Goal: Task Accomplishment & Management: Complete application form

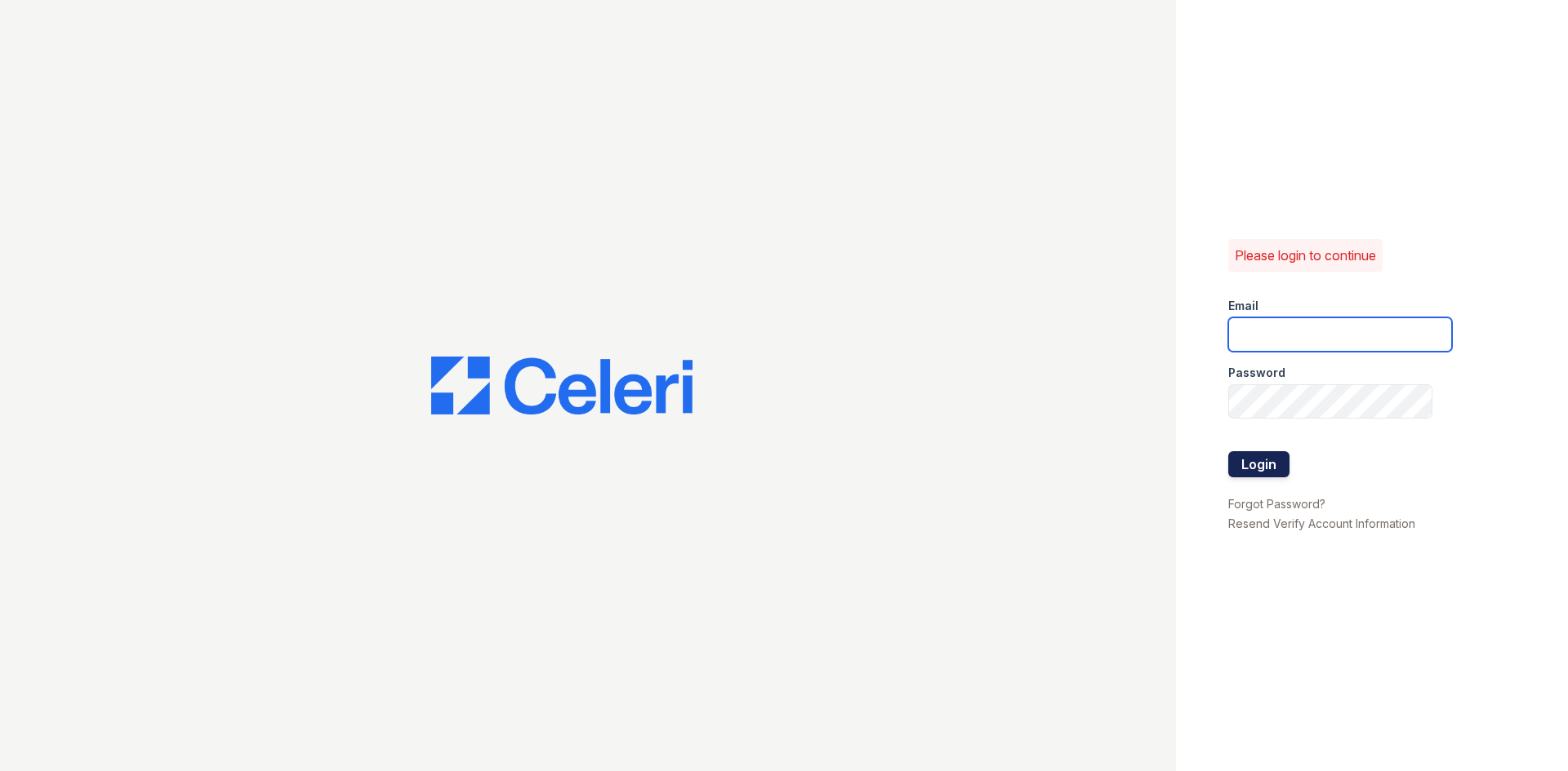
type input "[EMAIL_ADDRESS][DOMAIN_NAME]"
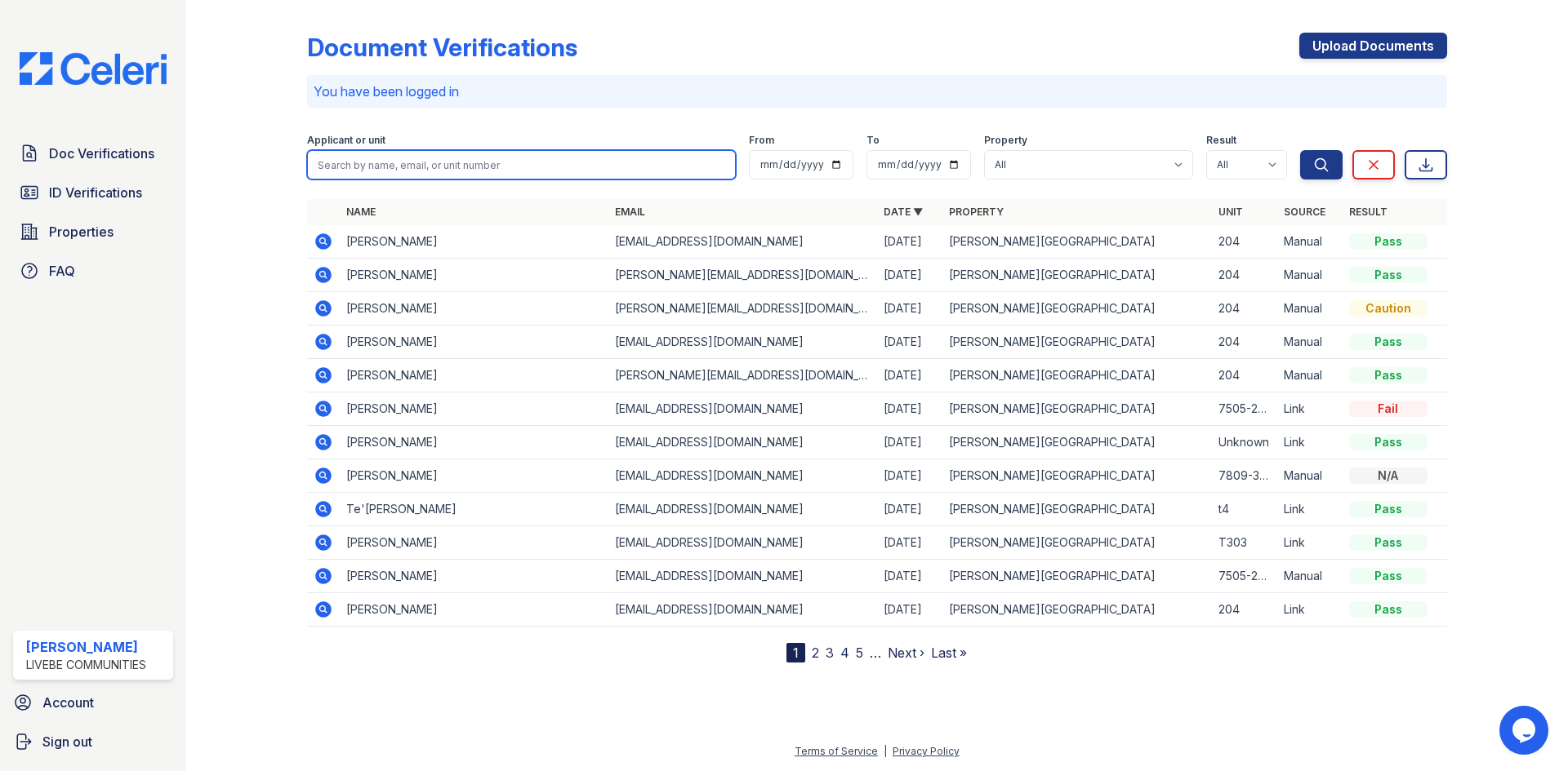
click at [502, 172] on input "search" at bounding box center [521, 164] width 429 height 29
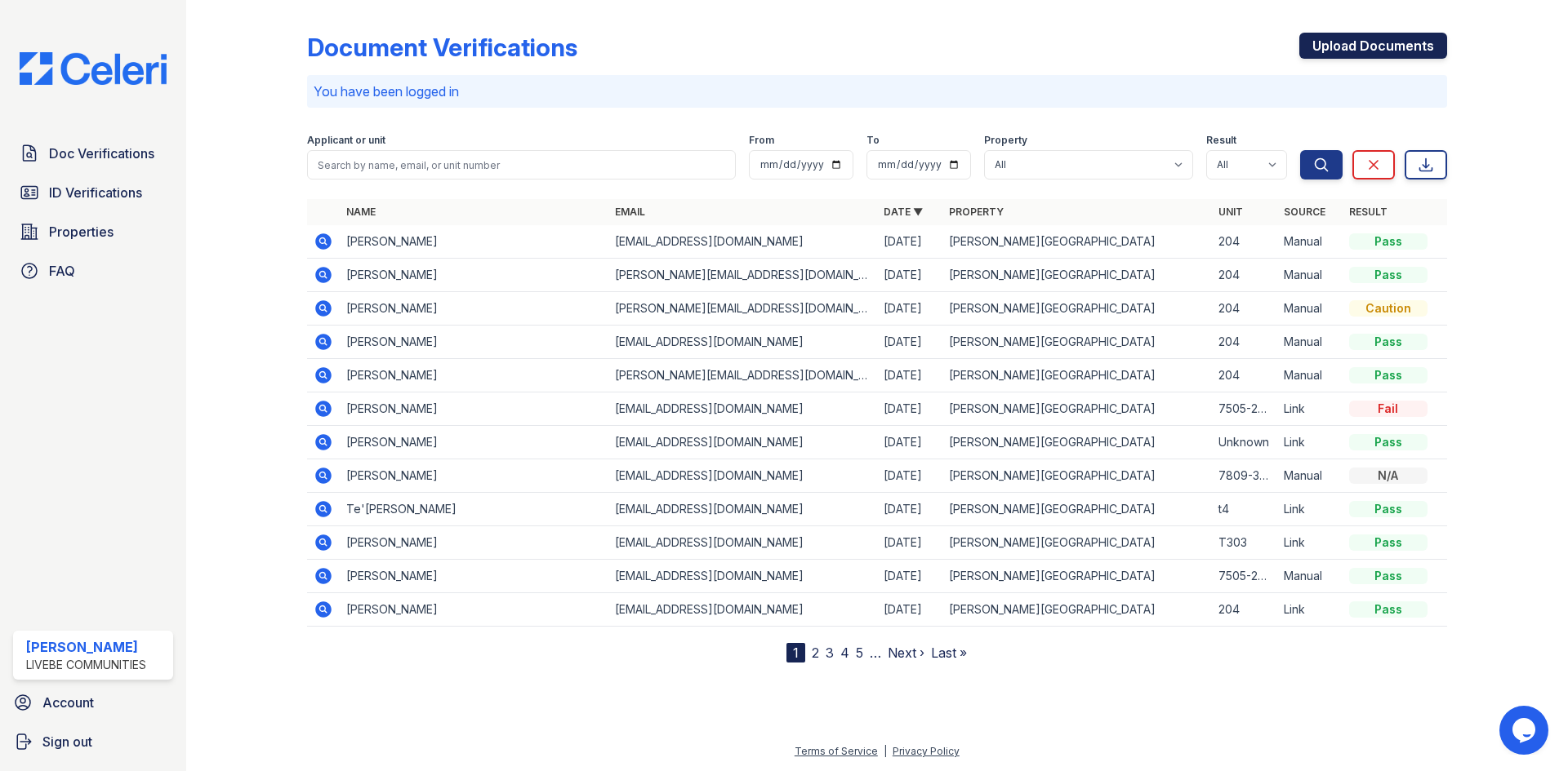
click at [1365, 43] on link "Upload Documents" at bounding box center [1372, 45] width 148 height 26
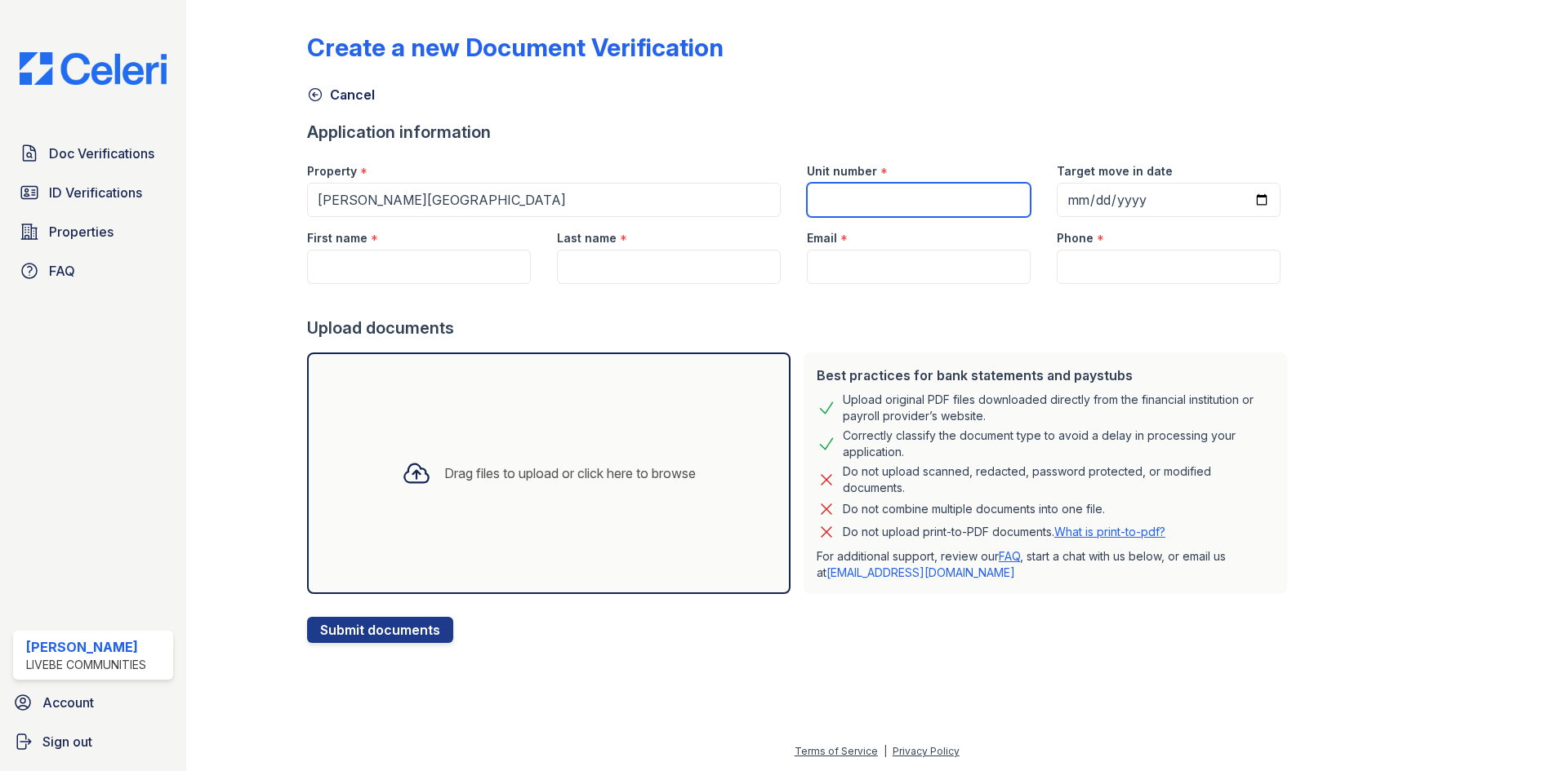
click at [927, 215] on input "Unit number" at bounding box center [918, 199] width 224 height 34
type input "7905-204"
click at [440, 273] on input "First name" at bounding box center [419, 267] width 224 height 34
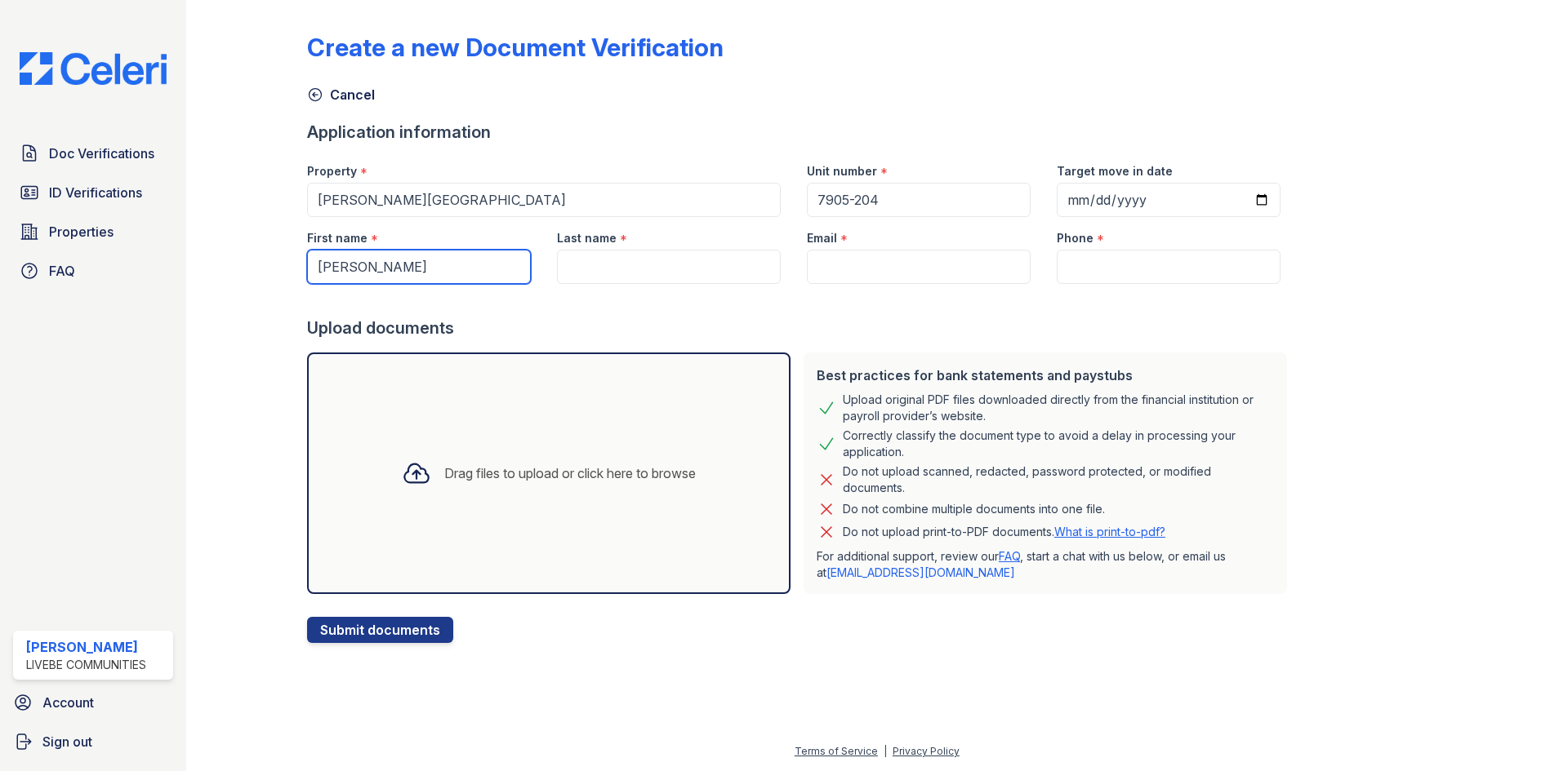
type input "Charles"
click at [698, 278] on input "Last name" at bounding box center [669, 267] width 224 height 34
type input "Shorter"
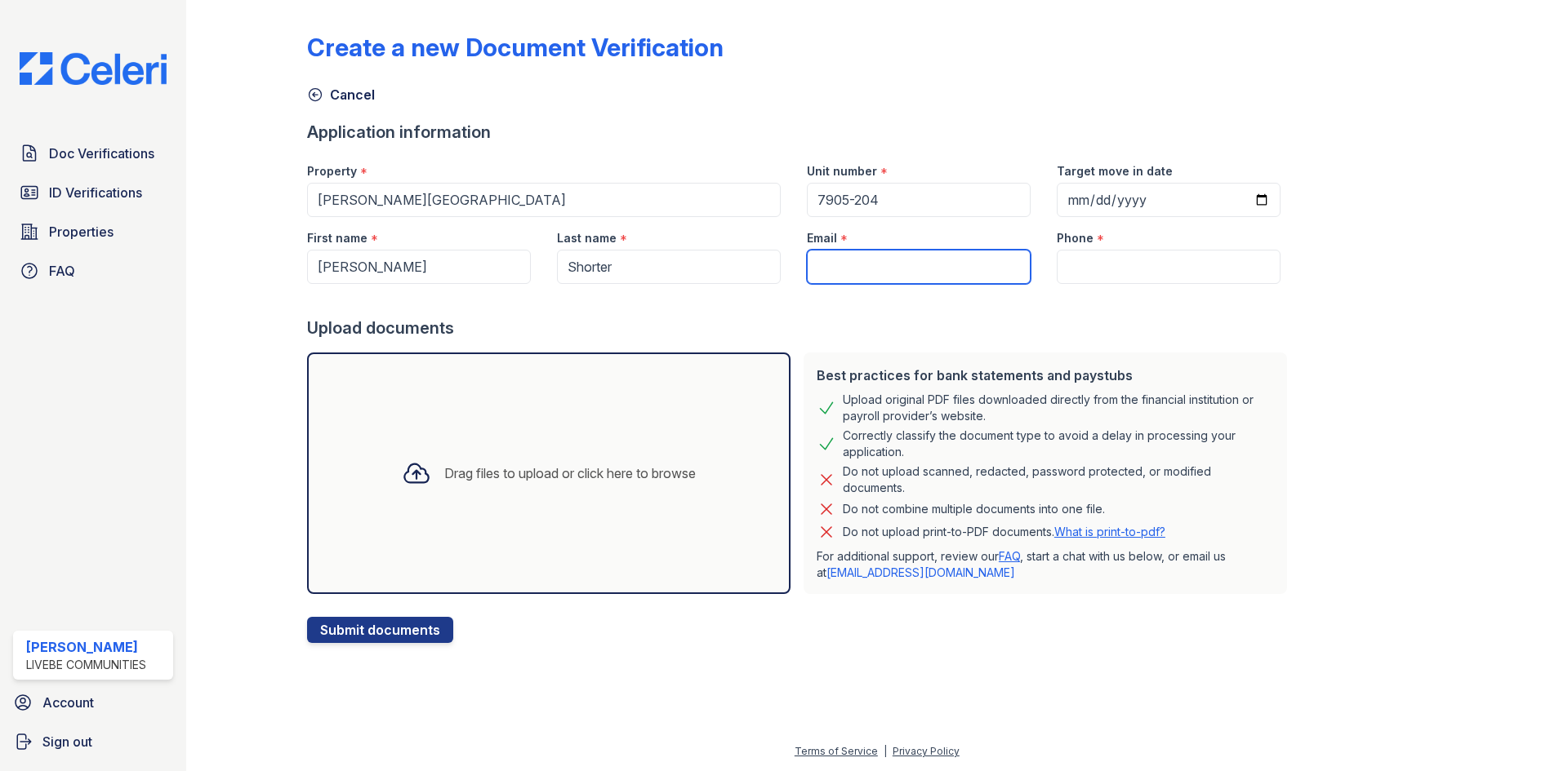
click at [841, 273] on input "Email" at bounding box center [918, 267] width 224 height 34
paste input "[EMAIL_ADDRESS][DOMAIN_NAME]"
type input "[EMAIL_ADDRESS][DOMAIN_NAME]"
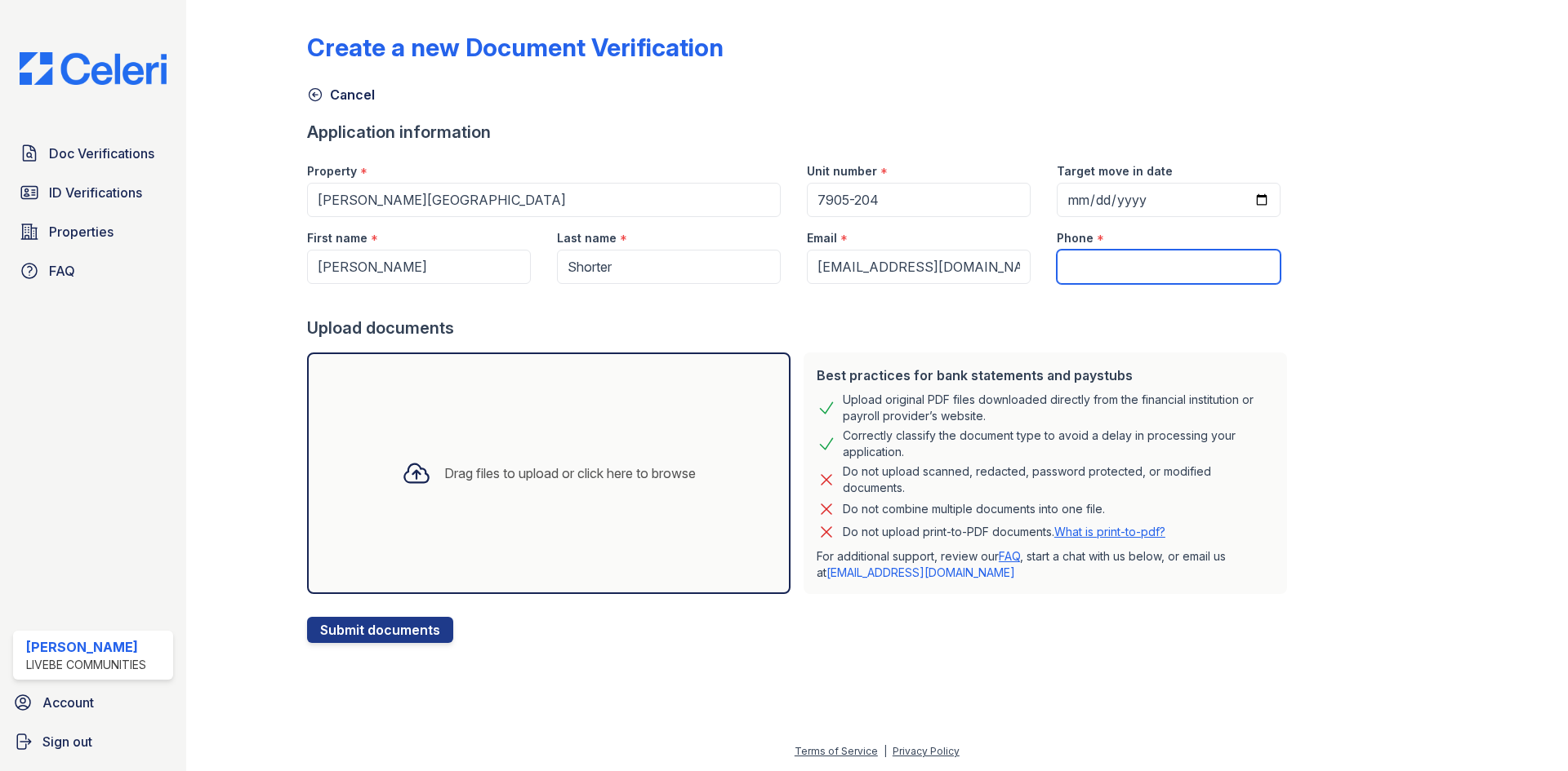
click at [1130, 266] on input "Phone" at bounding box center [1168, 267] width 224 height 34
paste input "(301) 655-8341"
type input "(301) 655-8341"
click at [405, 526] on div "Drag files to upload or click here to browse" at bounding box center [549, 473] width 484 height 242
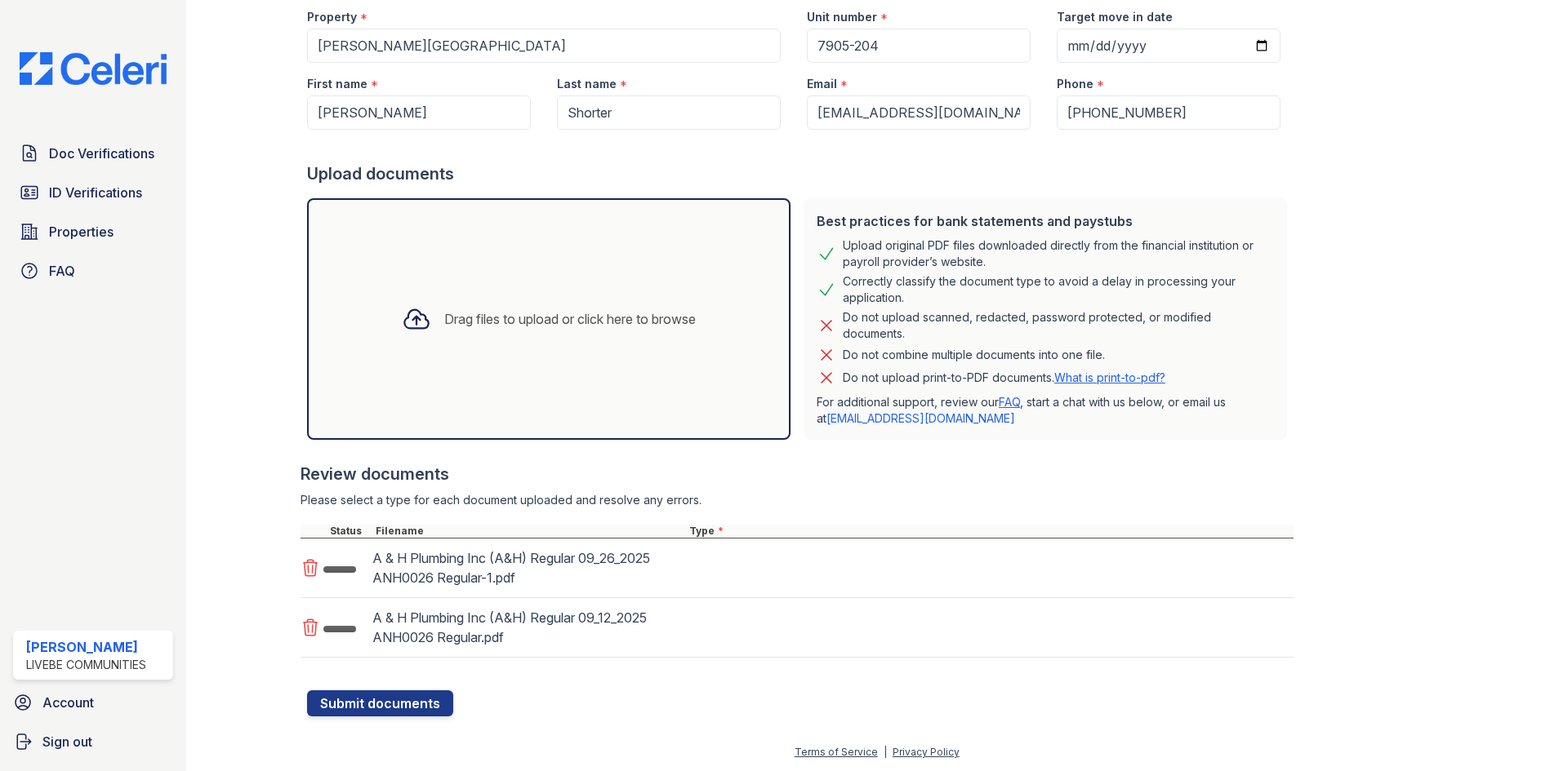
scroll to position [155, 0]
click at [750, 577] on select "Select type Paystub Bank Statement Offer Letter Tax Documents Benefit Award Let…" at bounding box center [789, 567] width 207 height 31
select select "paystub"
click at [686, 552] on select "Select type Paystub Bank Statement Offer Letter Tax Documents Benefit Award Let…" at bounding box center [789, 567] width 207 height 31
click at [743, 636] on select "Select type Paystub Bank Statement Offer Letter Tax Documents Benefit Award Let…" at bounding box center [789, 626] width 207 height 31
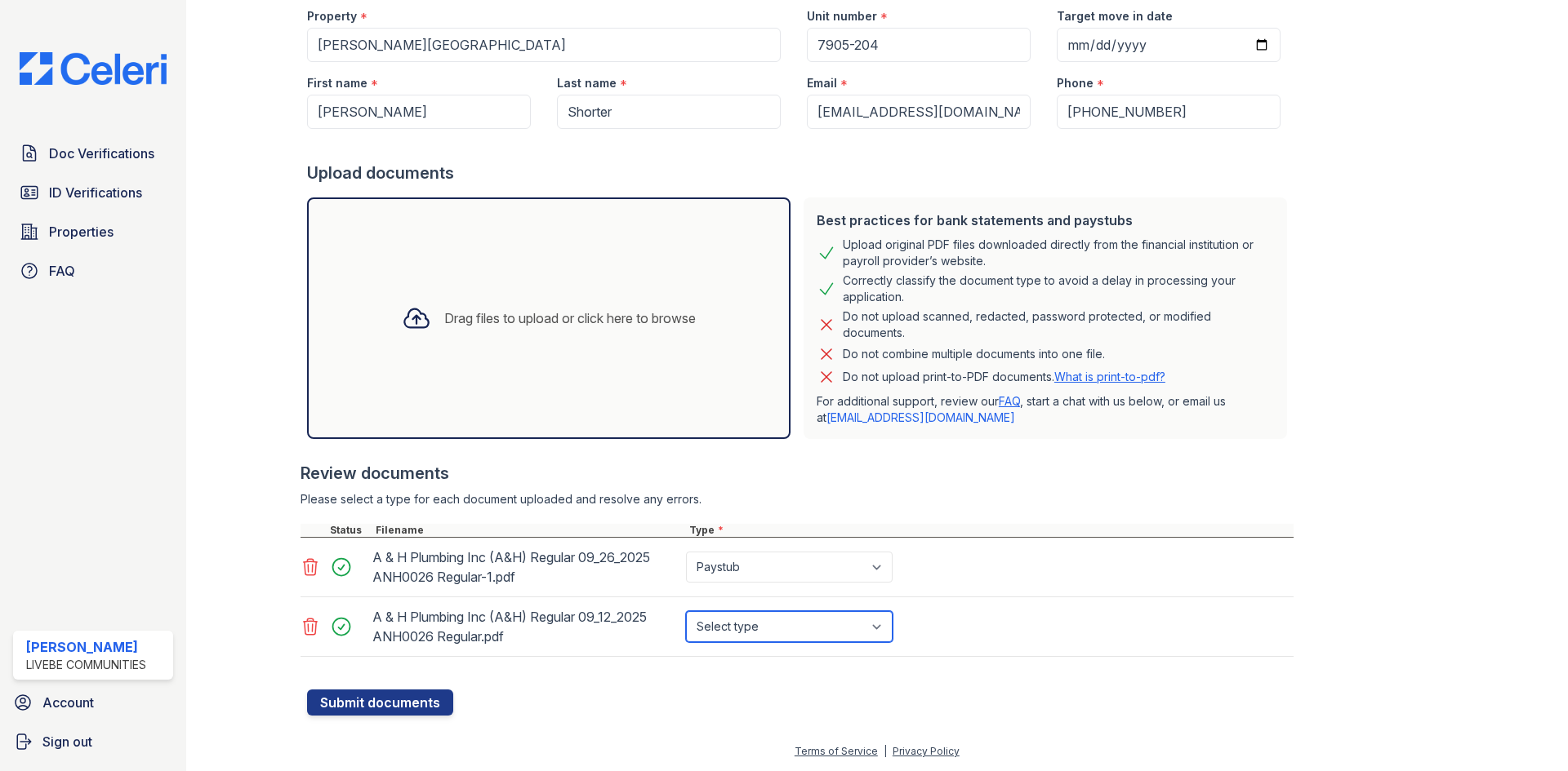
select select "paystub"
click at [686, 611] on select "Select type Paystub Bank Statement Offer Letter Tax Documents Benefit Award Let…" at bounding box center [789, 626] width 207 height 31
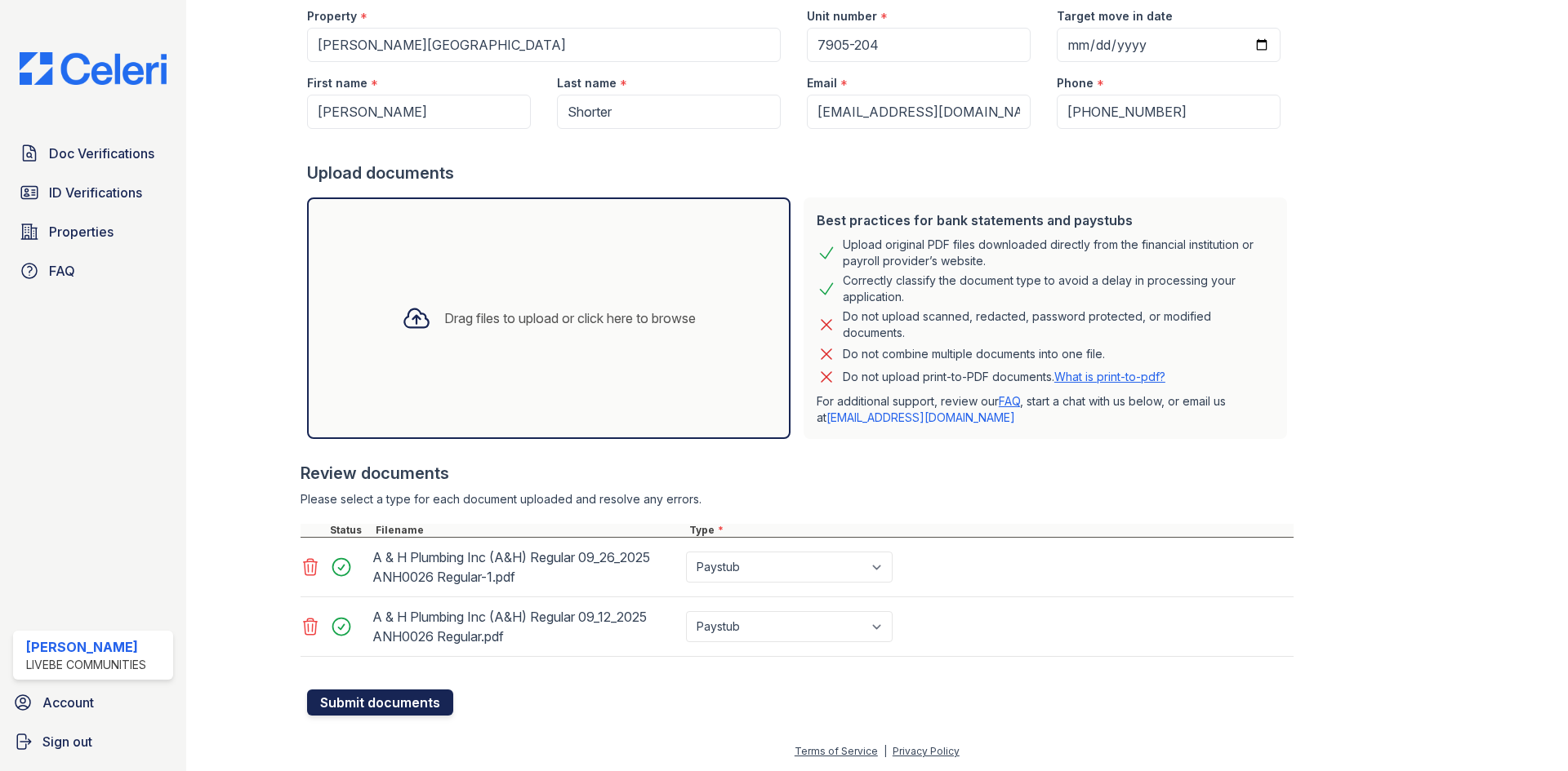
click at [404, 704] on button "Submit documents" at bounding box center [379, 702] width 146 height 26
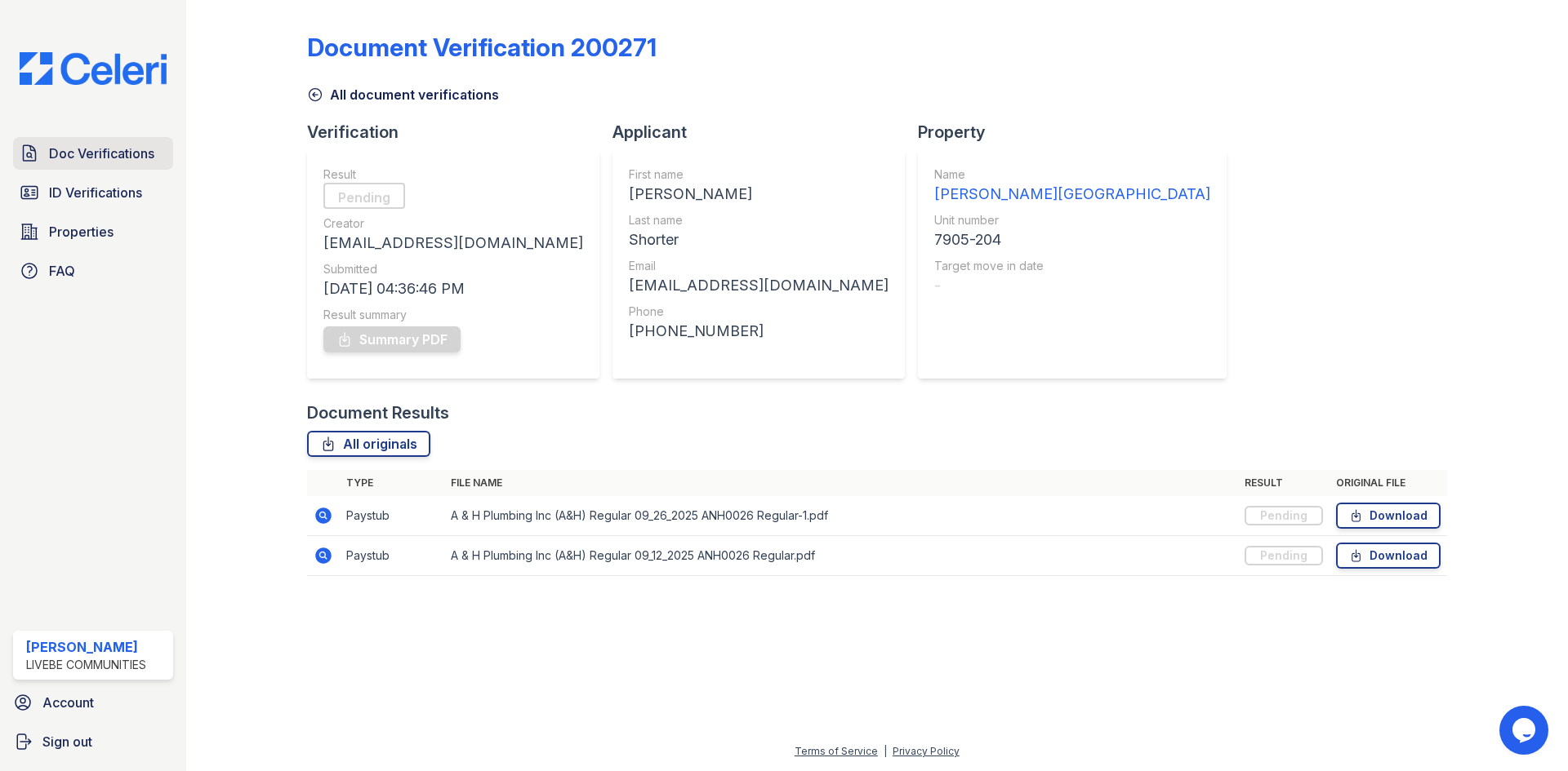
click at [106, 152] on span "Doc Verifications" at bounding box center [102, 153] width 105 height 19
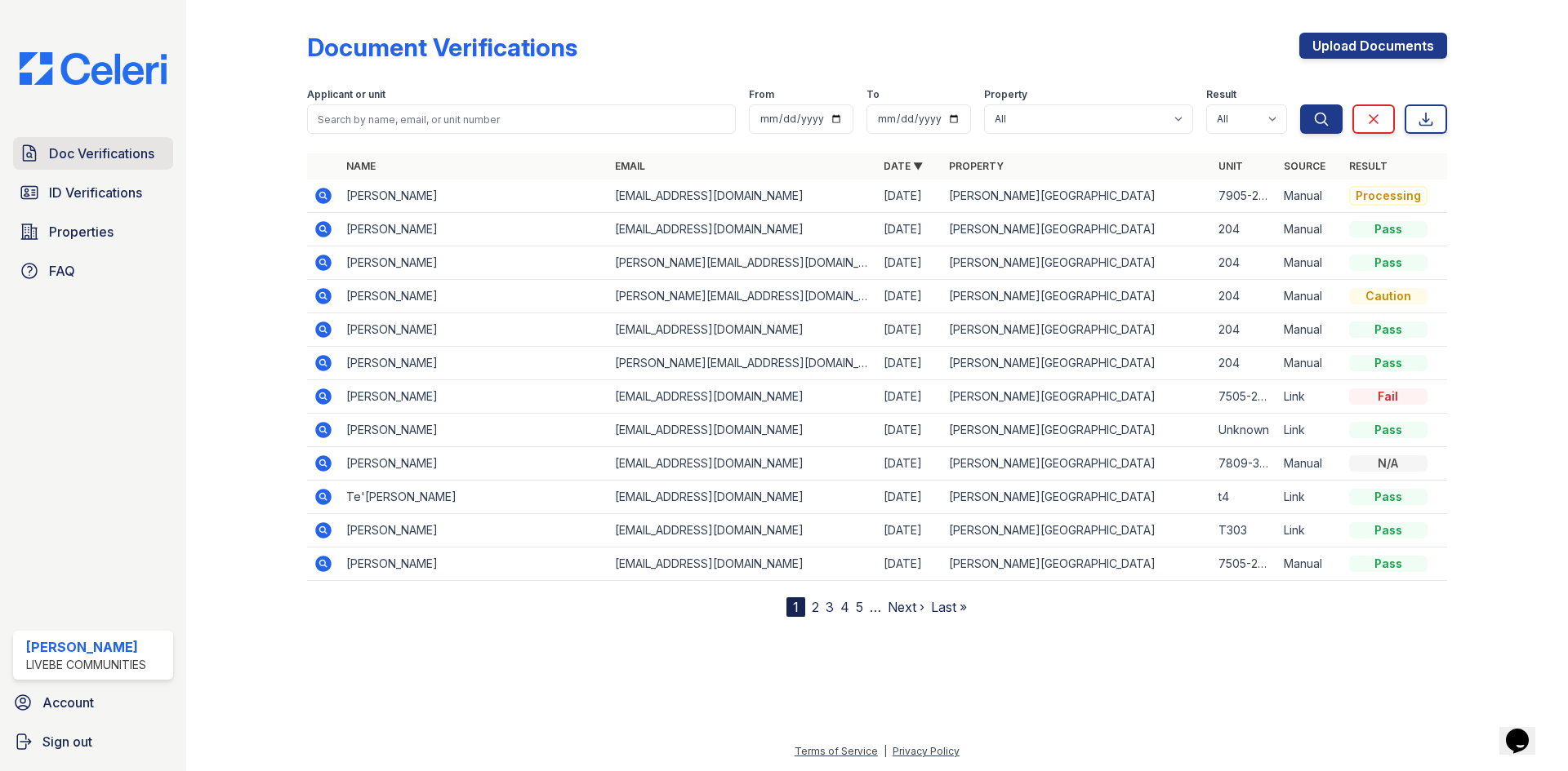
click at [113, 160] on span "Doc Verifications" at bounding box center [102, 153] width 105 height 19
click at [117, 195] on span "ID Verifications" at bounding box center [96, 192] width 93 height 19
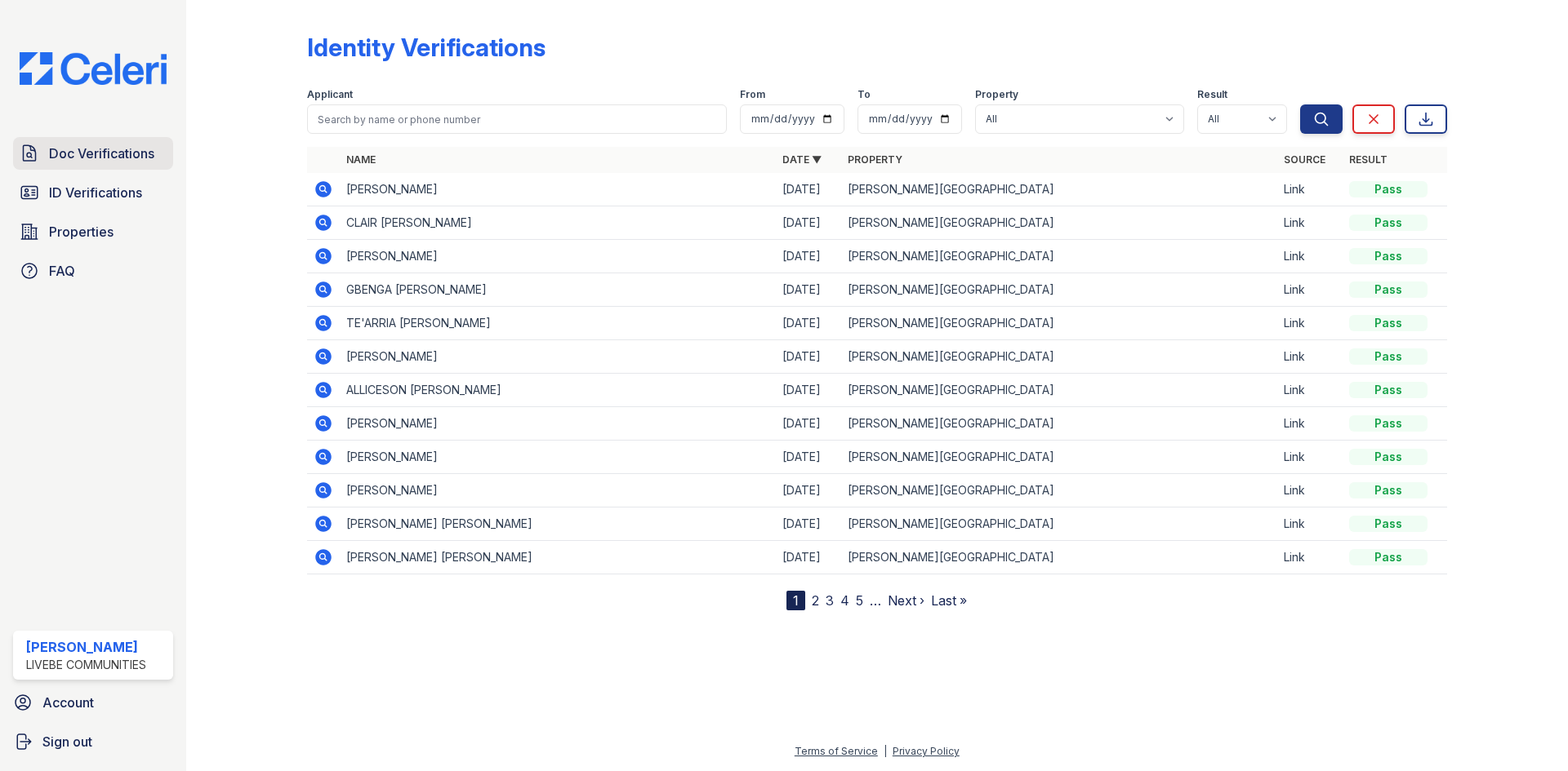
click at [118, 158] on span "Doc Verifications" at bounding box center [102, 153] width 105 height 19
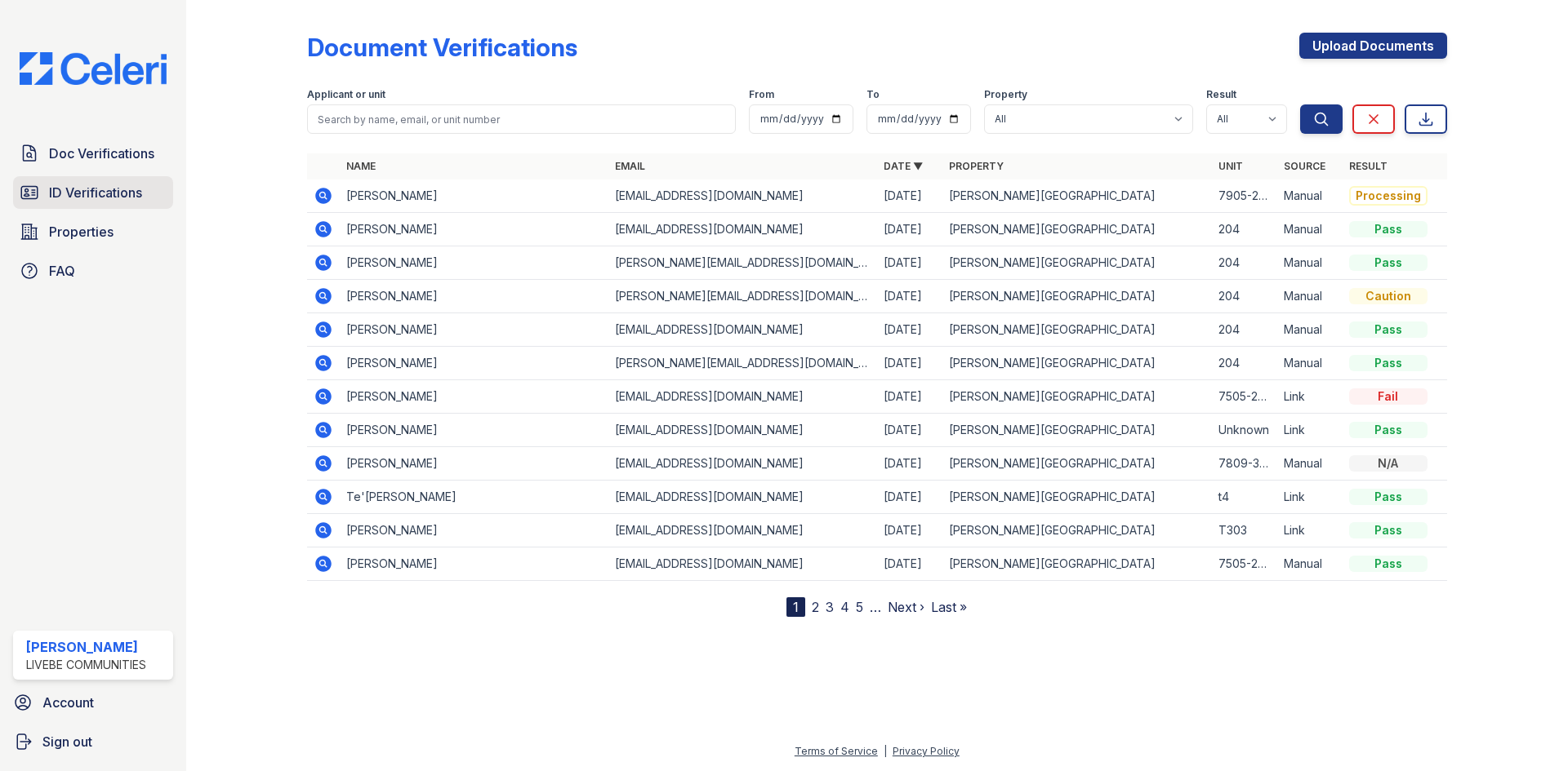
click at [120, 191] on span "ID Verifications" at bounding box center [96, 192] width 93 height 19
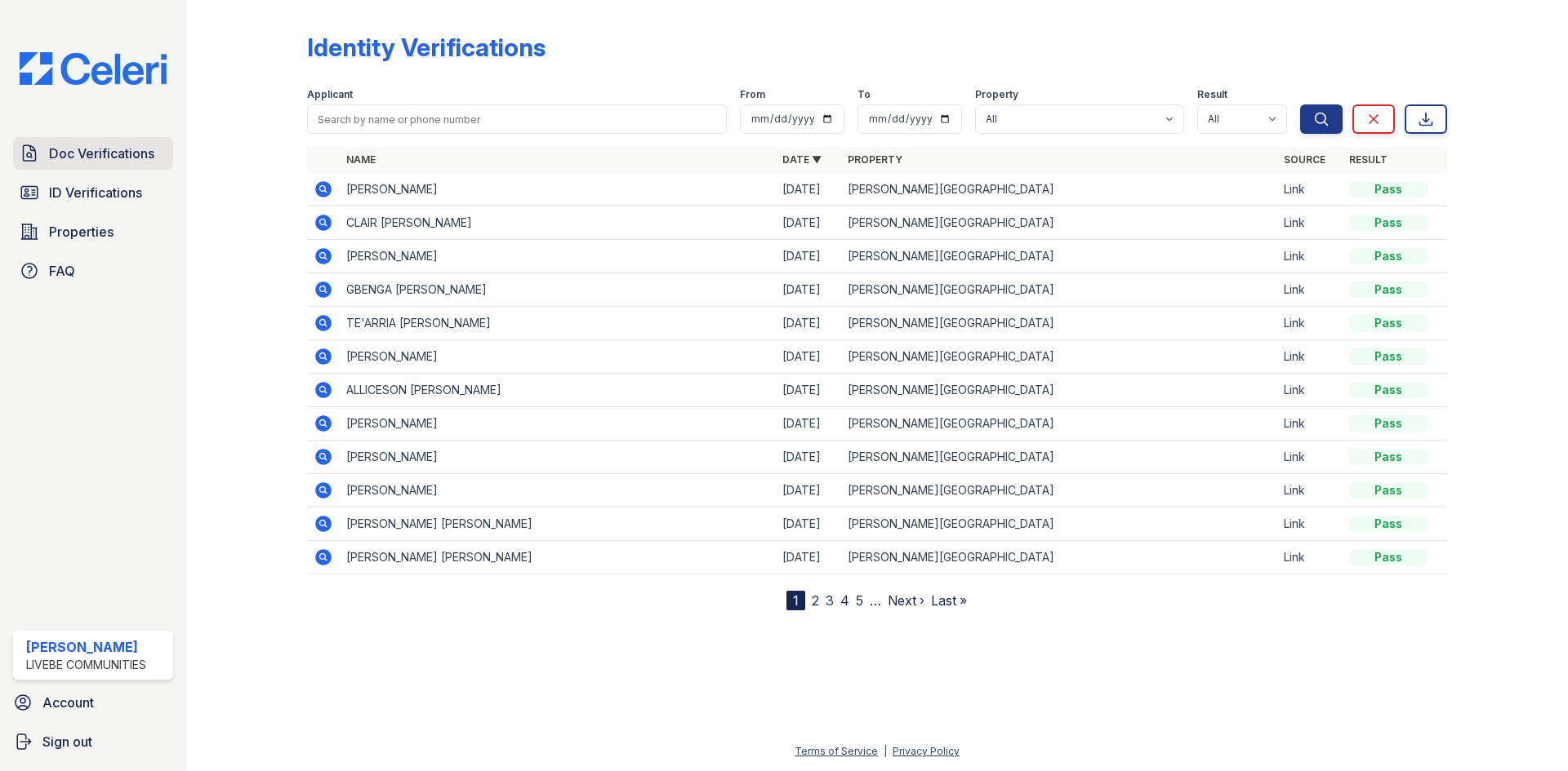
click at [119, 148] on span "Doc Verifications" at bounding box center [102, 153] width 105 height 19
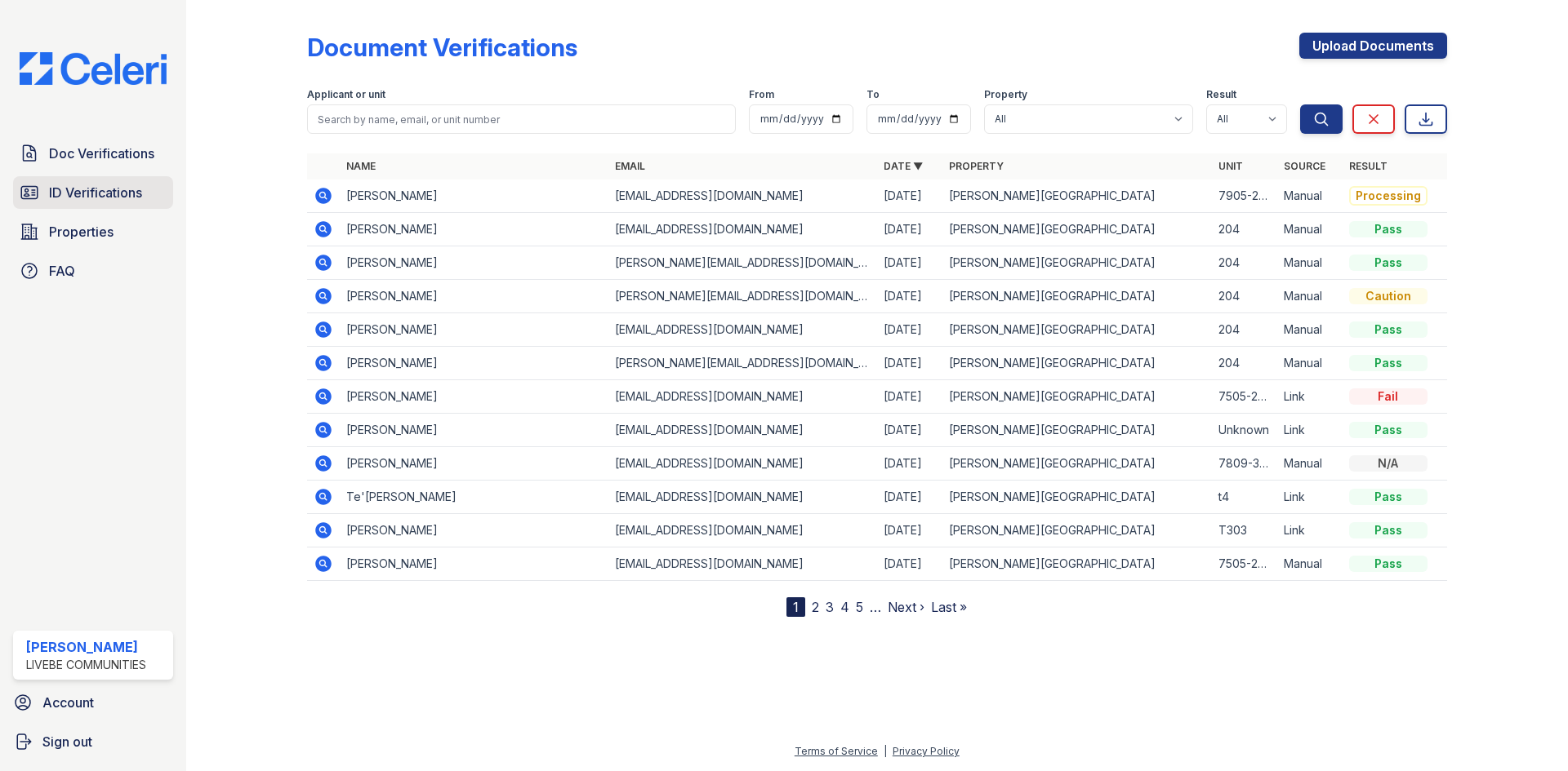
click at [121, 193] on span "ID Verifications" at bounding box center [96, 192] width 93 height 19
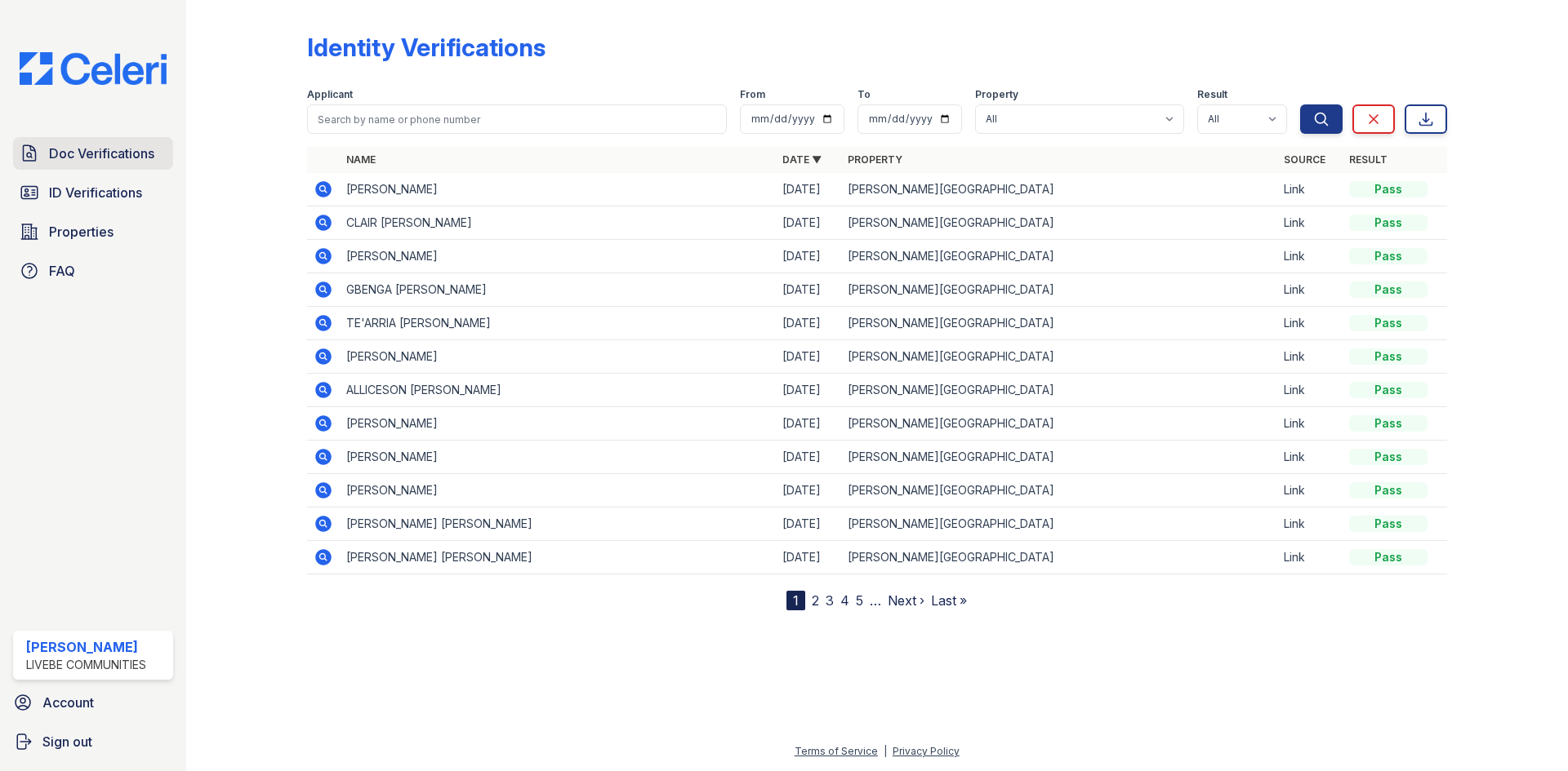
click at [112, 144] on span "Doc Verifications" at bounding box center [102, 153] width 105 height 19
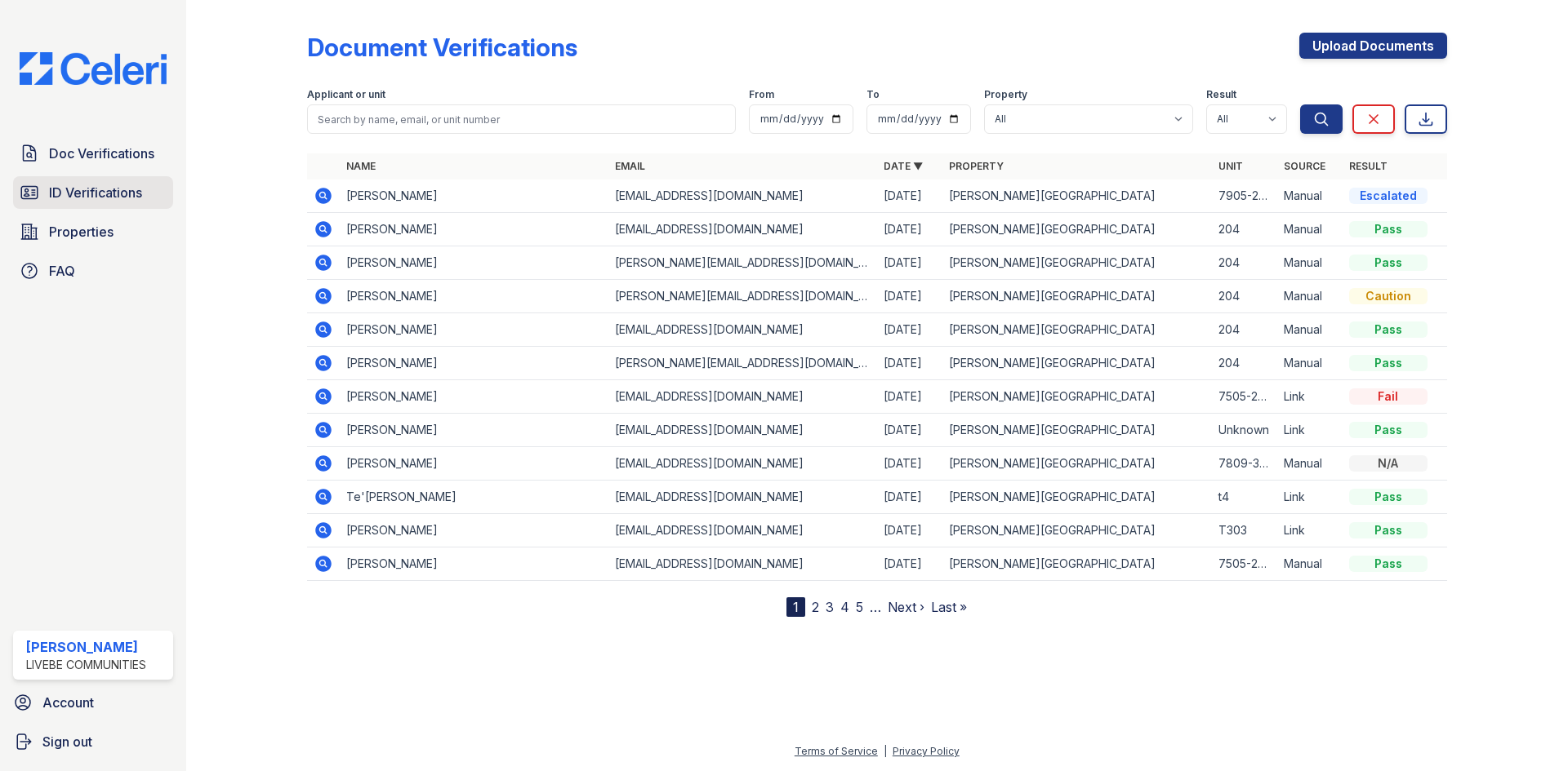
click at [105, 205] on link "ID Verifications" at bounding box center [93, 192] width 160 height 33
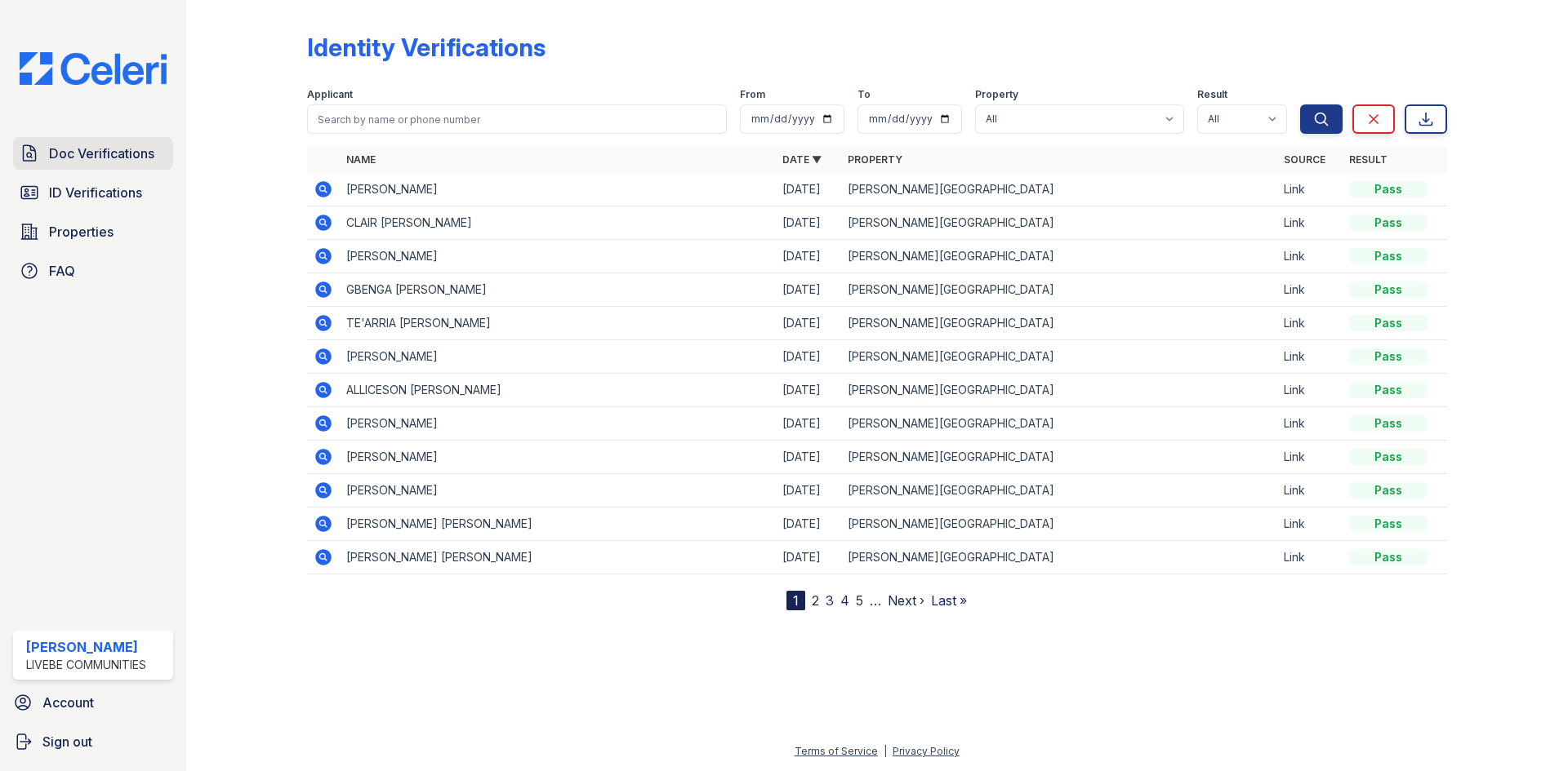
click at [89, 162] on span "Doc Verifications" at bounding box center [102, 153] width 105 height 19
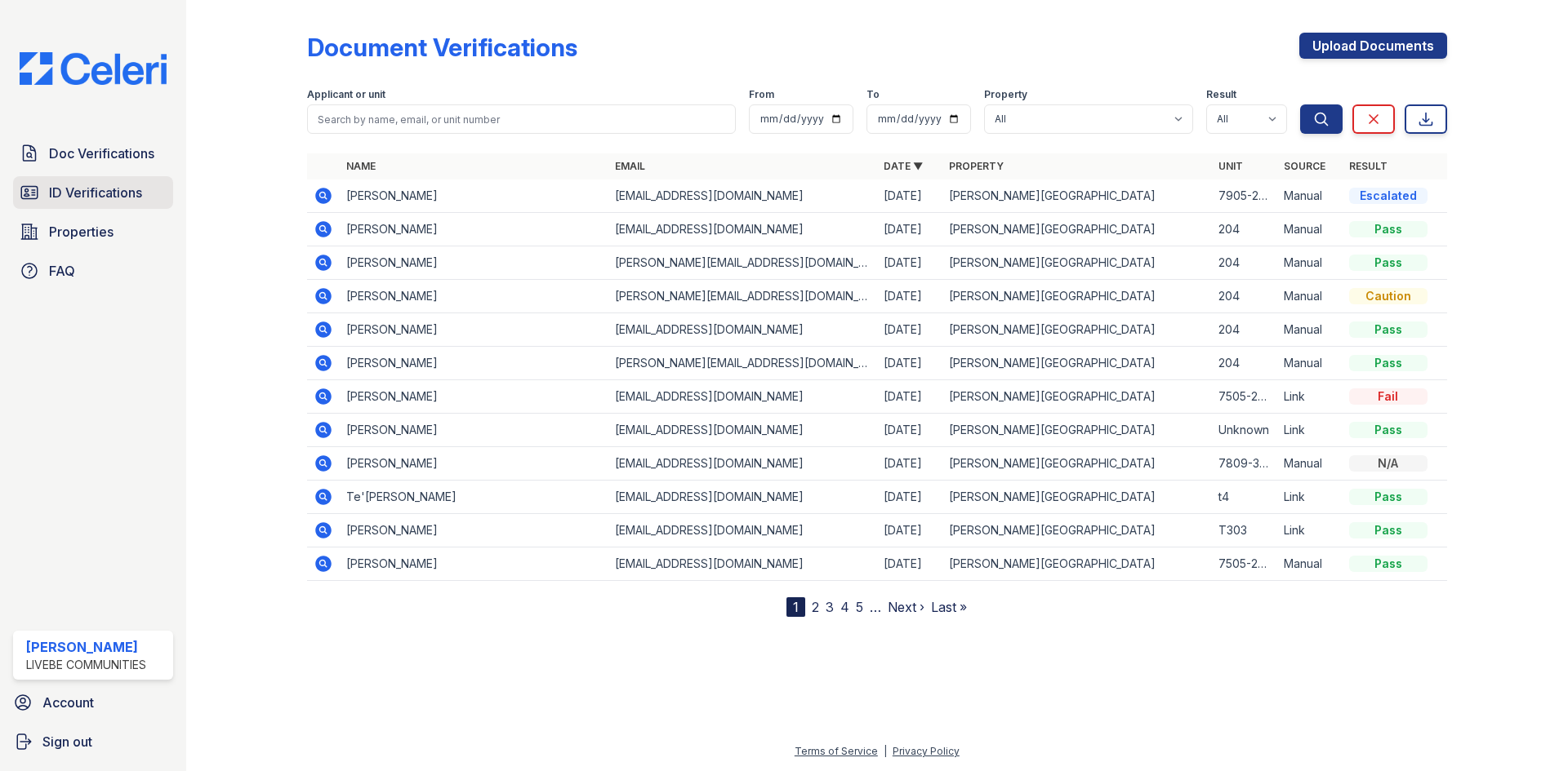
click at [101, 202] on span "ID Verifications" at bounding box center [96, 192] width 93 height 19
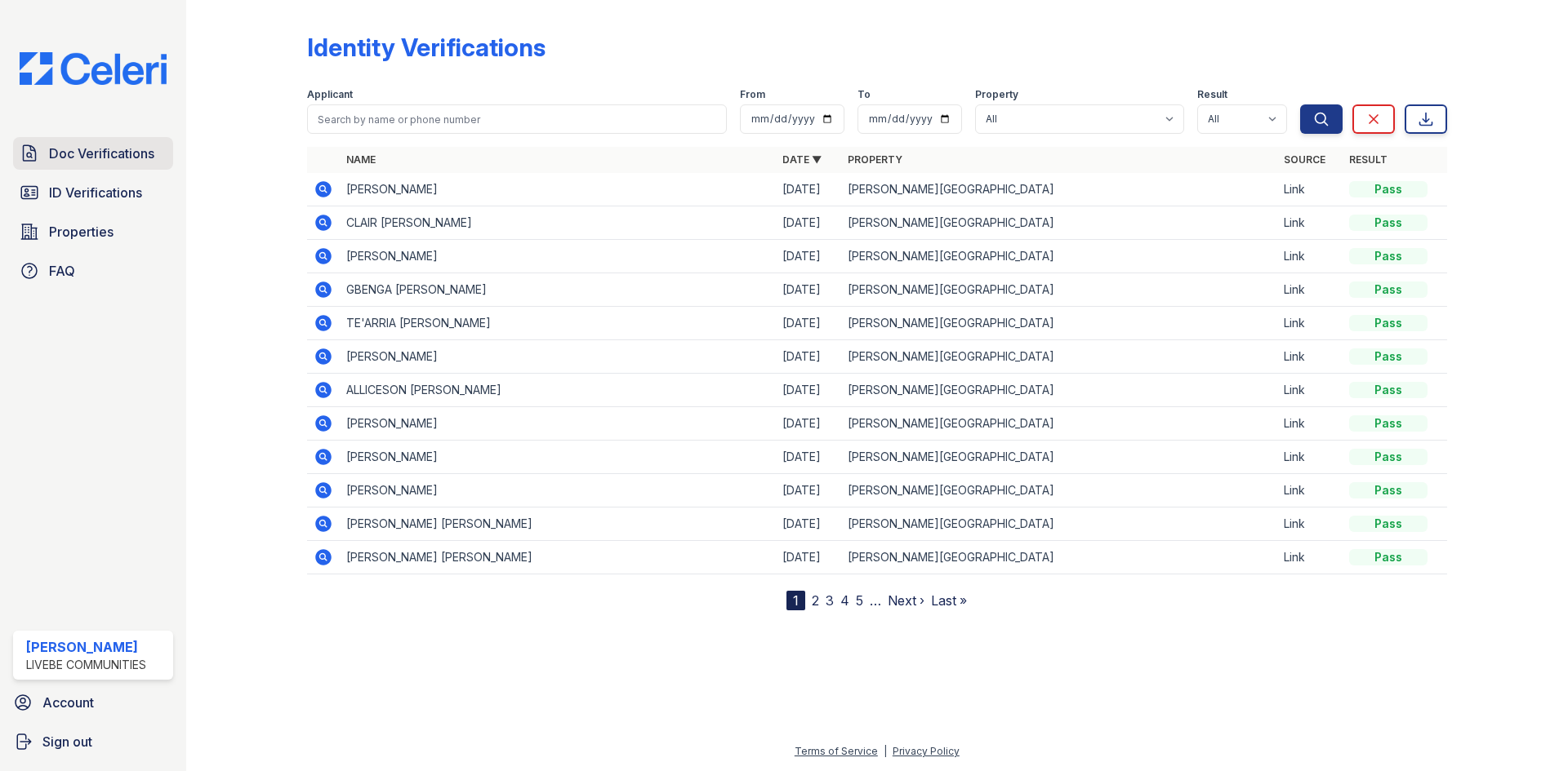
click at [97, 159] on span "Doc Verifications" at bounding box center [102, 153] width 105 height 19
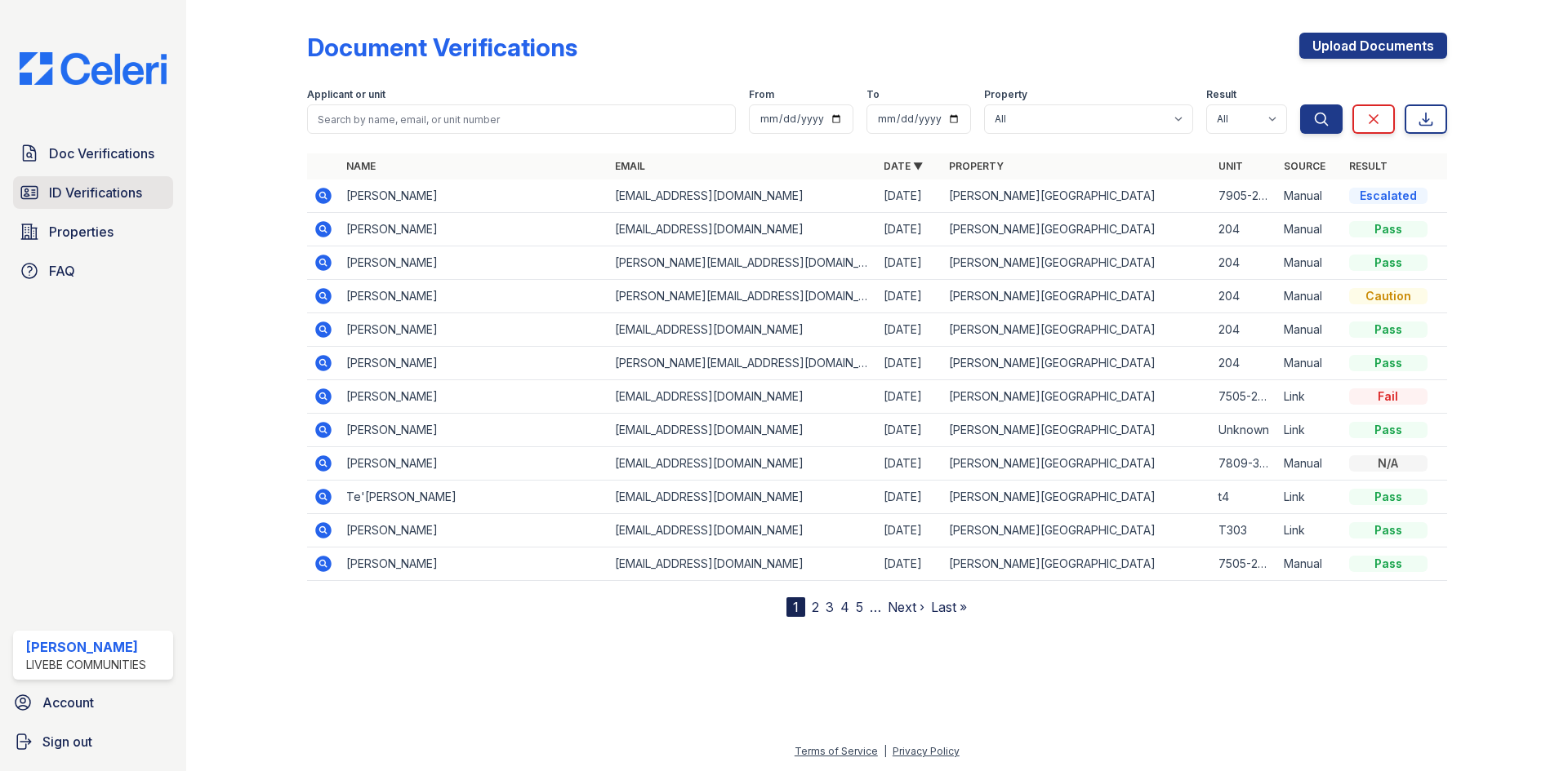
click at [105, 204] on link "ID Verifications" at bounding box center [93, 192] width 160 height 33
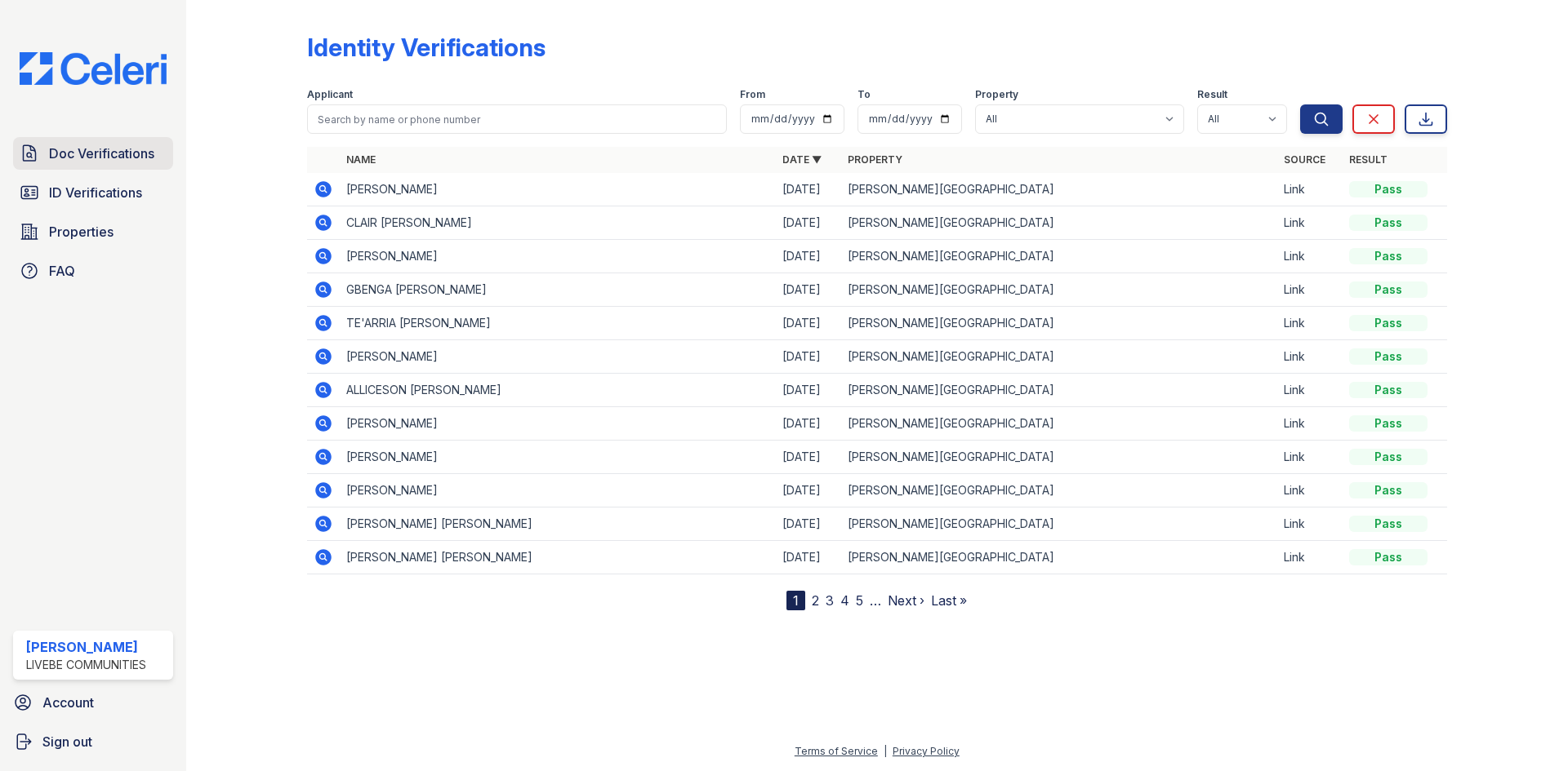
click at [102, 164] on link "Doc Verifications" at bounding box center [93, 153] width 160 height 33
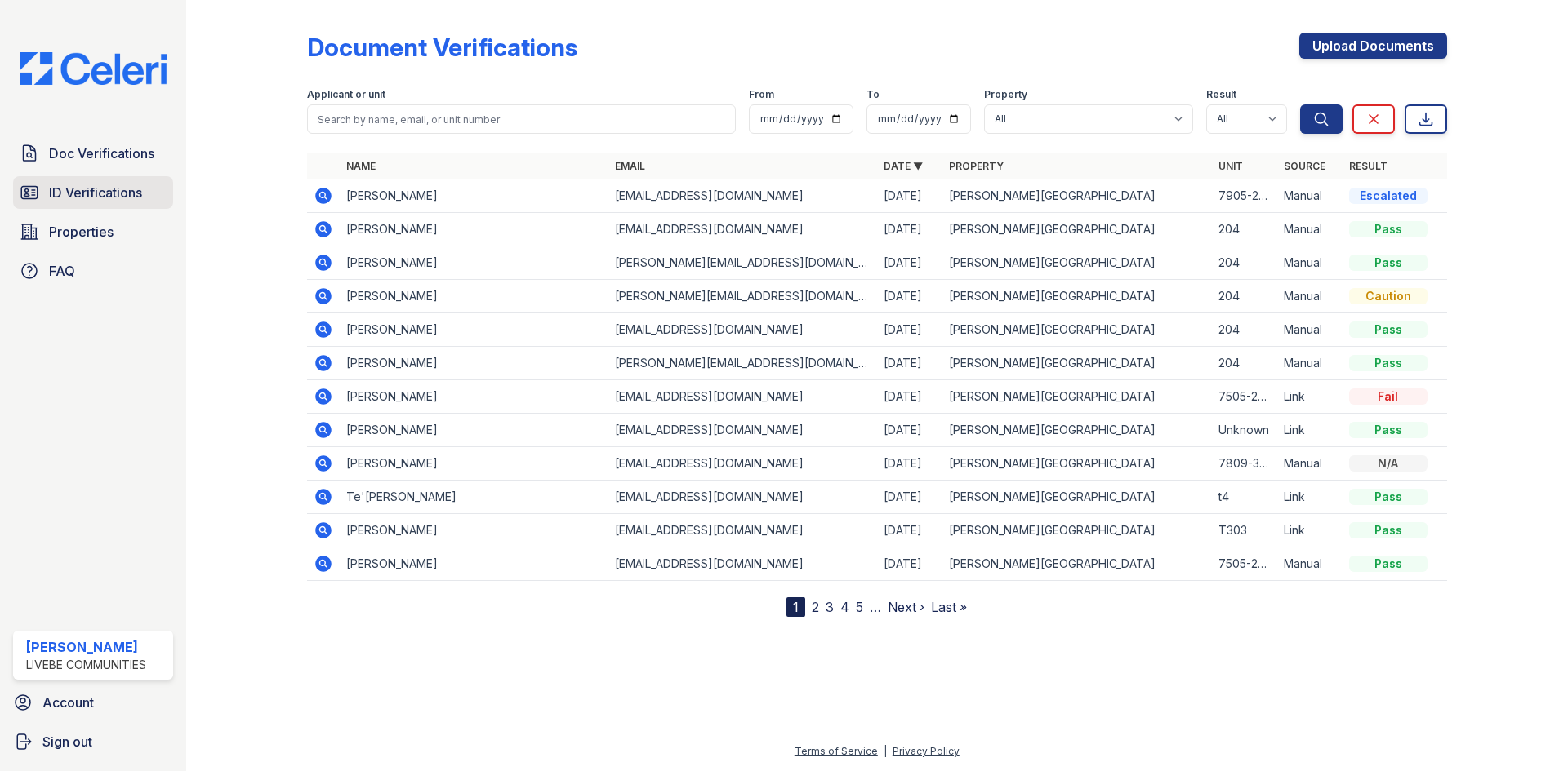
click at [103, 196] on span "ID Verifications" at bounding box center [96, 192] width 93 height 19
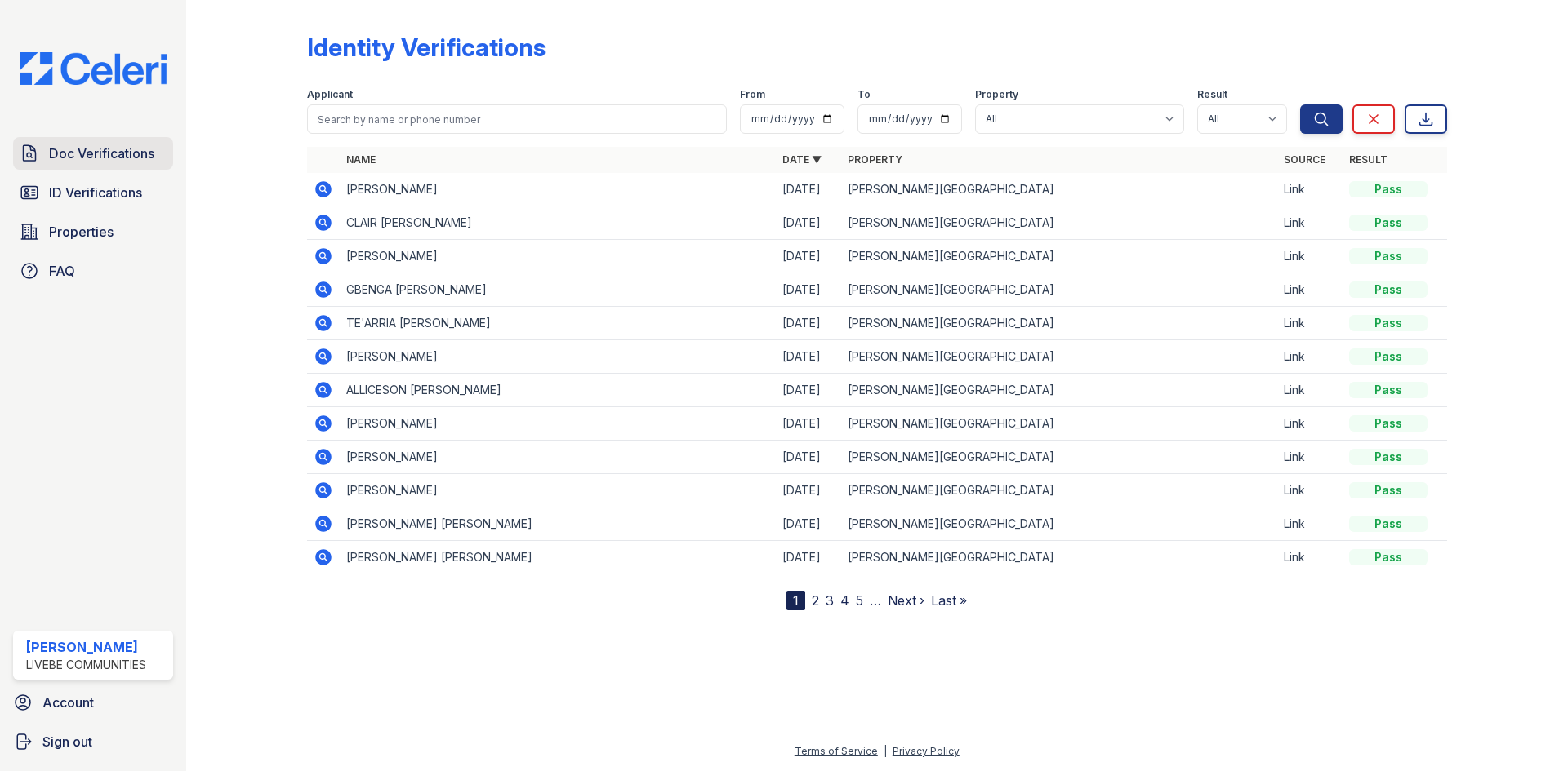
click at [90, 164] on link "Doc Verifications" at bounding box center [93, 153] width 160 height 33
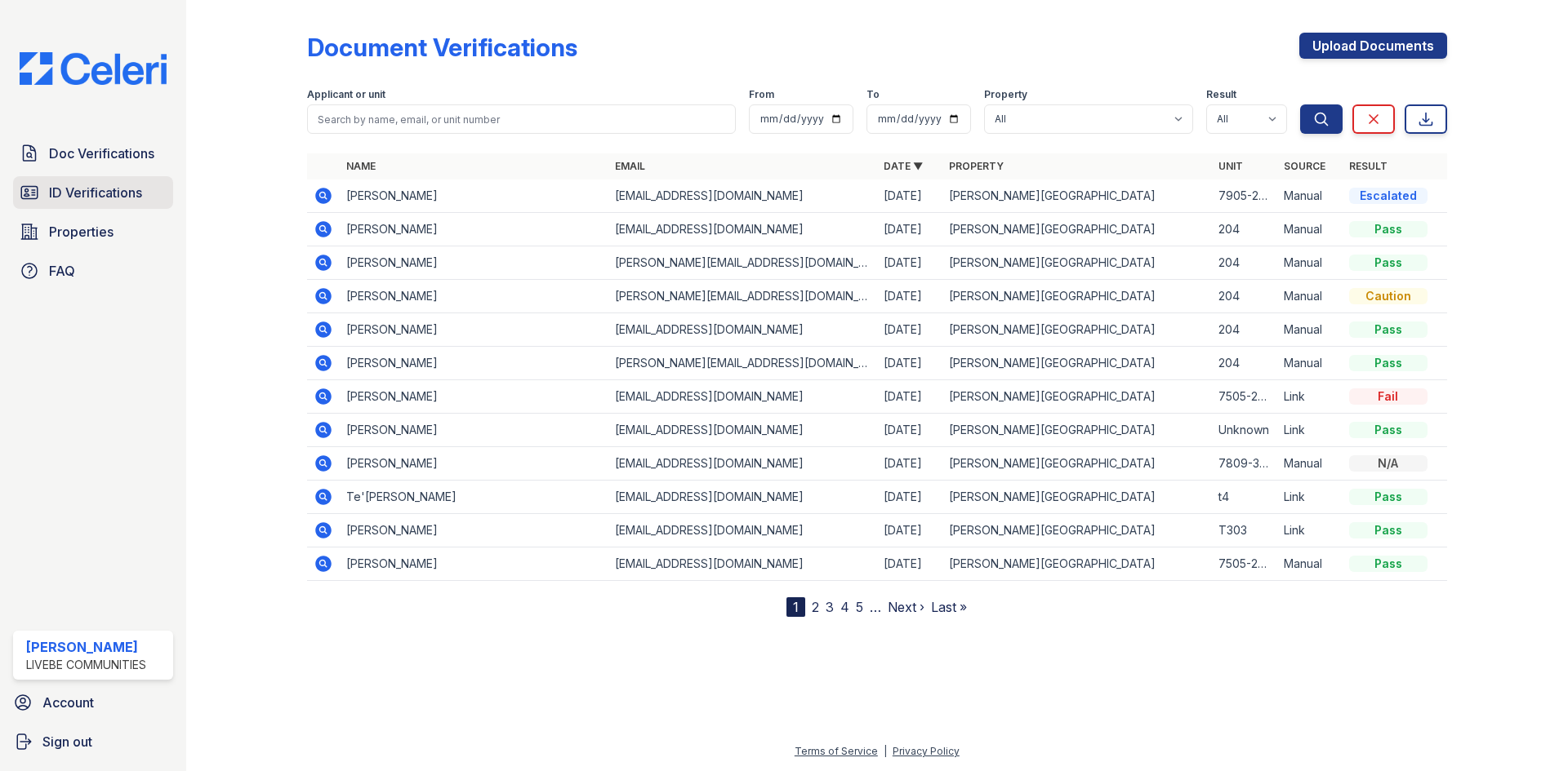
click at [96, 198] on span "ID Verifications" at bounding box center [96, 192] width 93 height 19
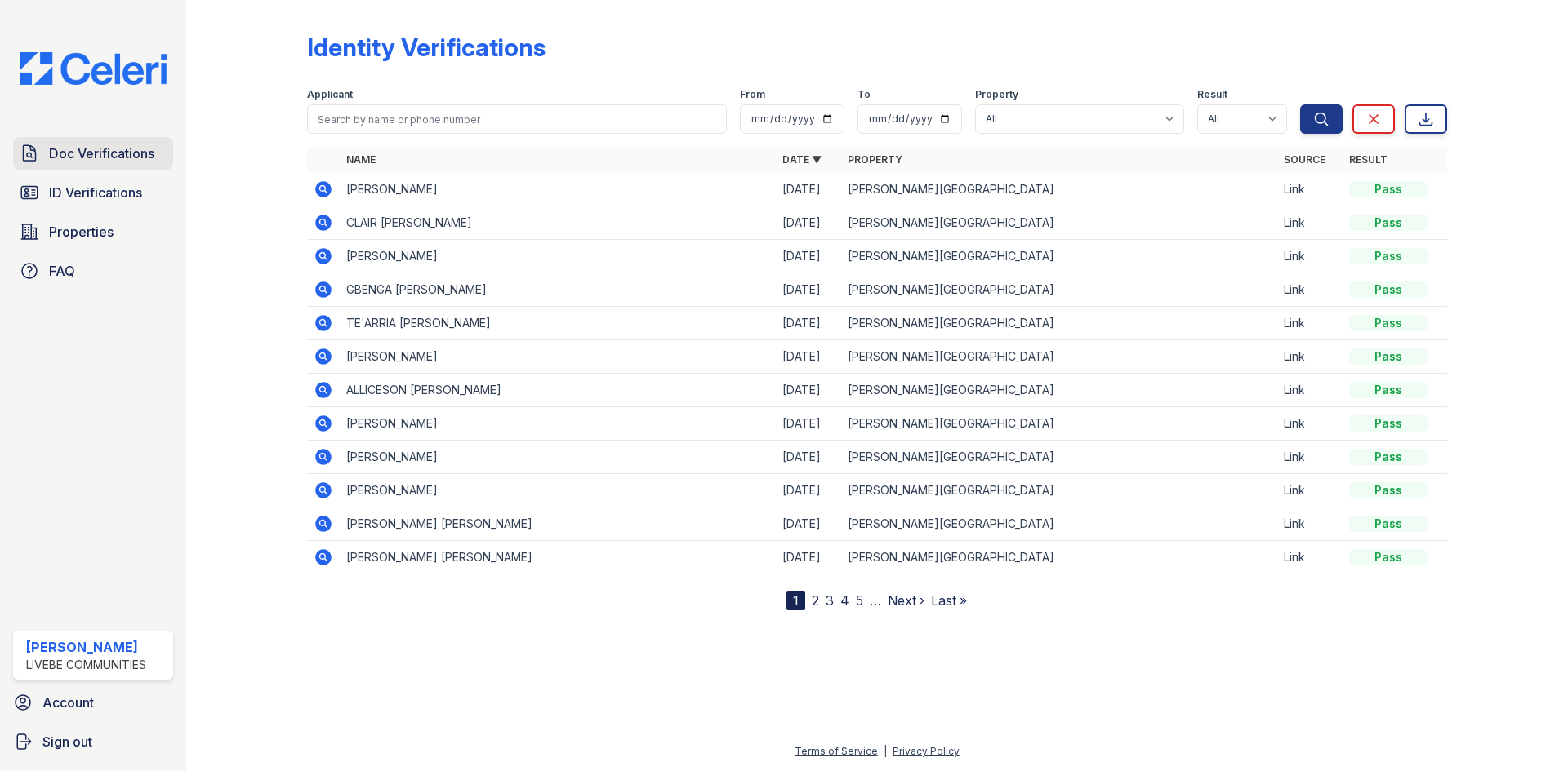
click at [93, 160] on span "Doc Verifications" at bounding box center [102, 153] width 105 height 19
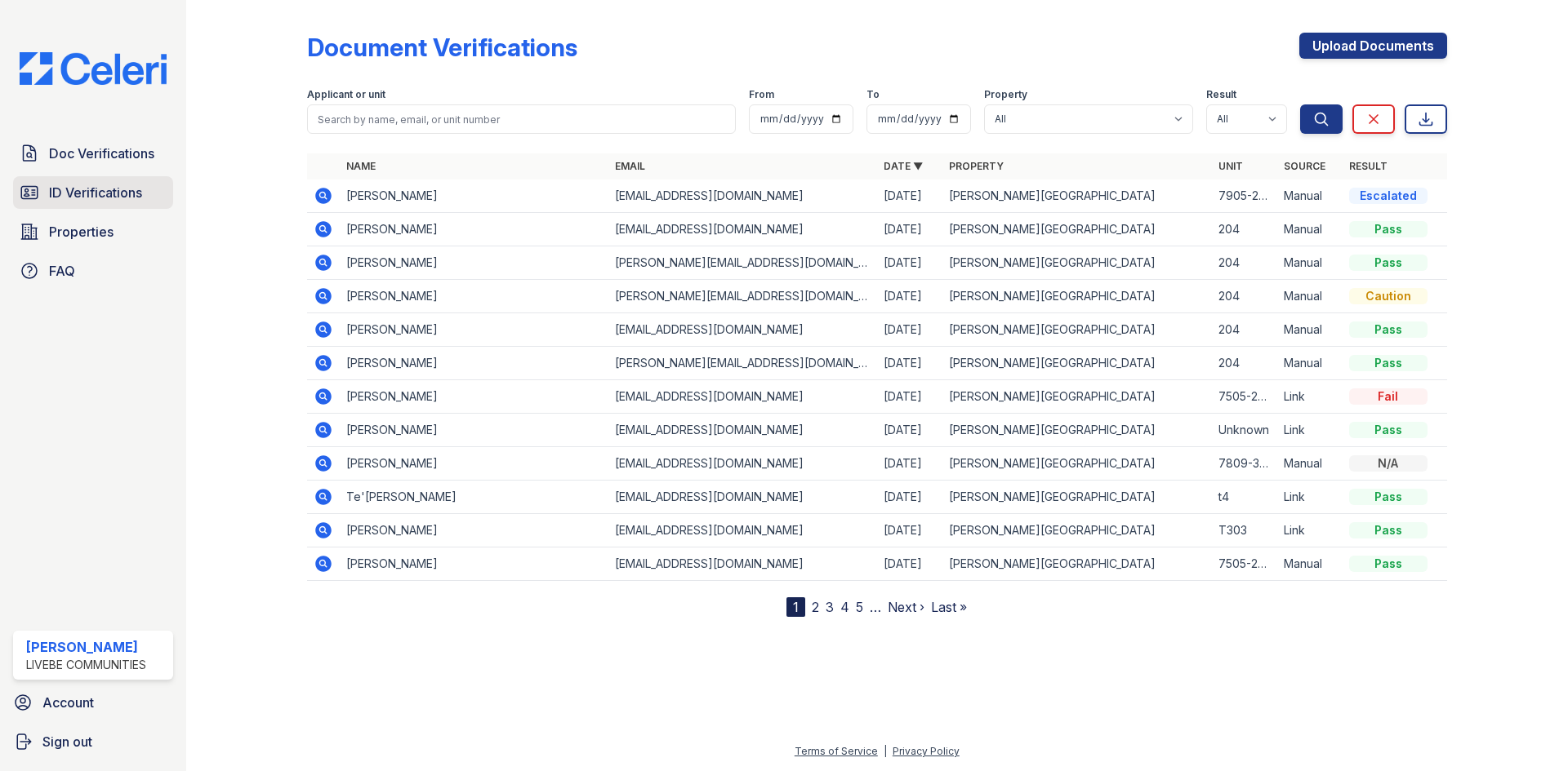
click at [95, 192] on span "ID Verifications" at bounding box center [96, 192] width 93 height 19
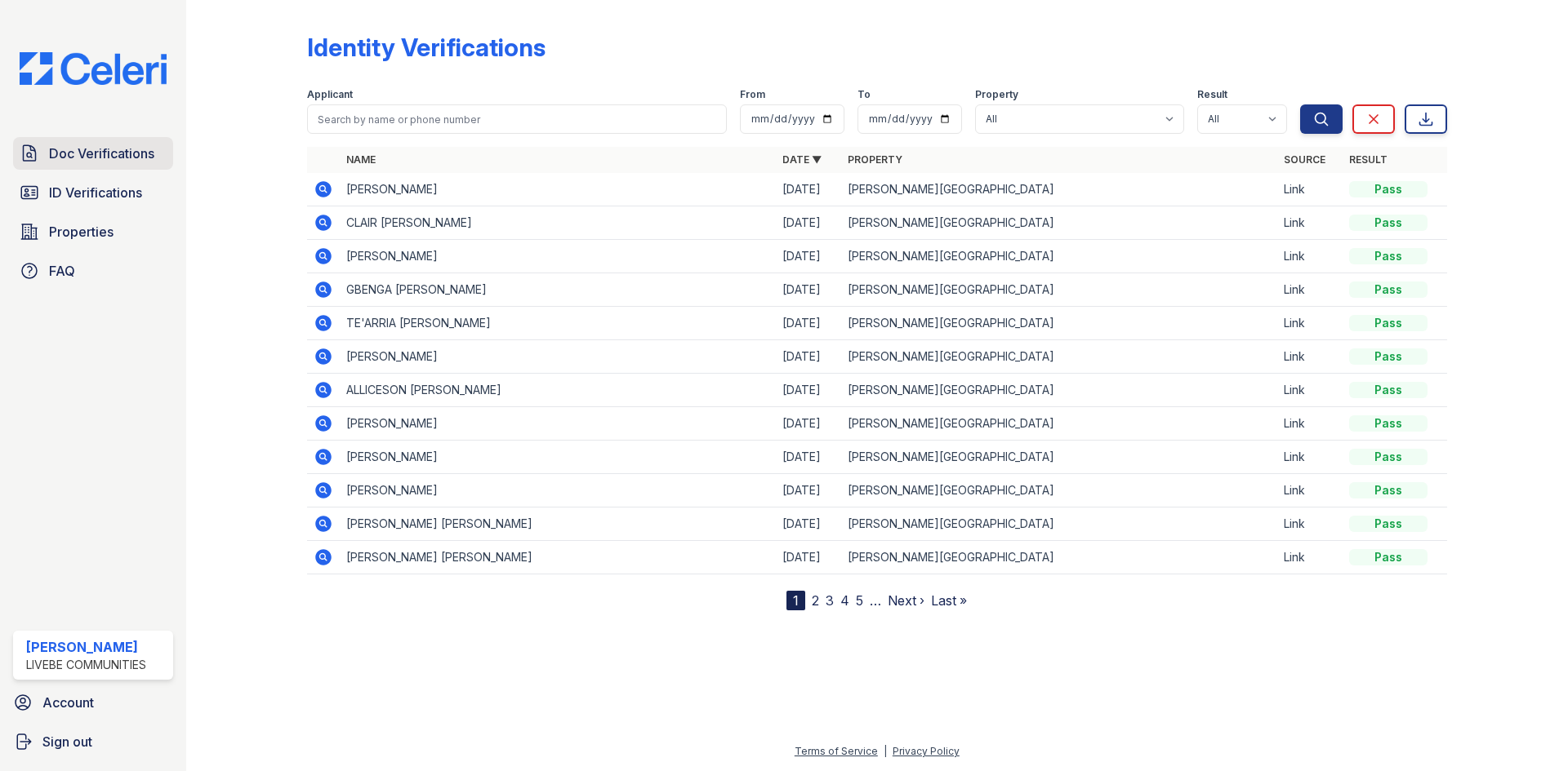
click at [91, 155] on span "Doc Verifications" at bounding box center [102, 153] width 105 height 19
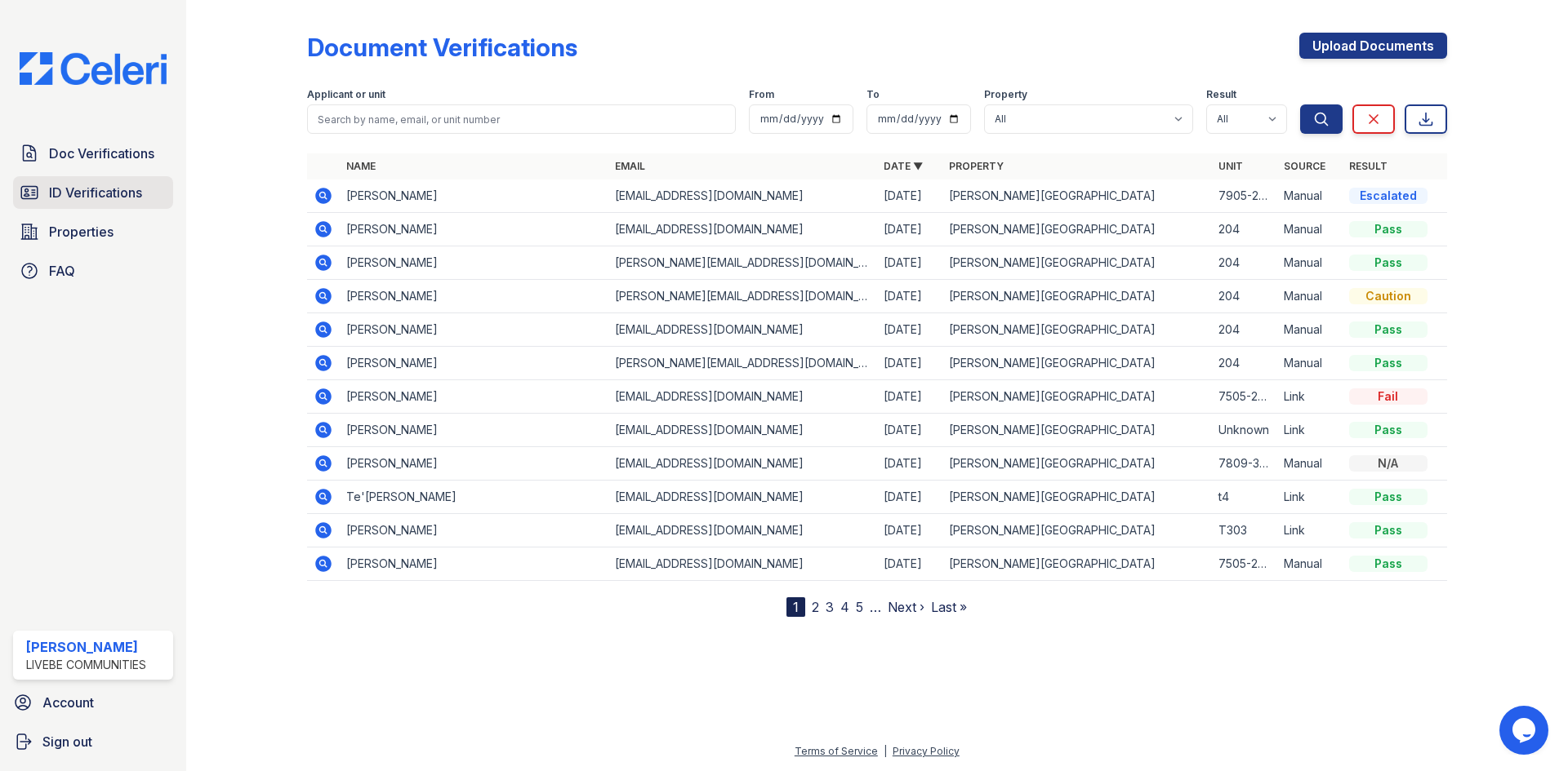
click at [113, 203] on span "ID Verifications" at bounding box center [96, 192] width 93 height 19
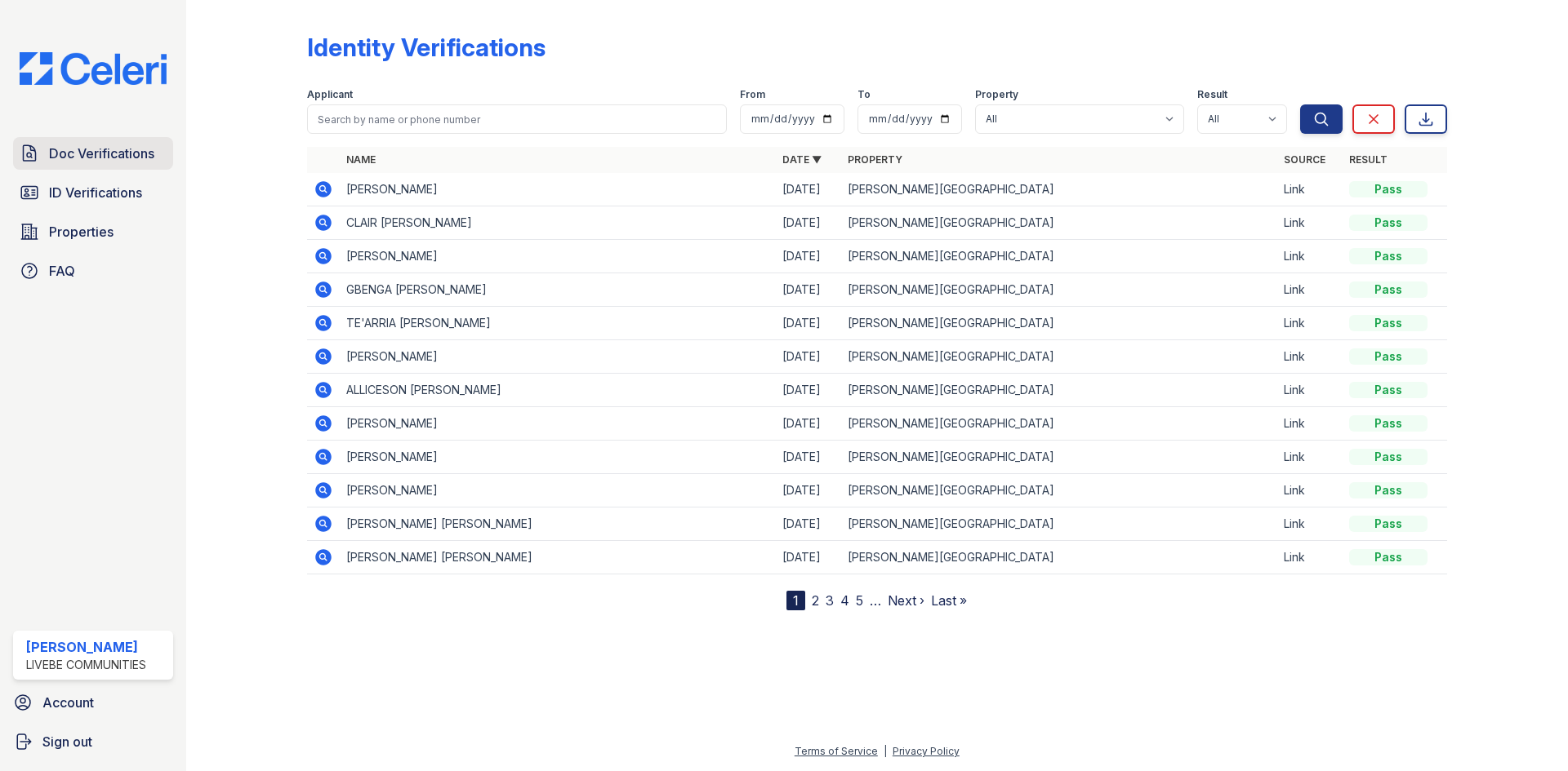
click at [115, 143] on link "Doc Verifications" at bounding box center [93, 153] width 160 height 33
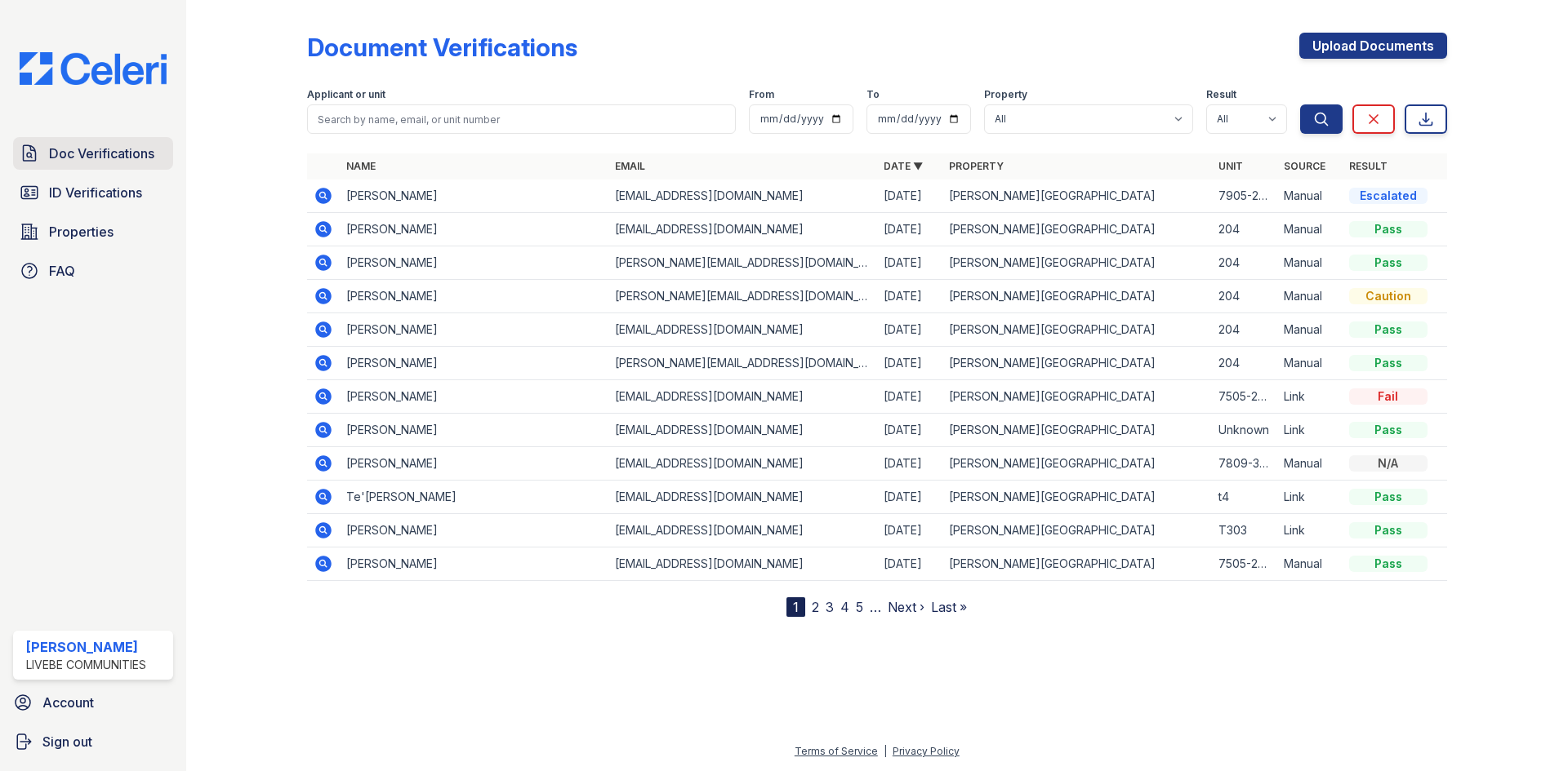
click at [120, 168] on link "Doc Verifications" at bounding box center [93, 153] width 160 height 33
click at [118, 123] on div "Doc Verifications ID Verifications Properties FAQ Edwin Reyes LiveBe Communitie…" at bounding box center [93, 385] width 186 height 771
click at [118, 153] on span "Doc Verifications" at bounding box center [102, 153] width 105 height 19
click at [118, 193] on span "ID Verifications" at bounding box center [96, 192] width 93 height 19
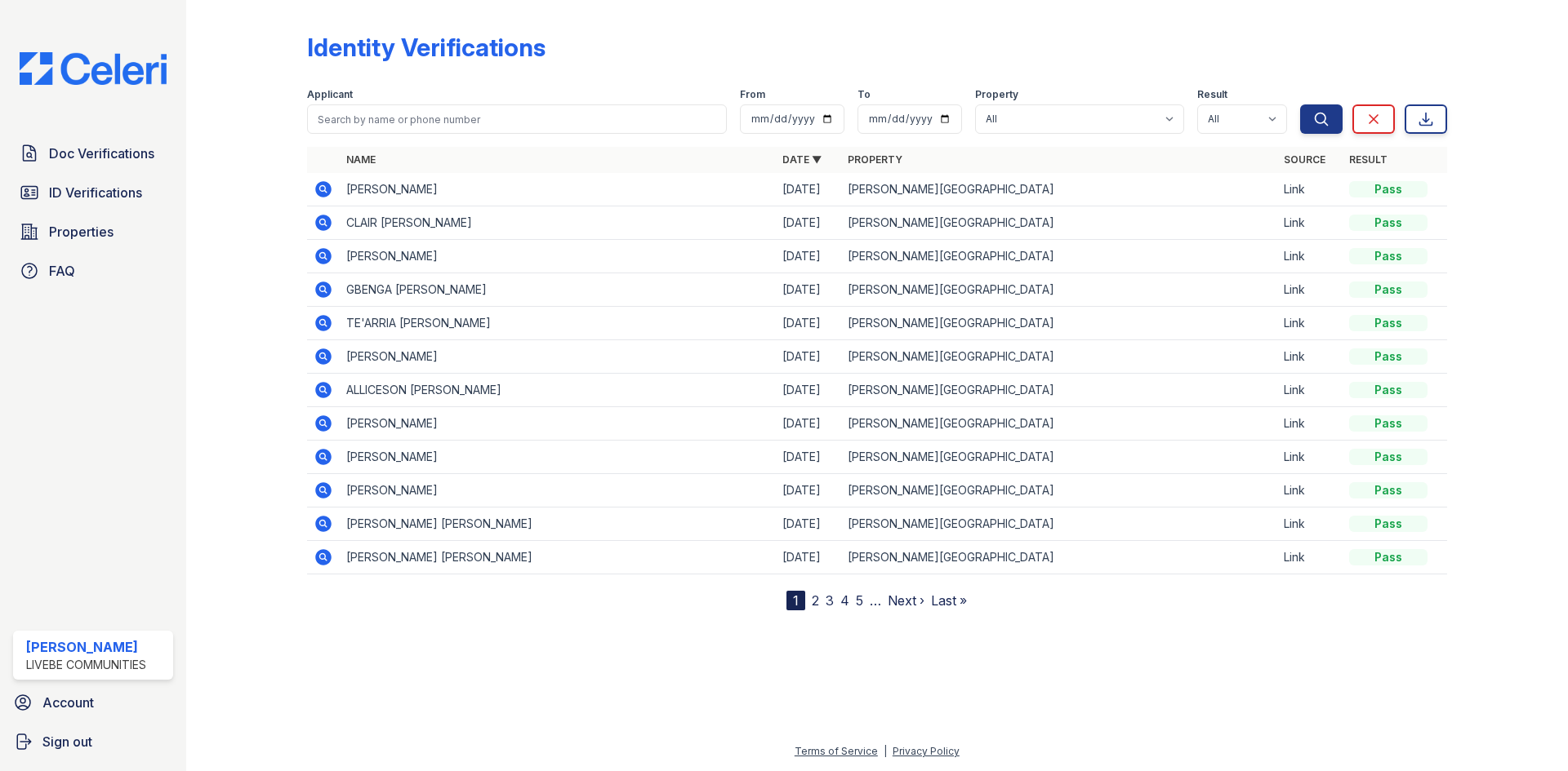
click at [112, 156] on span "Doc Verifications" at bounding box center [102, 153] width 105 height 19
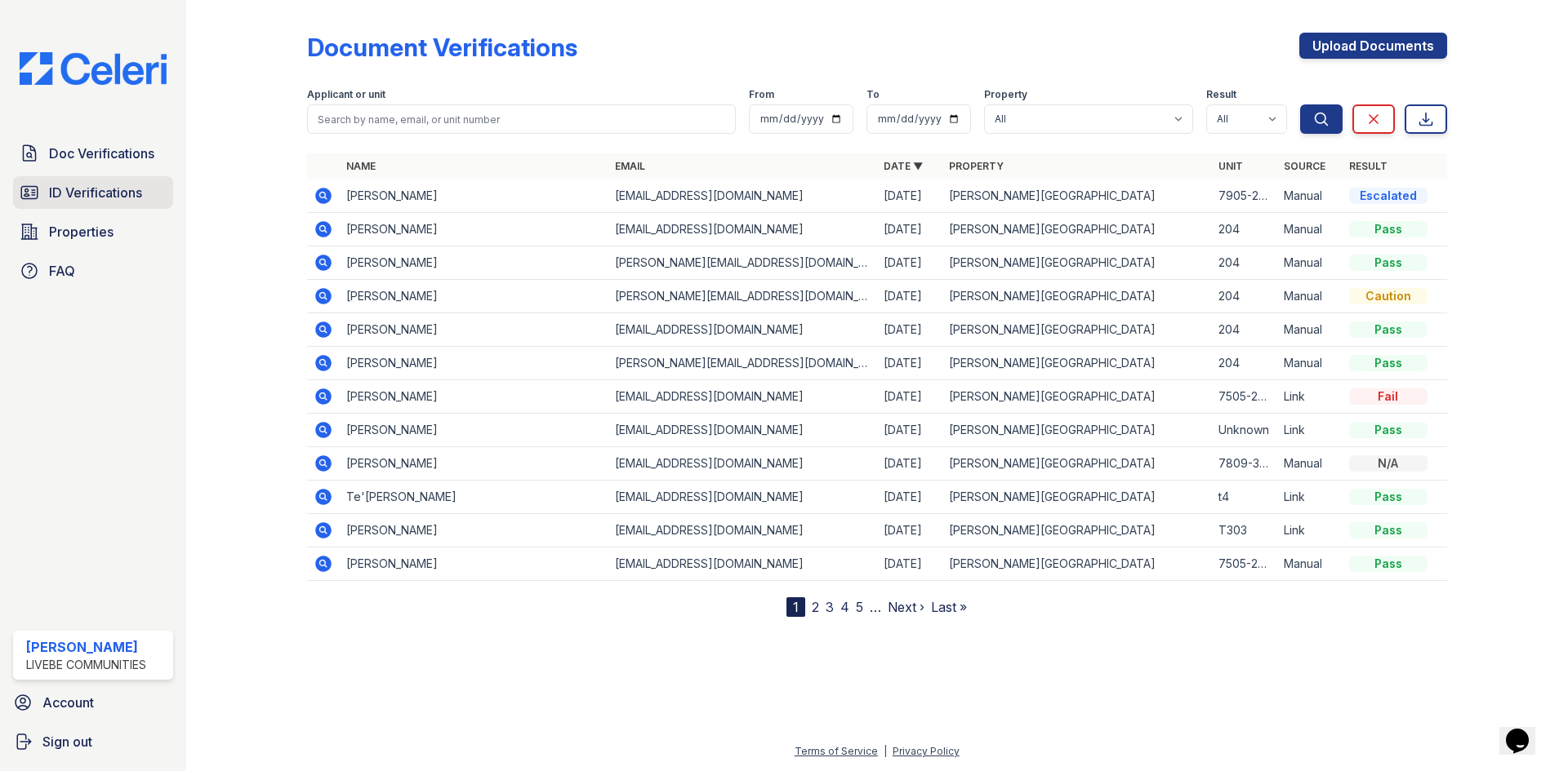
click at [108, 200] on span "ID Verifications" at bounding box center [96, 192] width 93 height 19
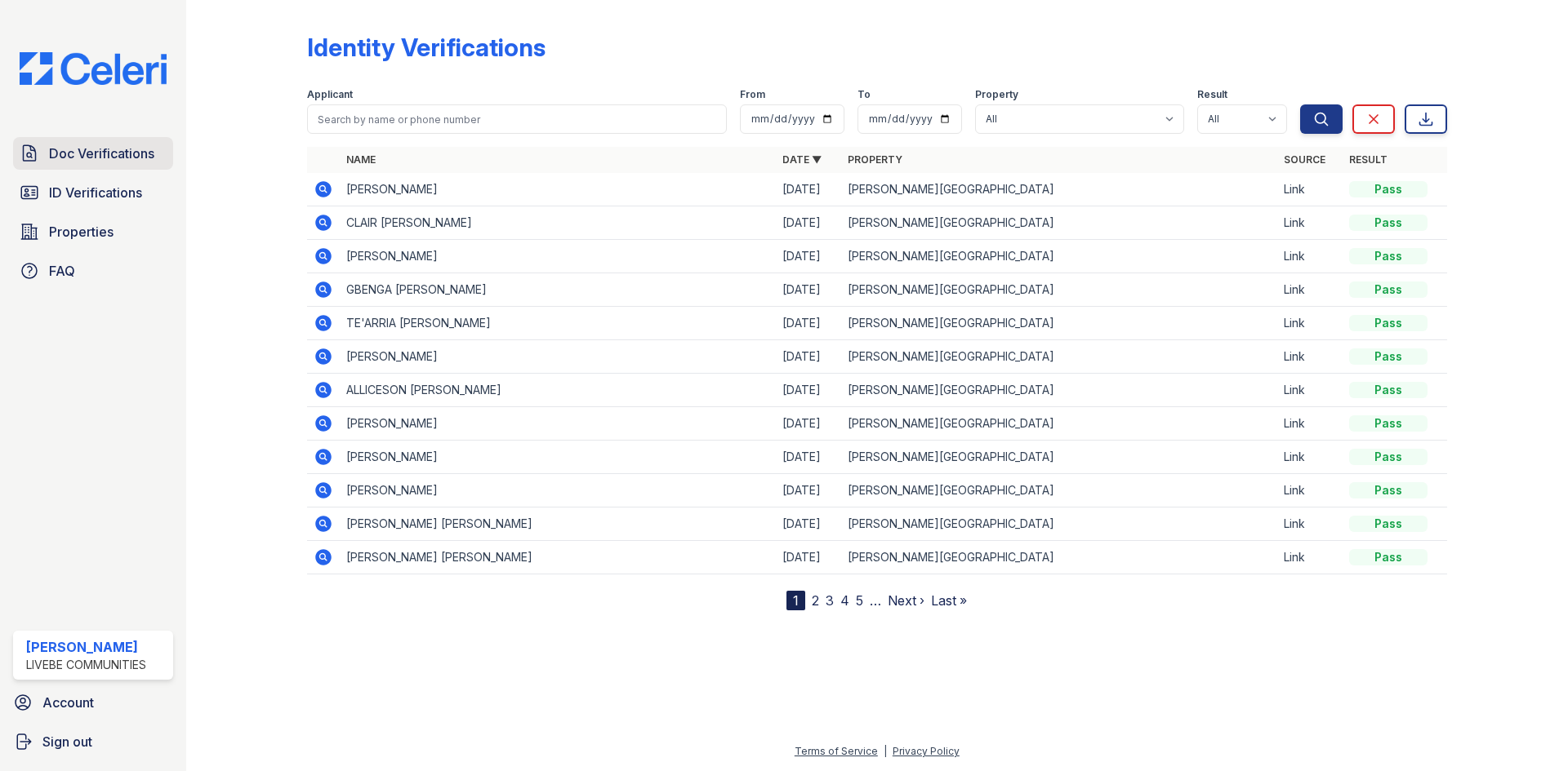
click at [109, 158] on span "Doc Verifications" at bounding box center [102, 153] width 105 height 19
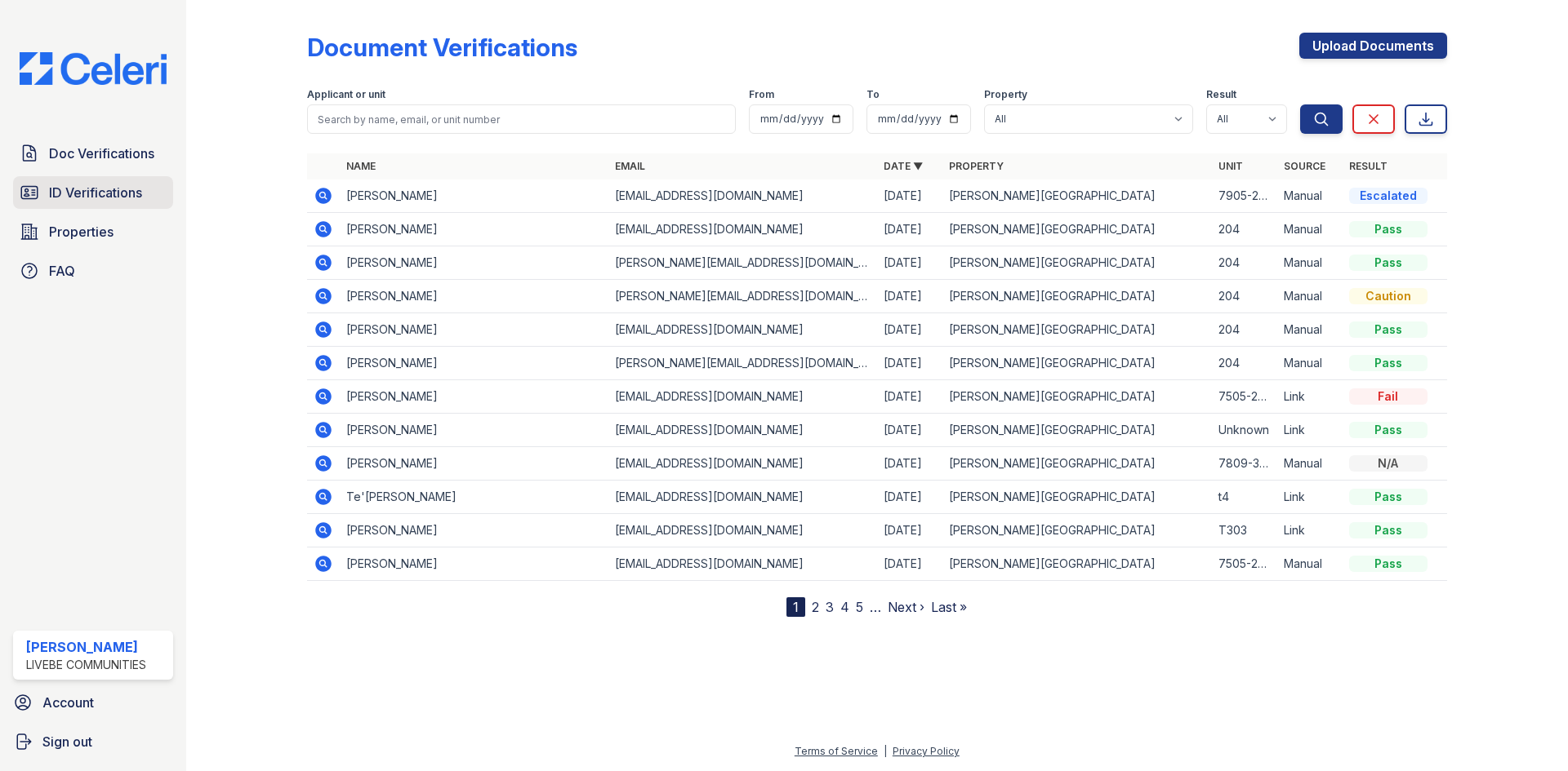
click at [114, 194] on span "ID Verifications" at bounding box center [96, 192] width 93 height 19
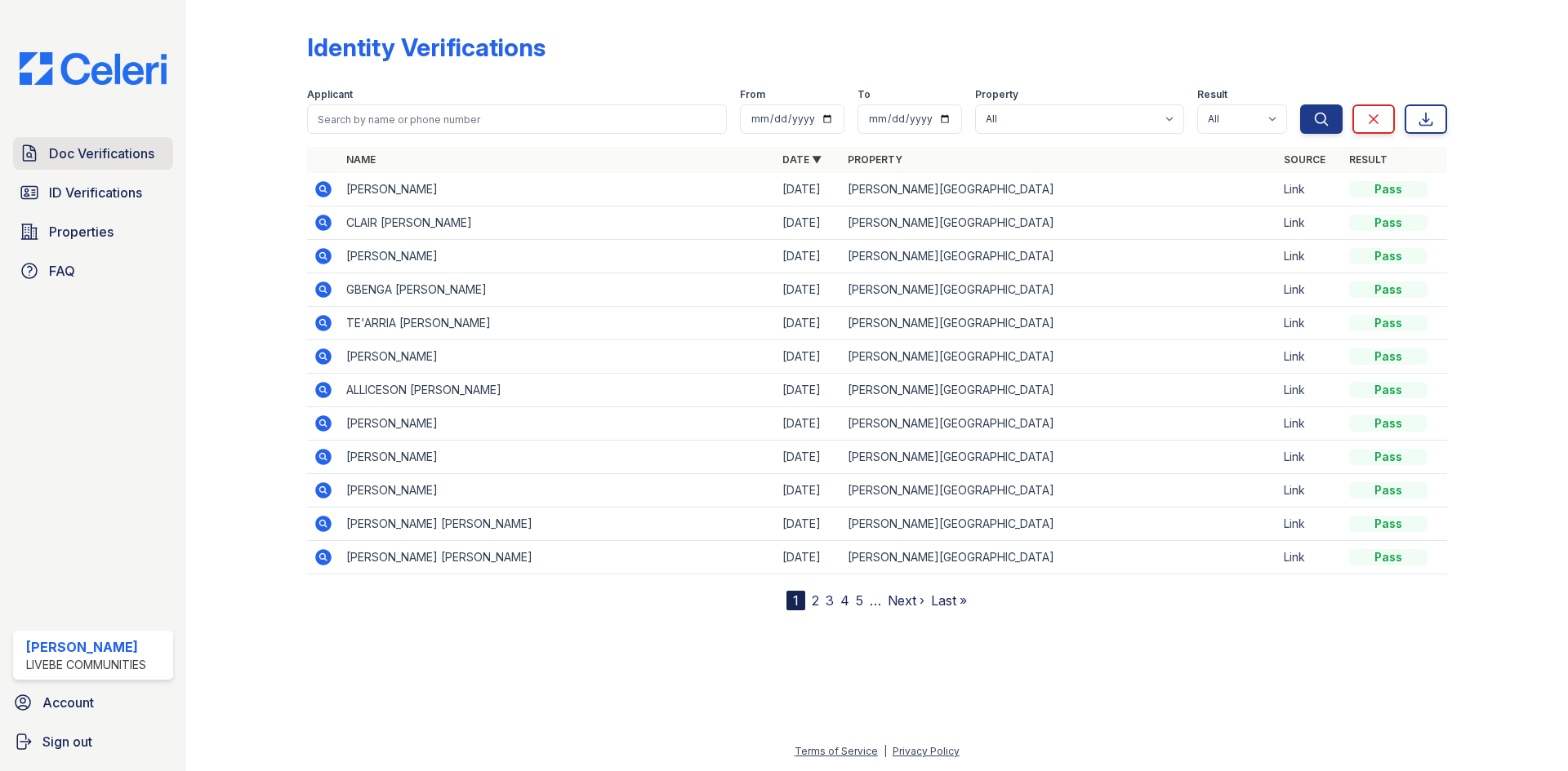
click at [101, 155] on span "Doc Verifications" at bounding box center [102, 153] width 105 height 19
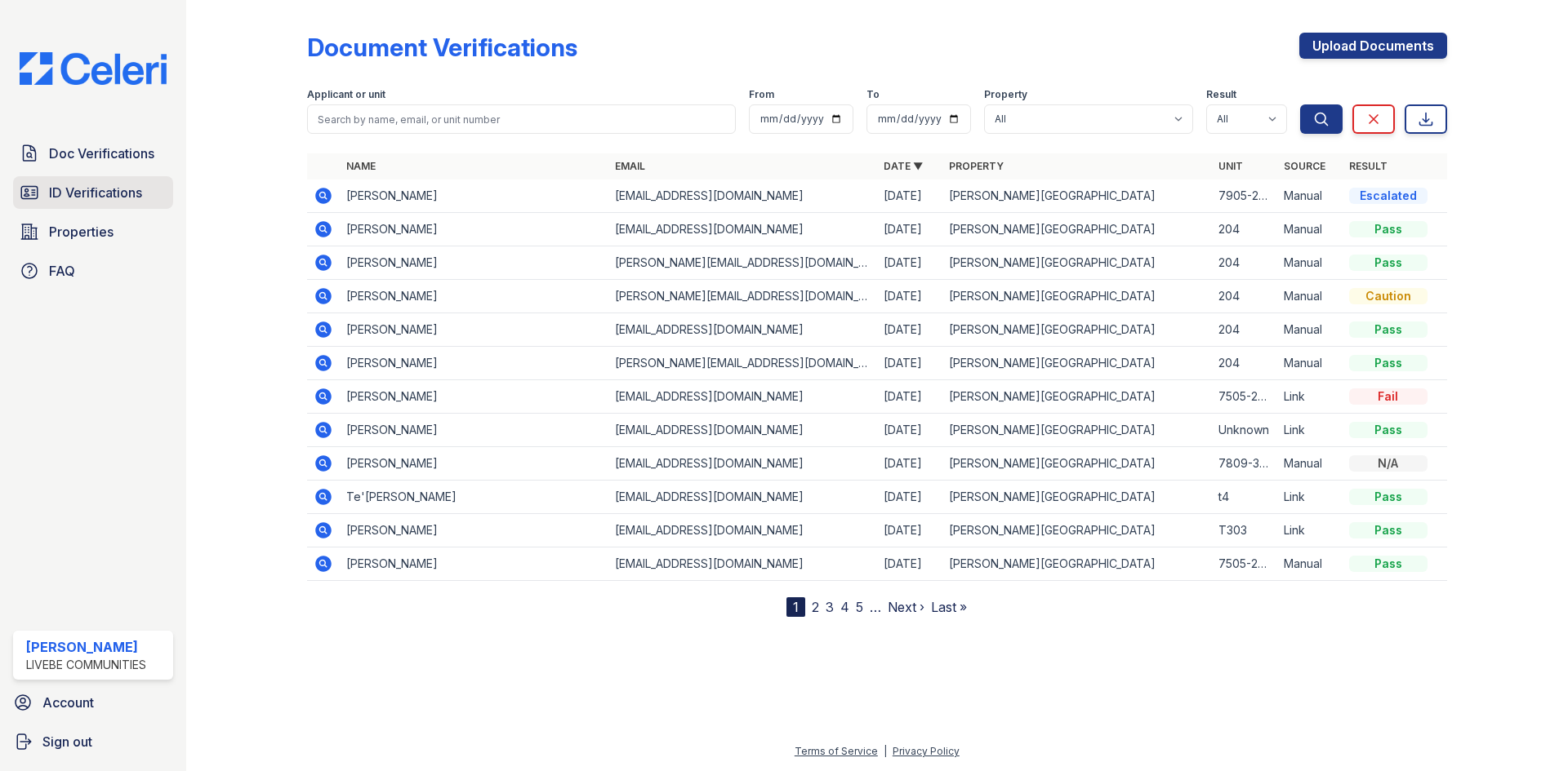
click at [112, 188] on span "ID Verifications" at bounding box center [96, 192] width 93 height 19
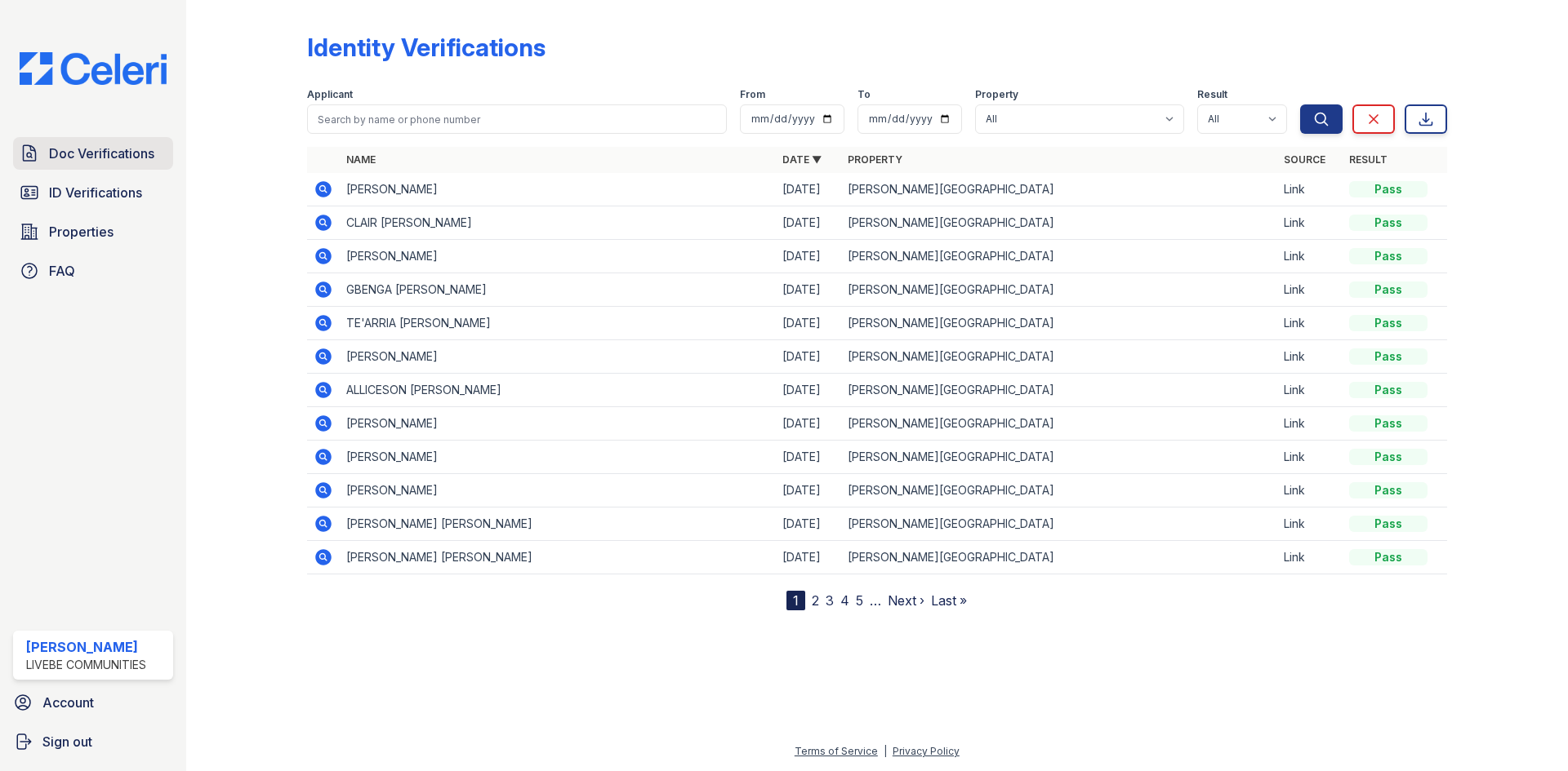
click at [103, 150] on span "Doc Verifications" at bounding box center [102, 153] width 105 height 19
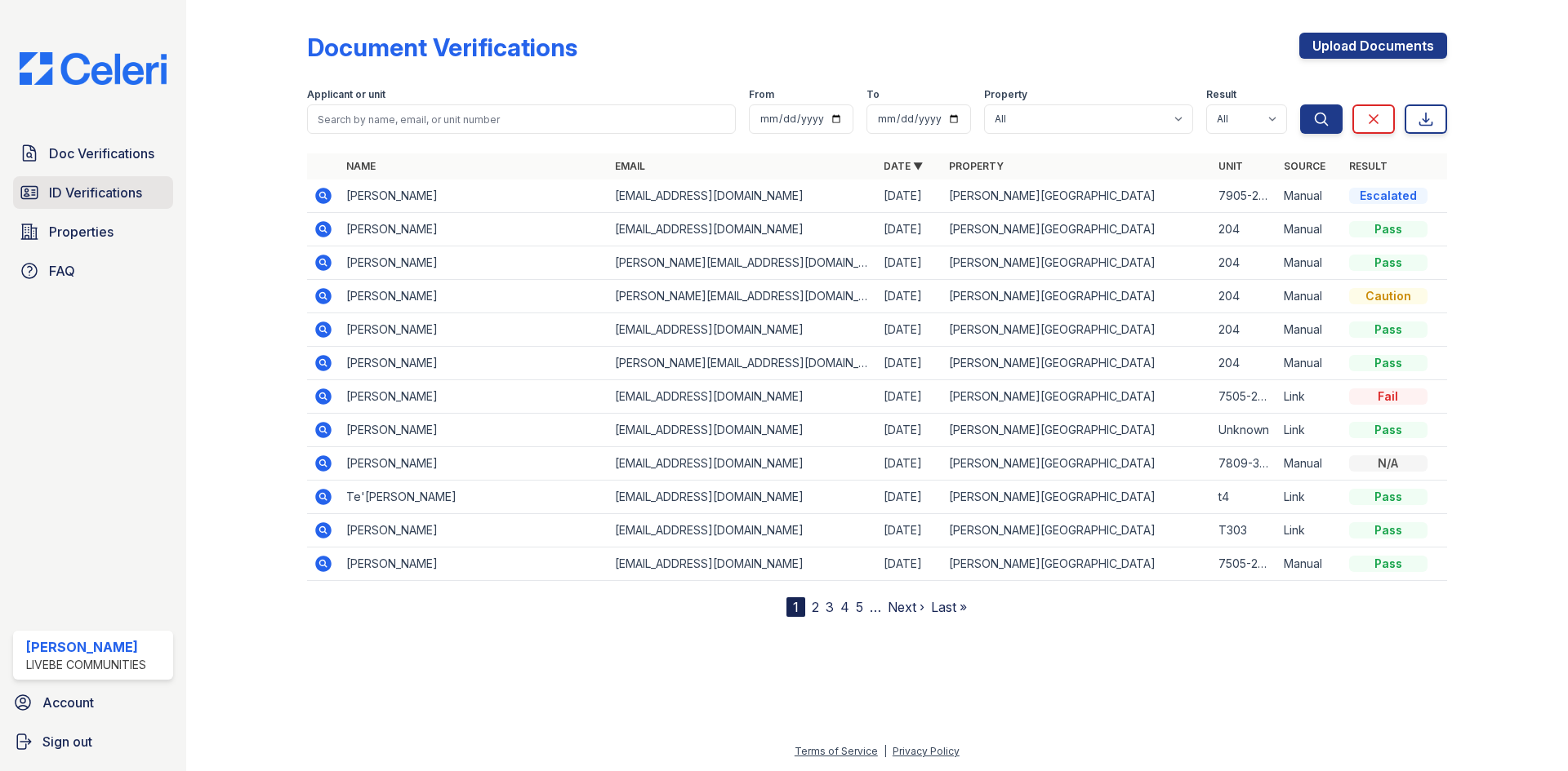
click at [112, 189] on span "ID Verifications" at bounding box center [96, 192] width 93 height 19
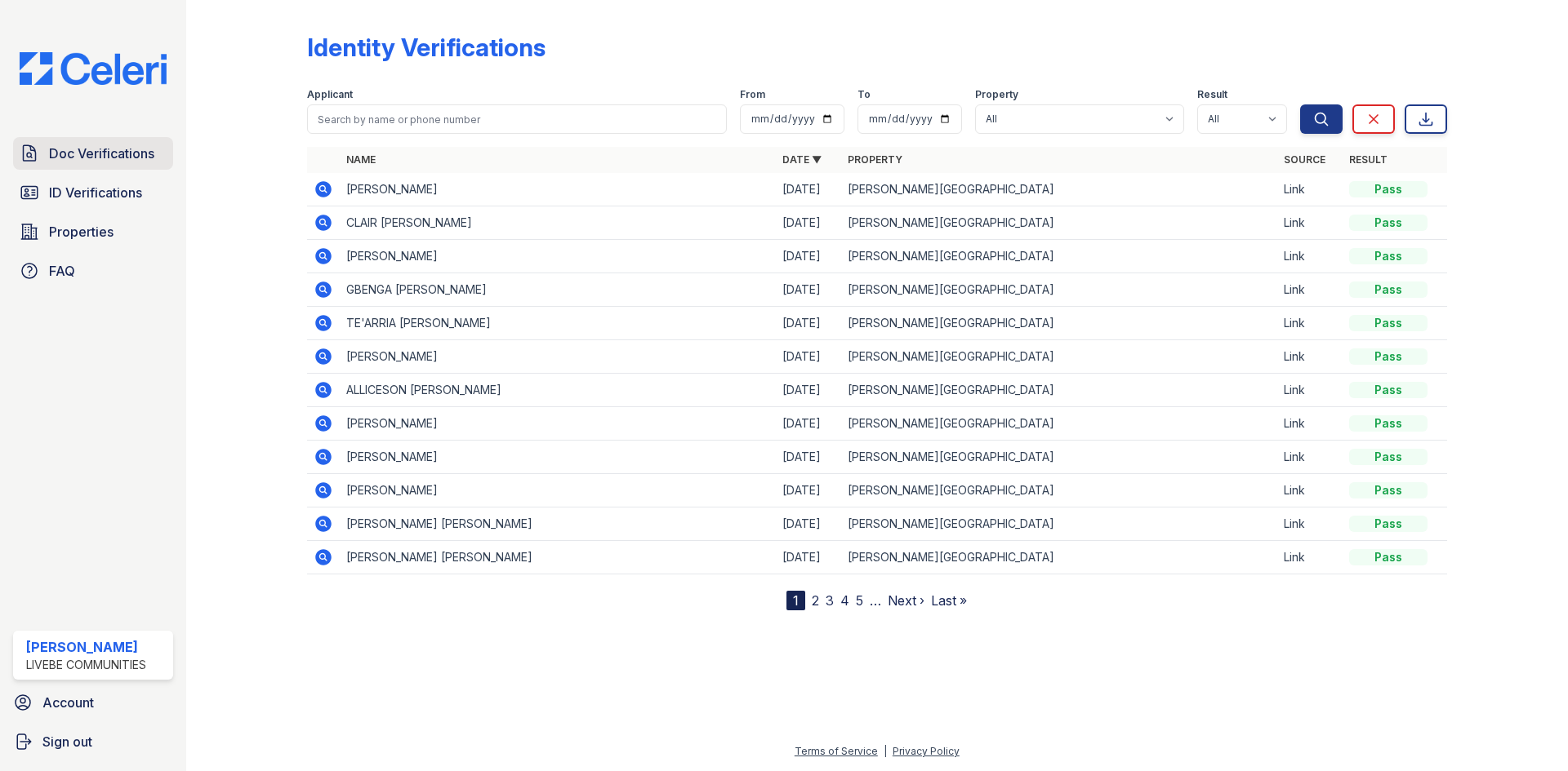
click at [103, 149] on span "Doc Verifications" at bounding box center [102, 153] width 105 height 19
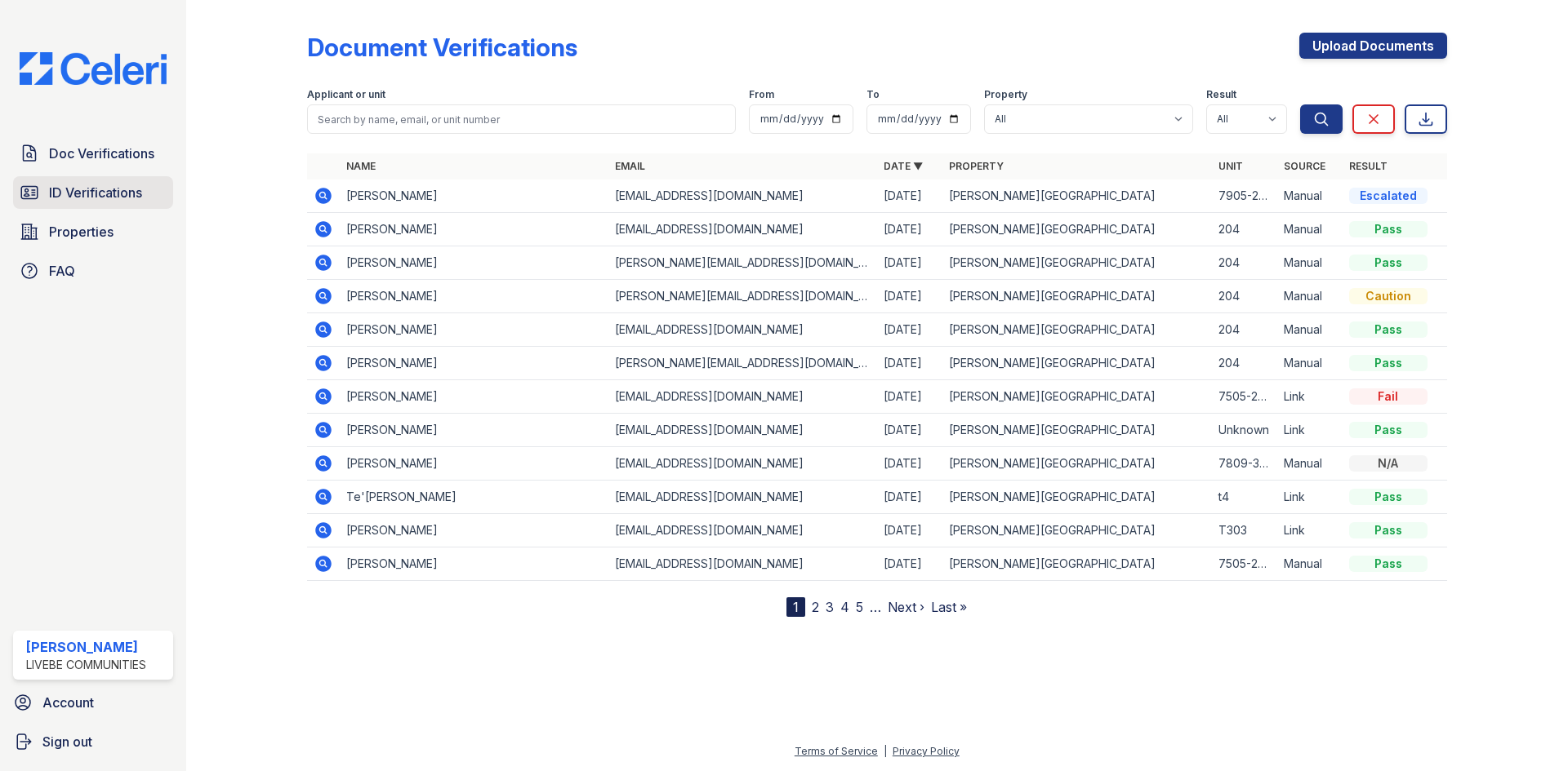
click at [103, 191] on span "ID Verifications" at bounding box center [96, 192] width 93 height 19
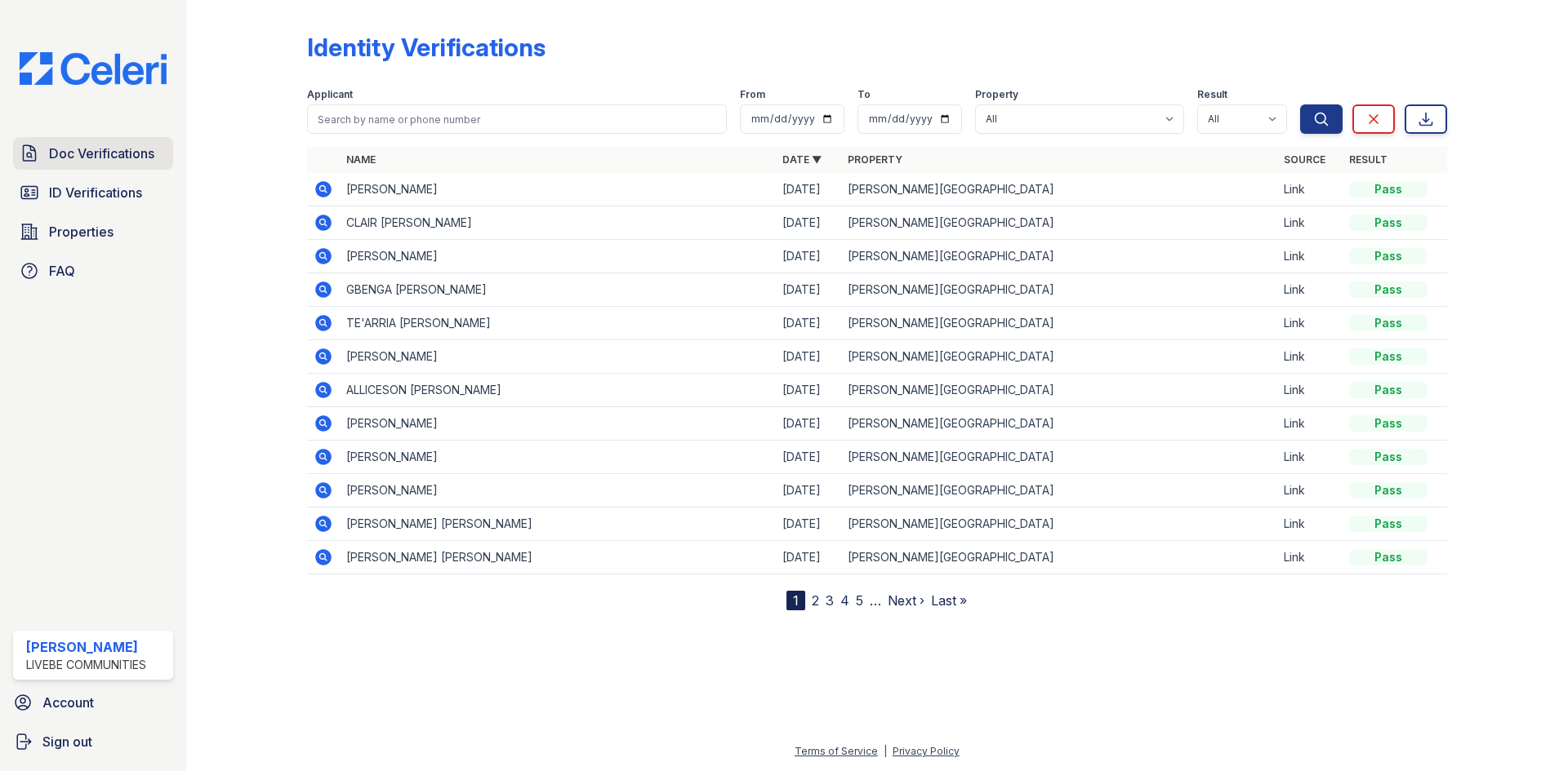
click at [103, 156] on span "Doc Verifications" at bounding box center [102, 153] width 105 height 19
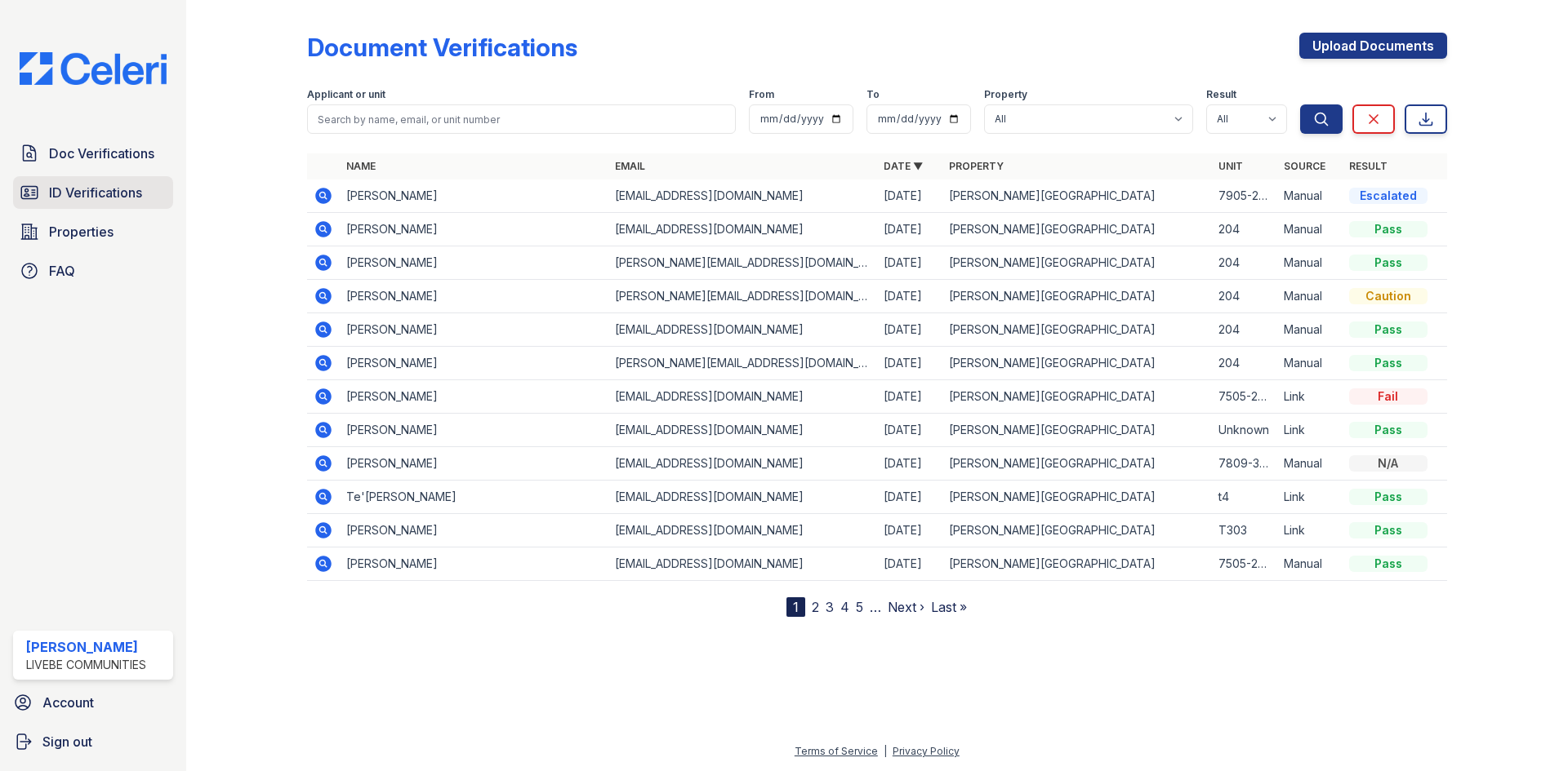
click at [109, 193] on span "ID Verifications" at bounding box center [96, 192] width 93 height 19
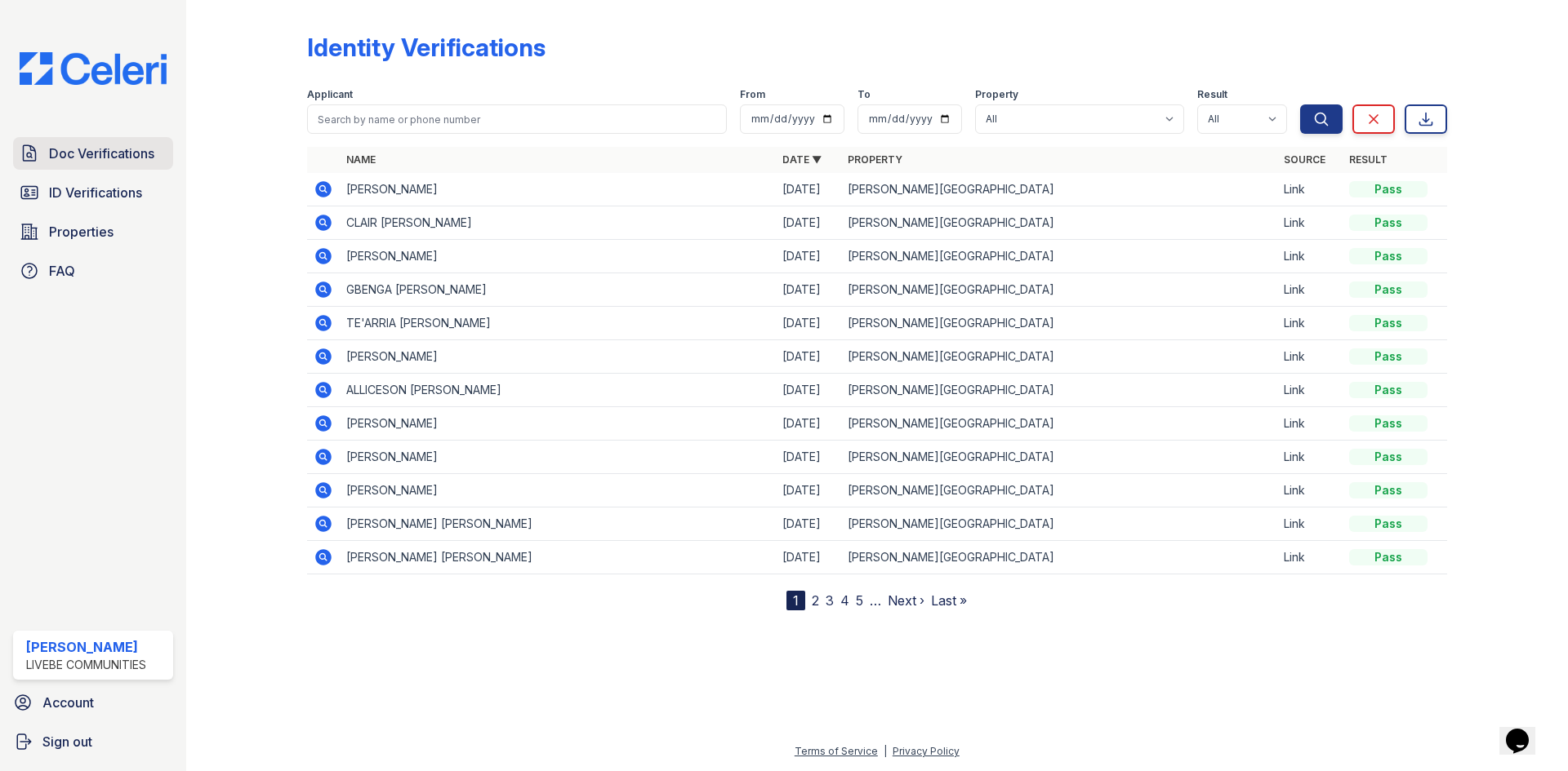
click at [81, 148] on span "Doc Verifications" at bounding box center [102, 153] width 105 height 19
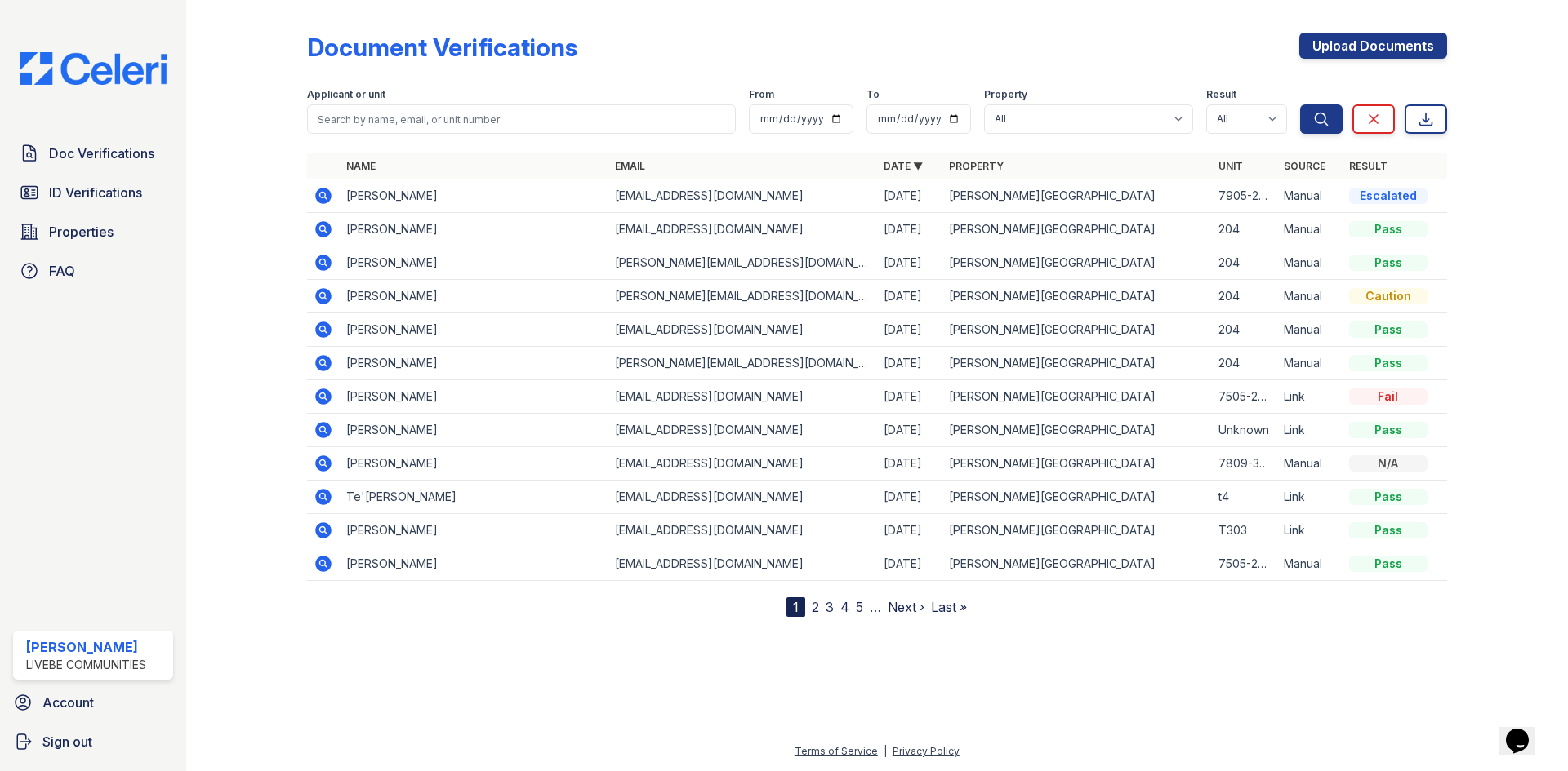
click at [325, 193] on icon at bounding box center [324, 196] width 17 height 17
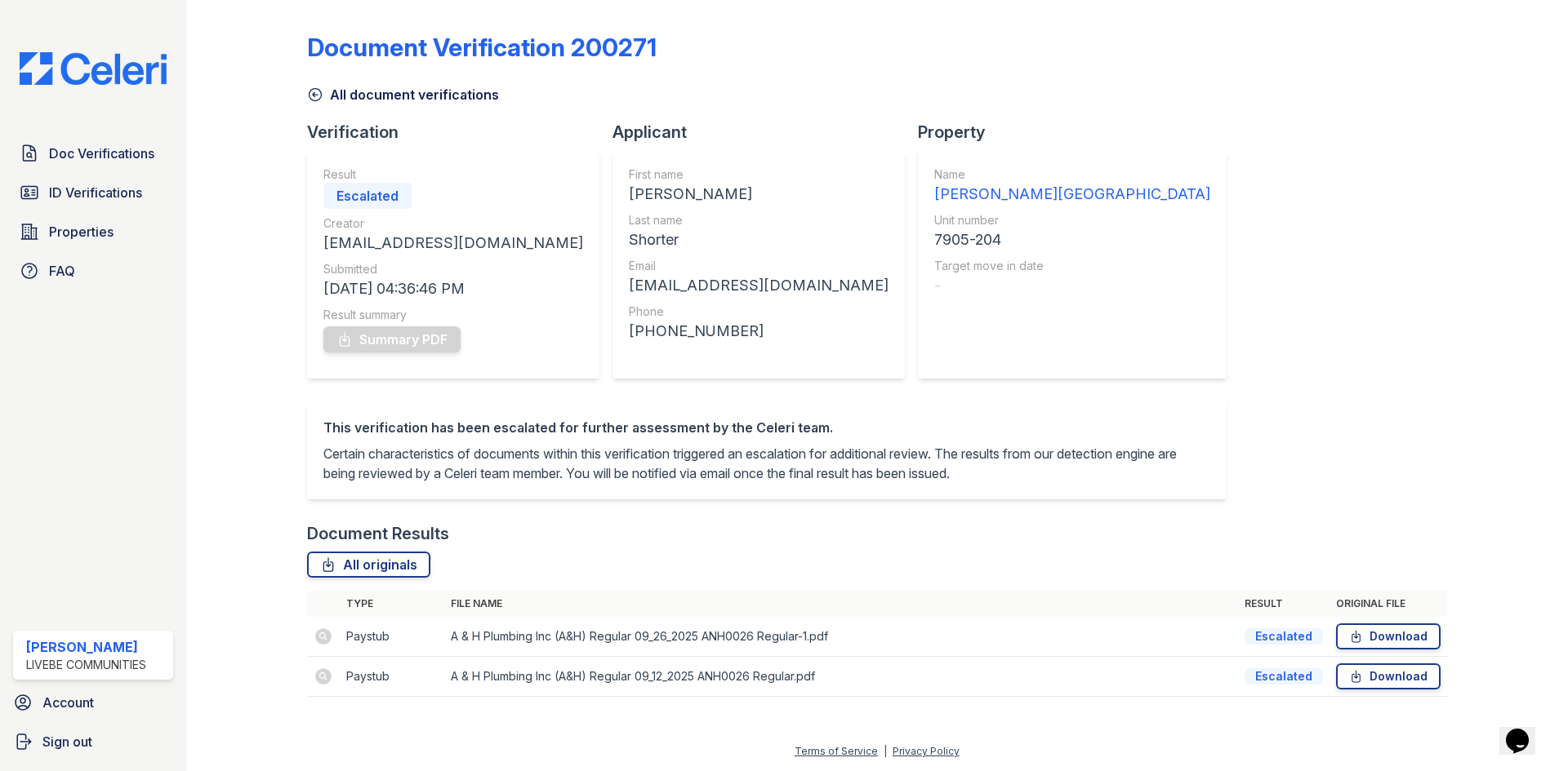
scroll to position [18, 0]
click at [69, 160] on span "Doc Verifications" at bounding box center [102, 153] width 105 height 19
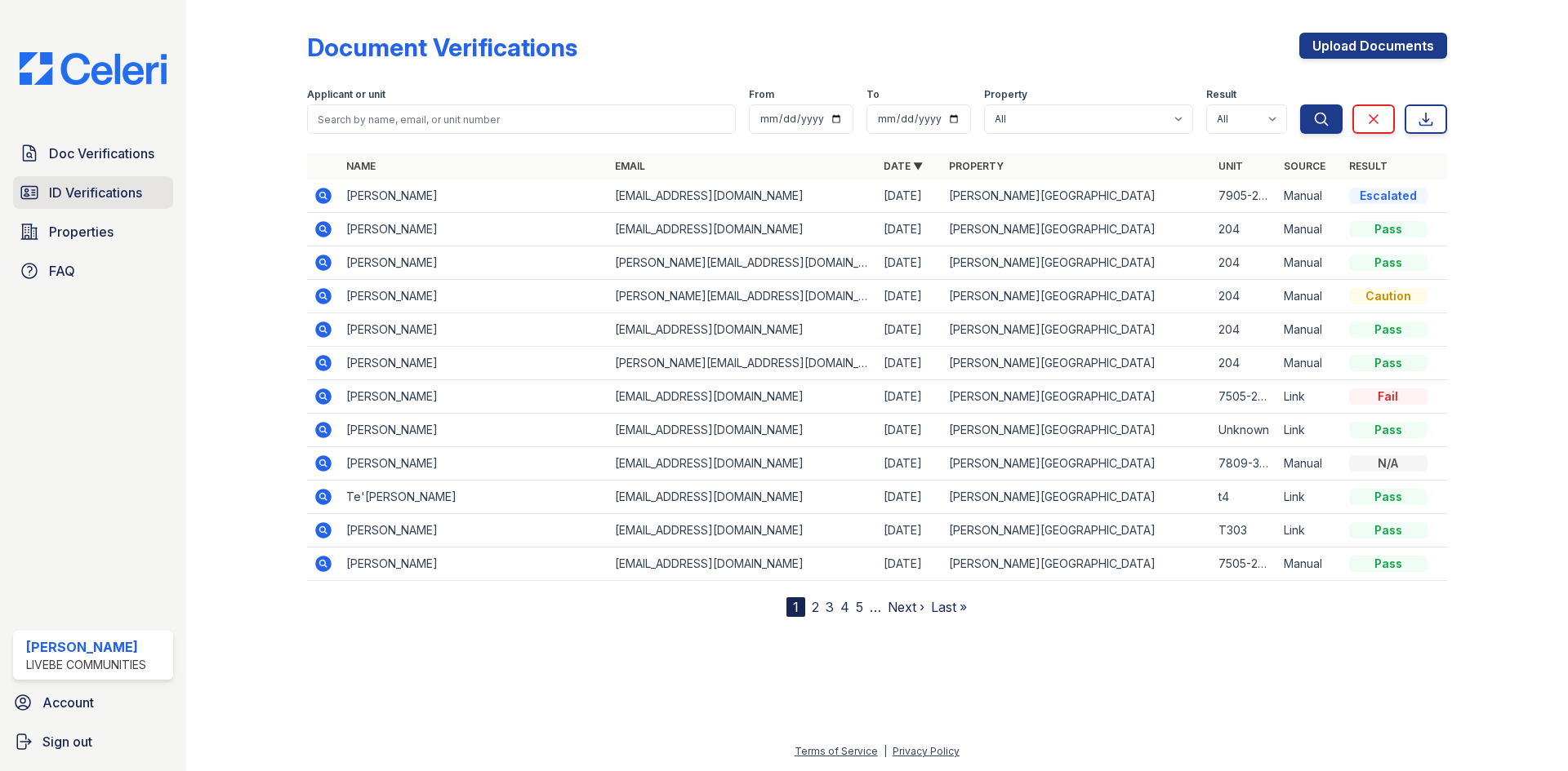
click at [71, 191] on span "ID Verifications" at bounding box center [96, 192] width 93 height 19
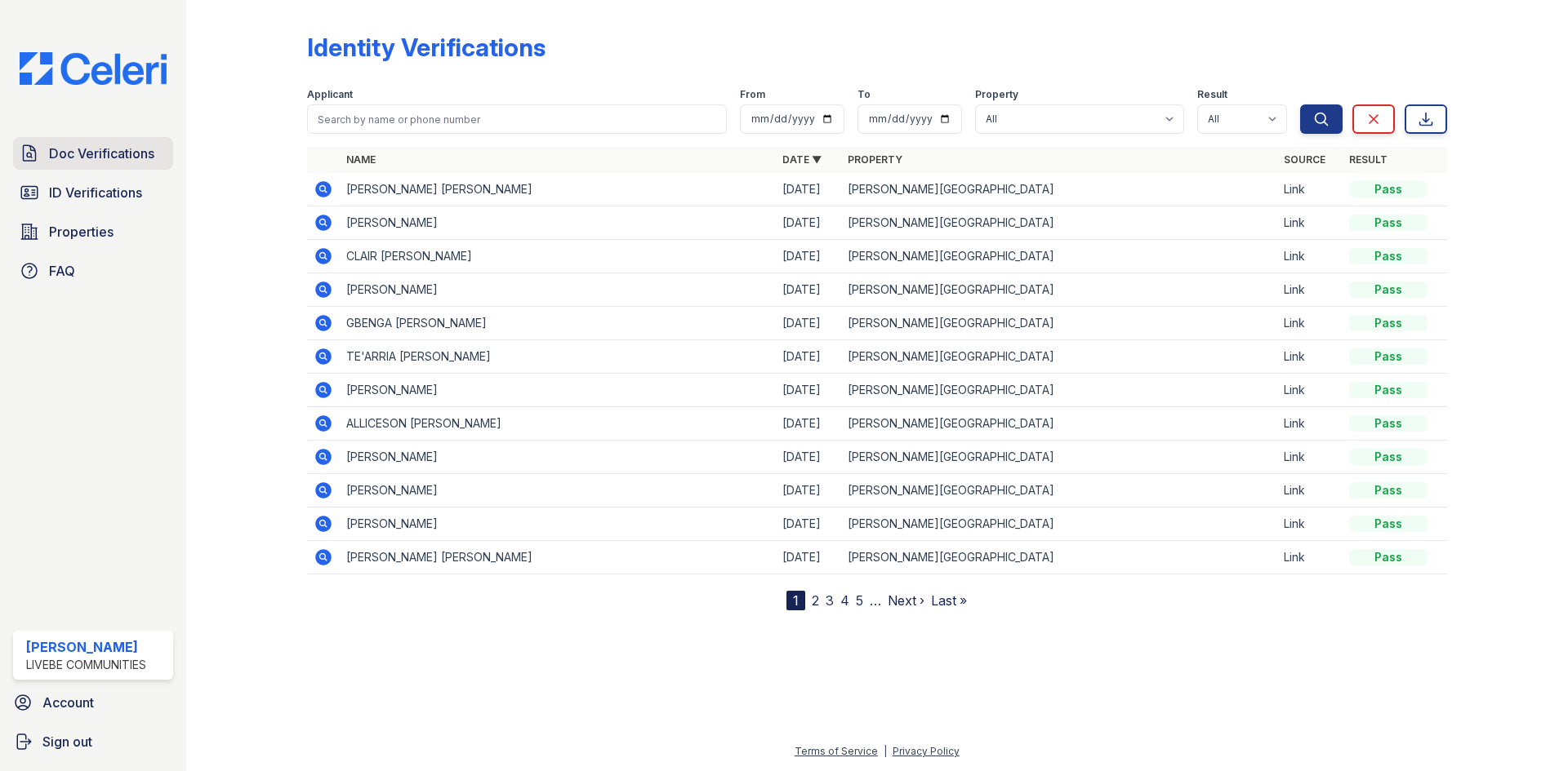
click at [83, 146] on span "Doc Verifications" at bounding box center [102, 153] width 105 height 19
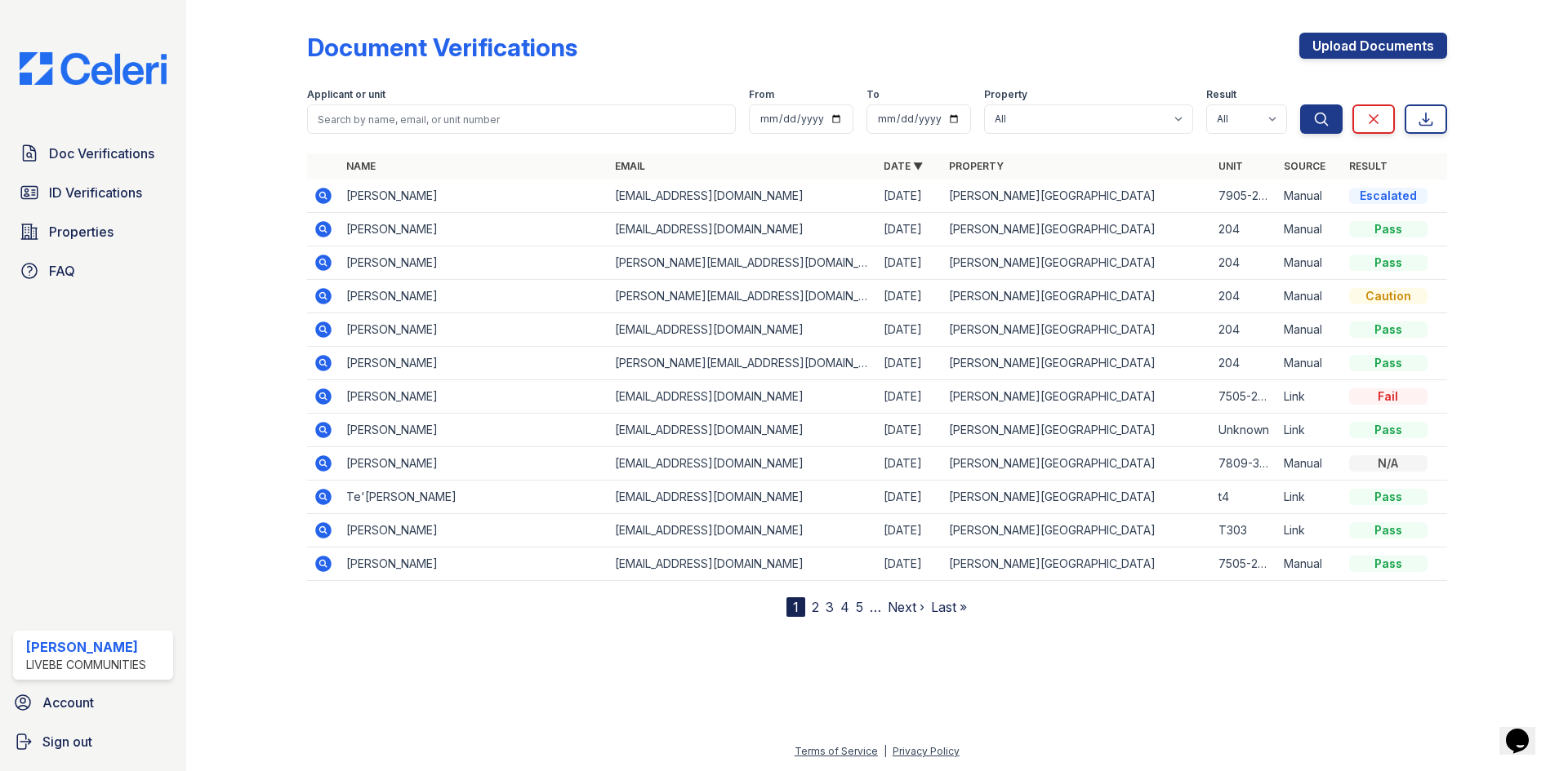
click at [329, 199] on icon at bounding box center [324, 196] width 17 height 17
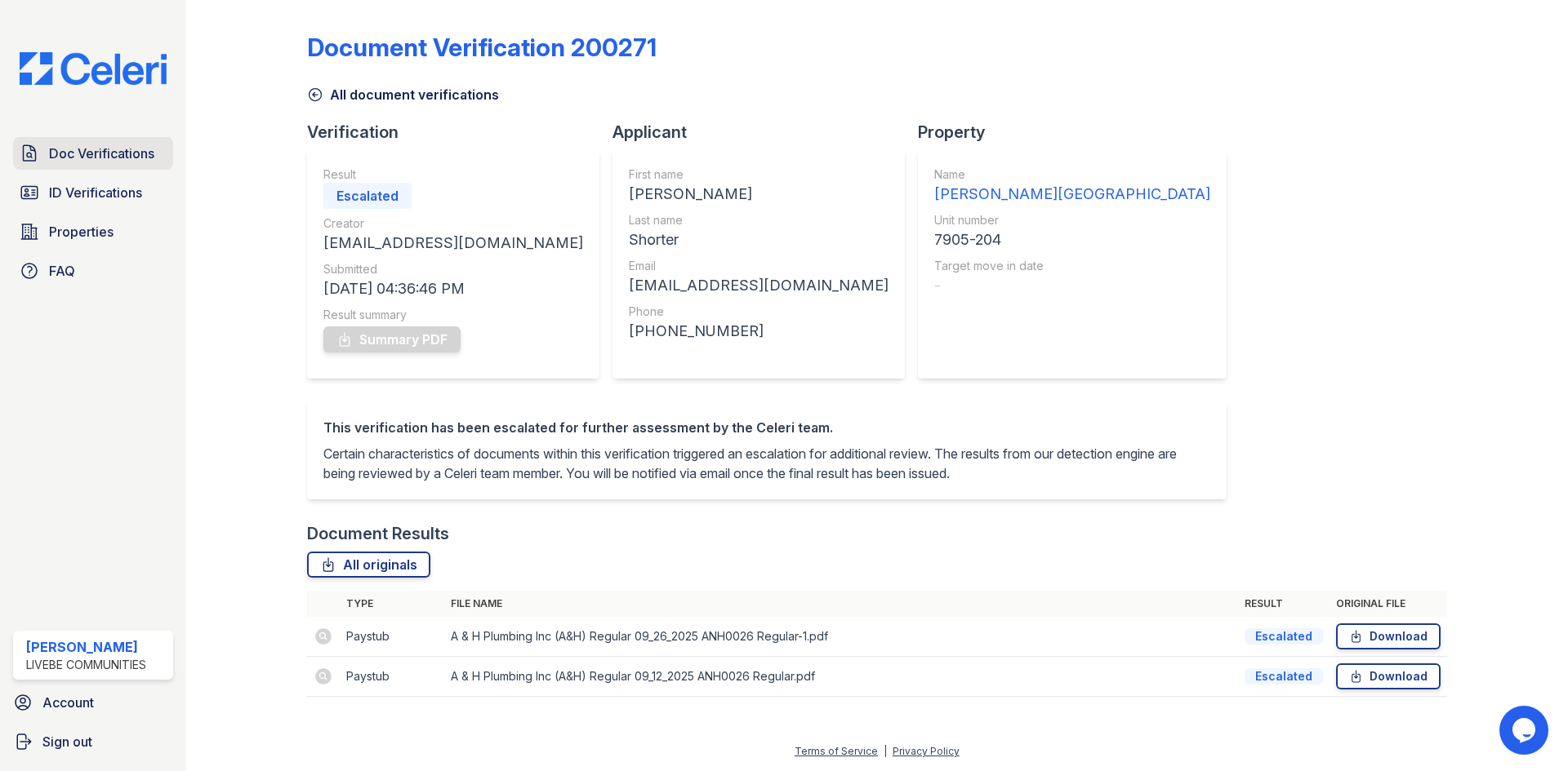
click at [118, 148] on span "Doc Verifications" at bounding box center [102, 153] width 105 height 19
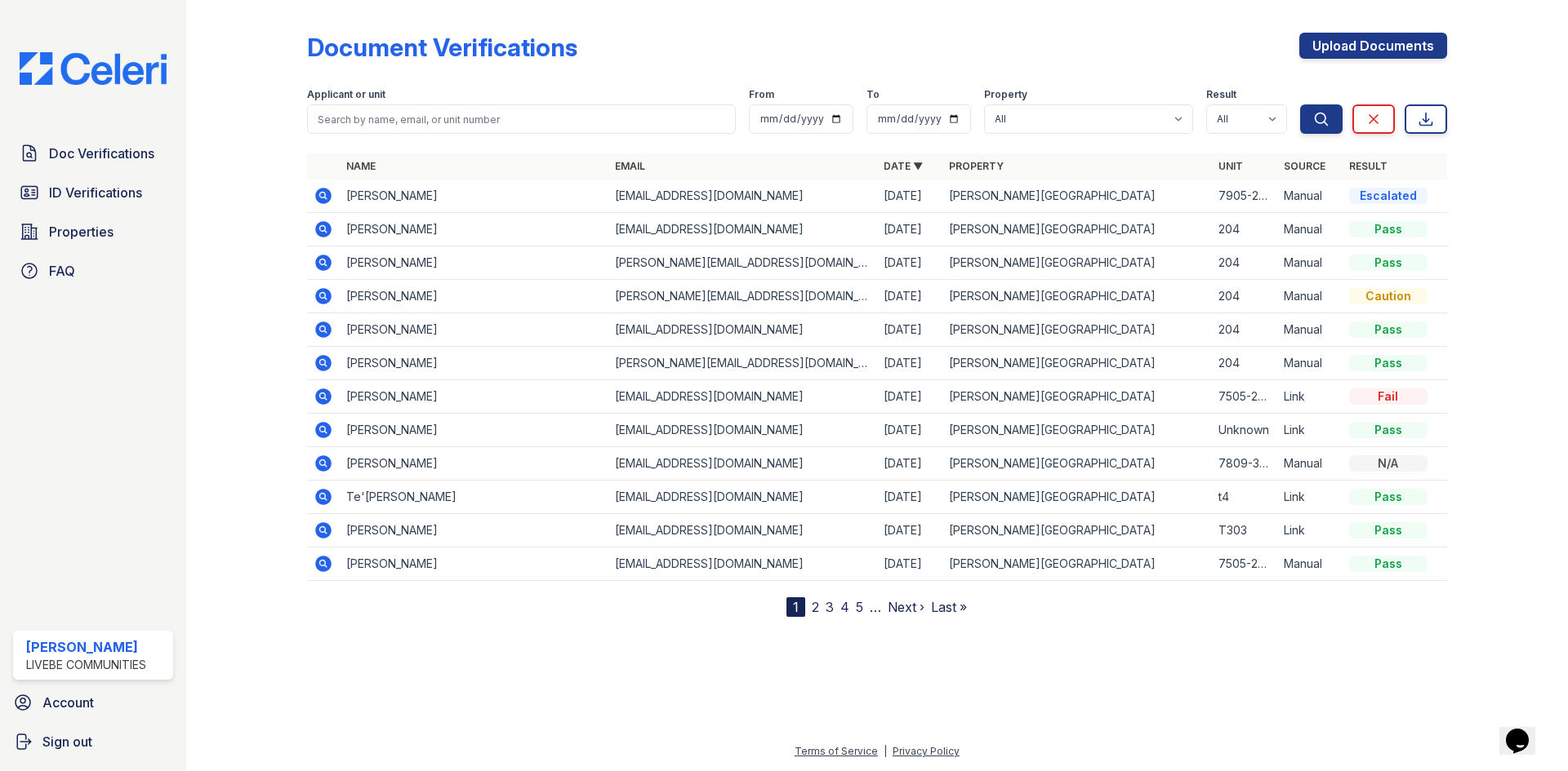
click at [324, 198] on icon at bounding box center [324, 196] width 17 height 17
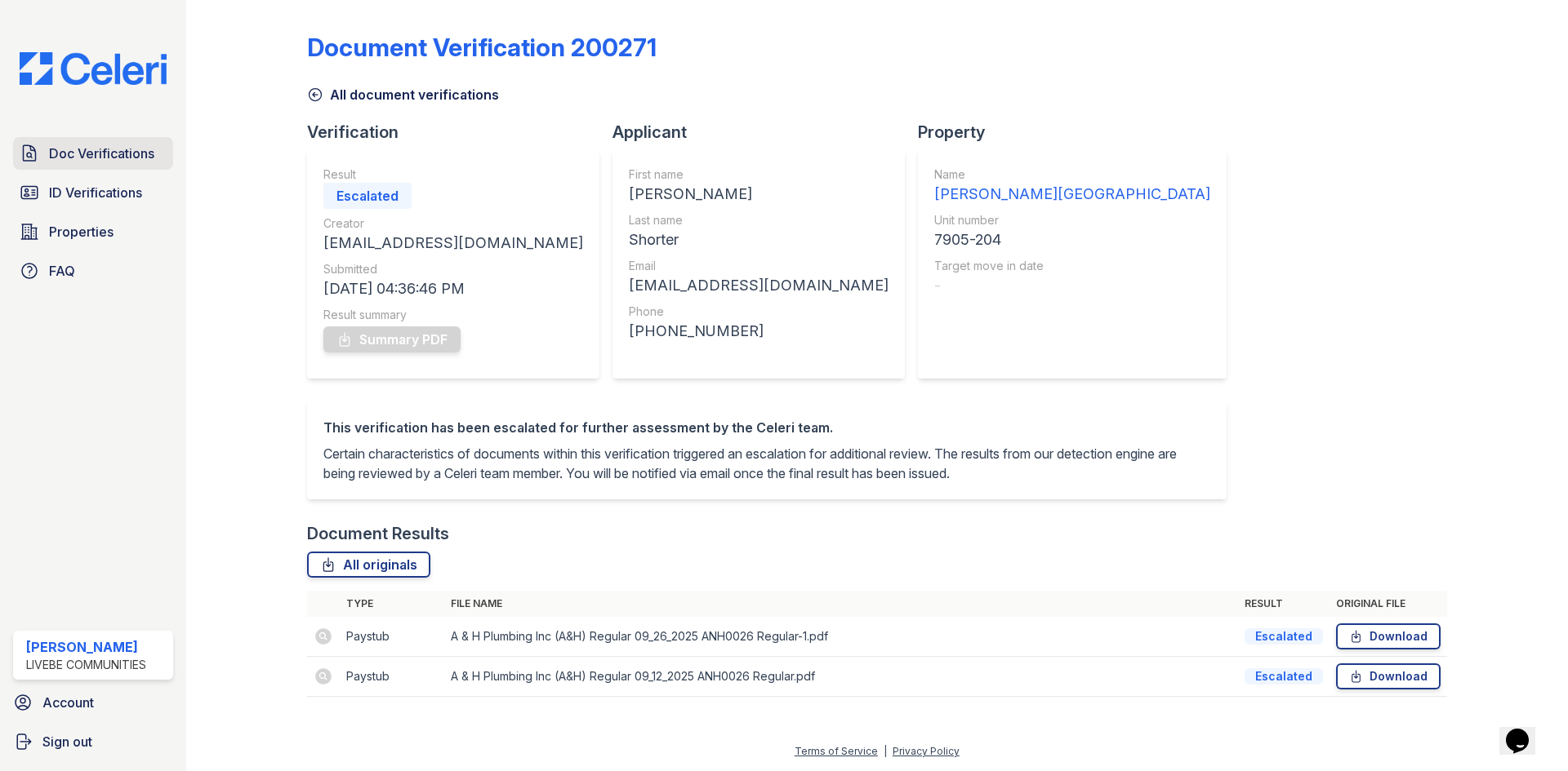
click at [86, 158] on span "Doc Verifications" at bounding box center [102, 153] width 105 height 19
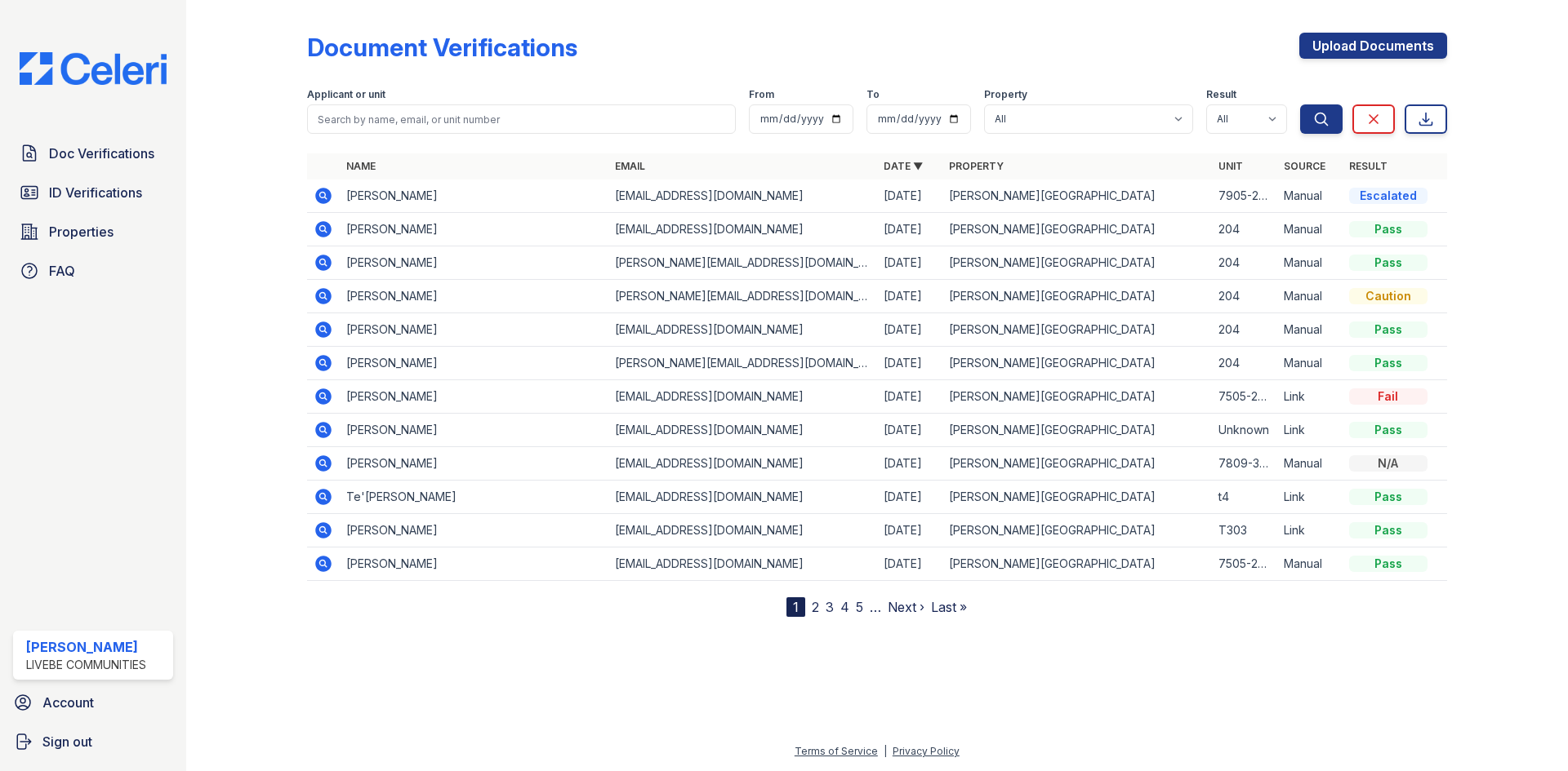
click at [320, 193] on icon at bounding box center [323, 195] width 19 height 19
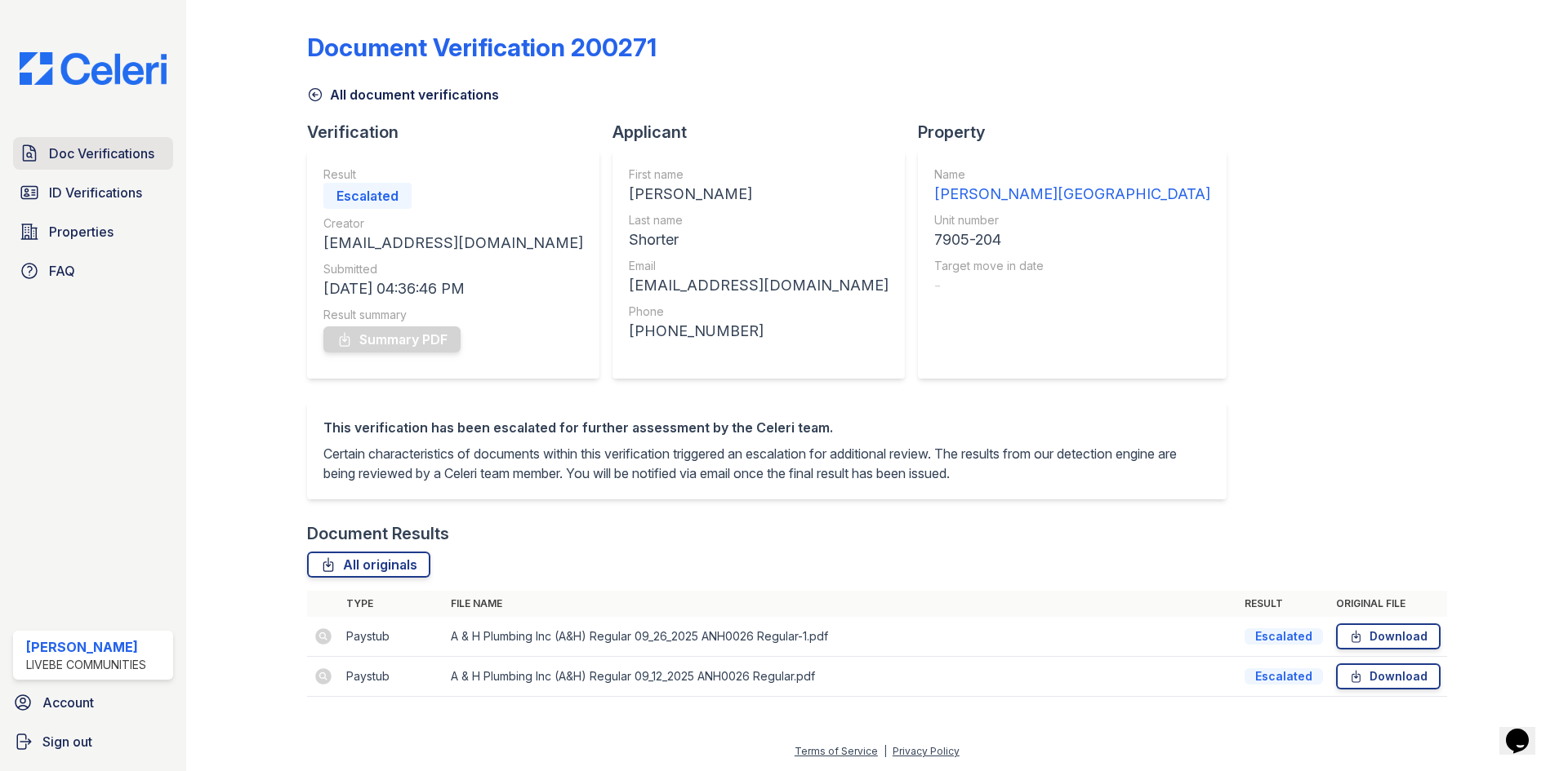
click at [114, 150] on span "Doc Verifications" at bounding box center [102, 153] width 105 height 19
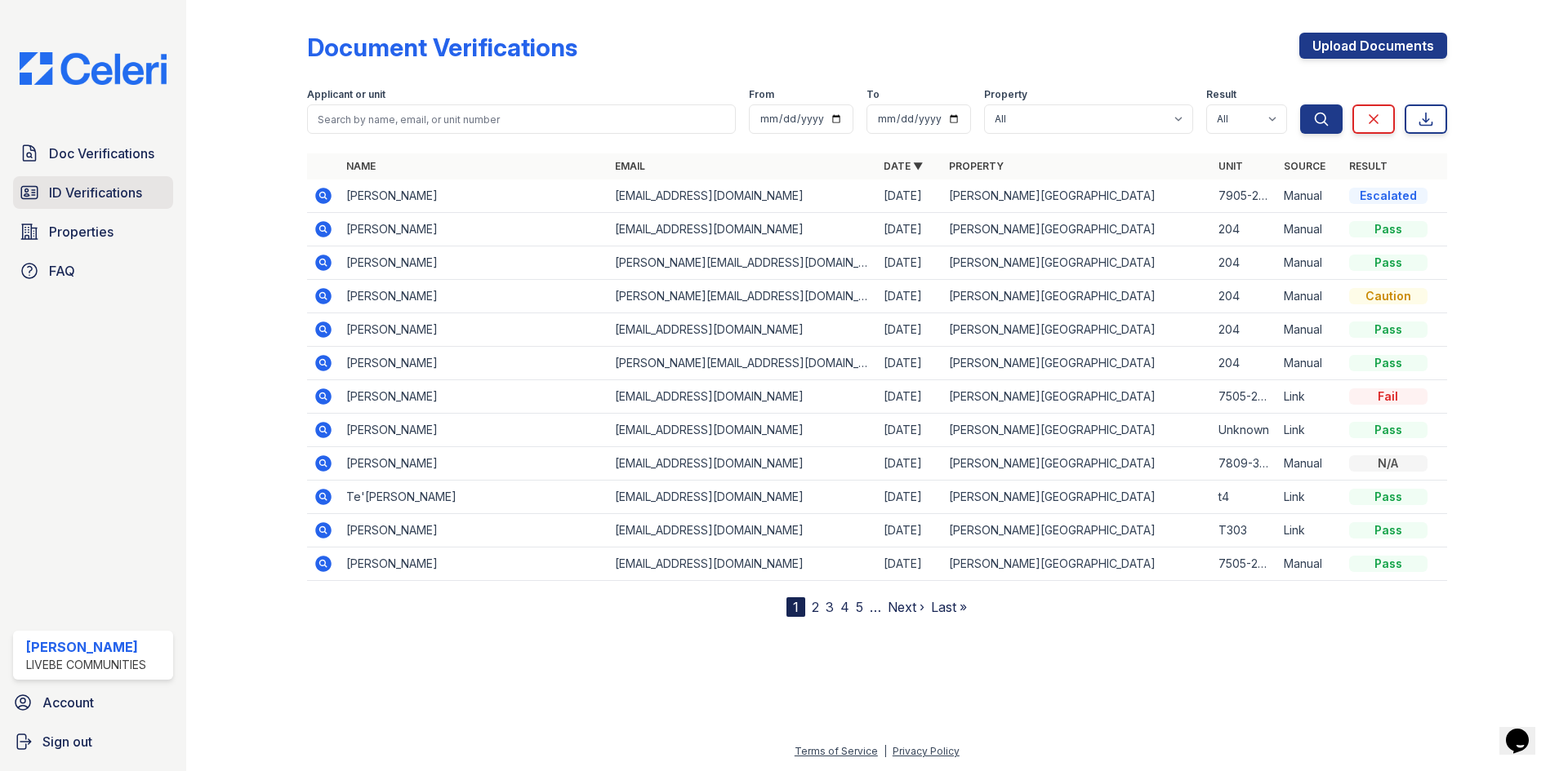
click at [67, 200] on span "ID Verifications" at bounding box center [96, 192] width 93 height 19
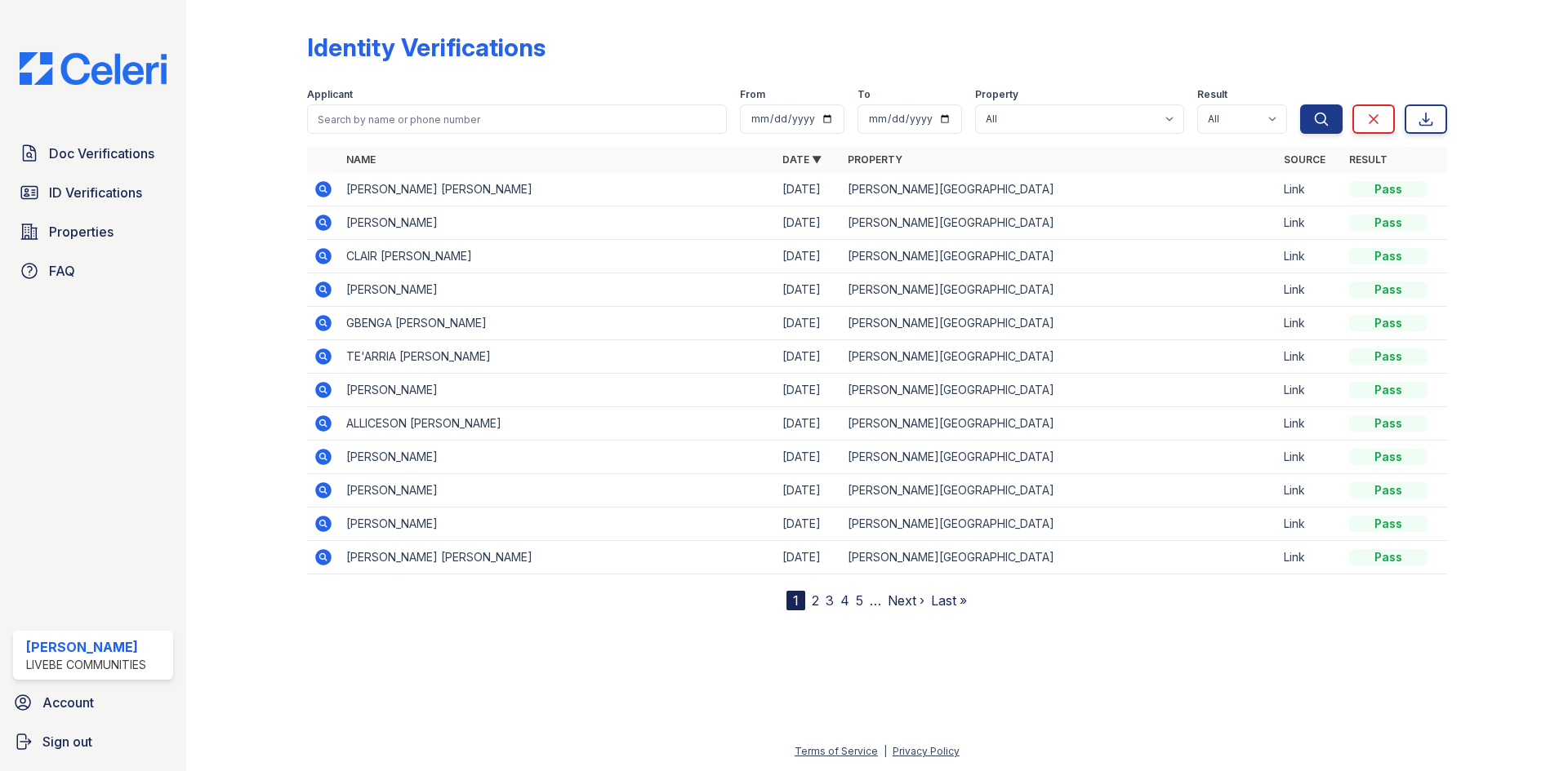
click at [77, 131] on div "Doc Verifications ID Verifications Properties FAQ Edwin Reyes LiveBe Communitie…" at bounding box center [93, 385] width 186 height 771
click at [73, 158] on span "Doc Verifications" at bounding box center [102, 153] width 105 height 19
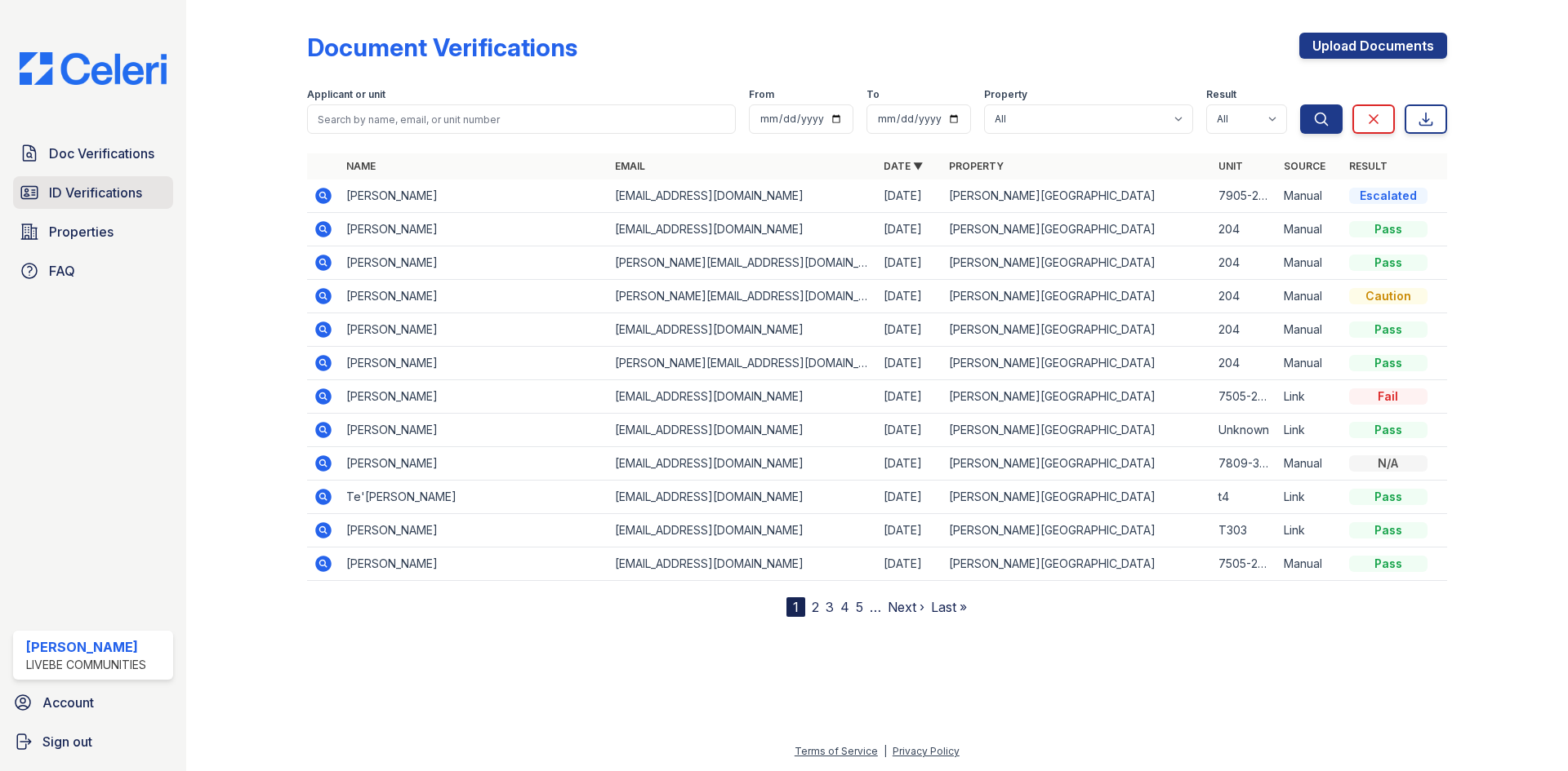
click at [77, 187] on span "ID Verifications" at bounding box center [96, 192] width 93 height 19
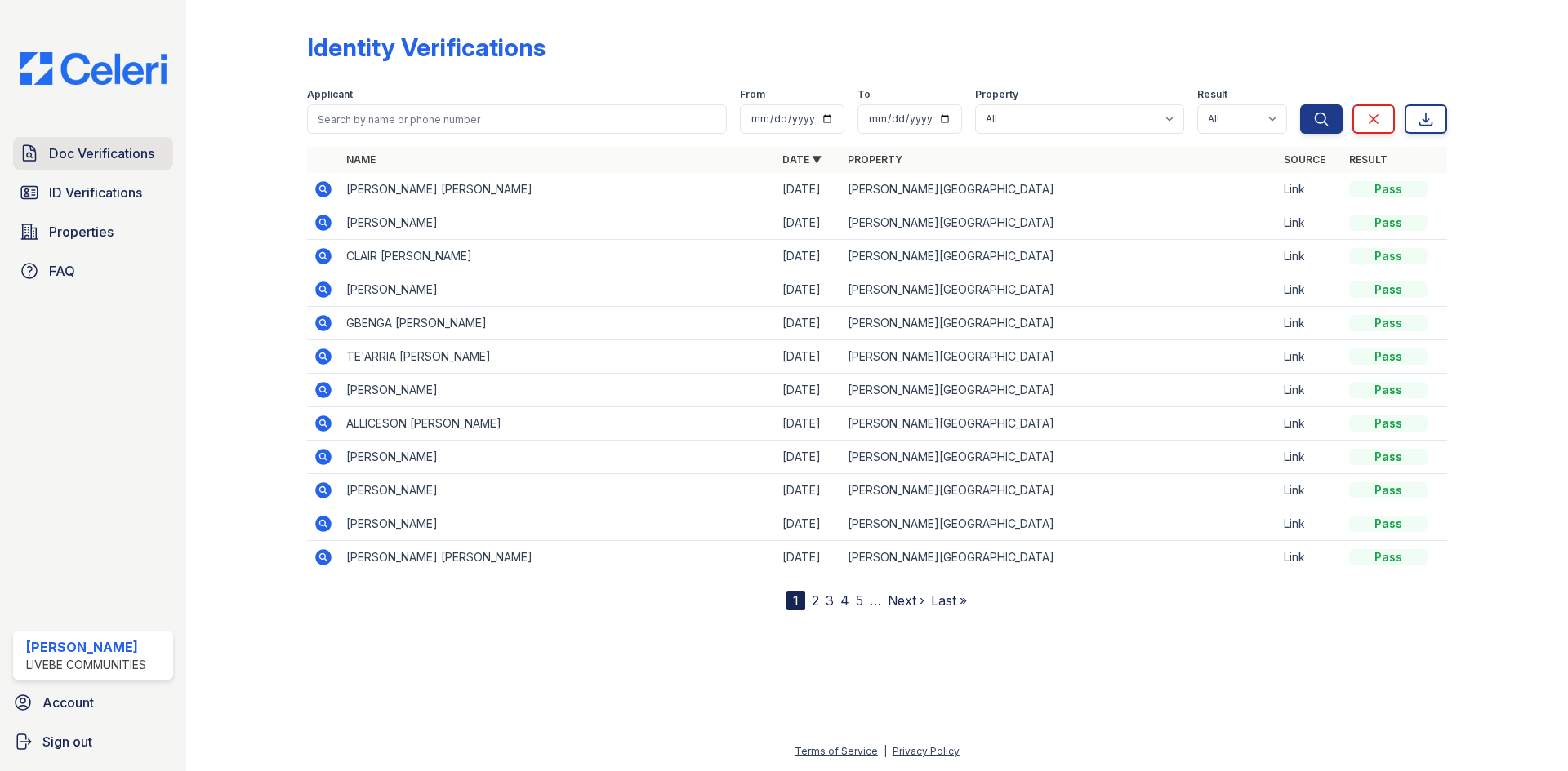
click at [87, 143] on link "Doc Verifications" at bounding box center [93, 153] width 160 height 33
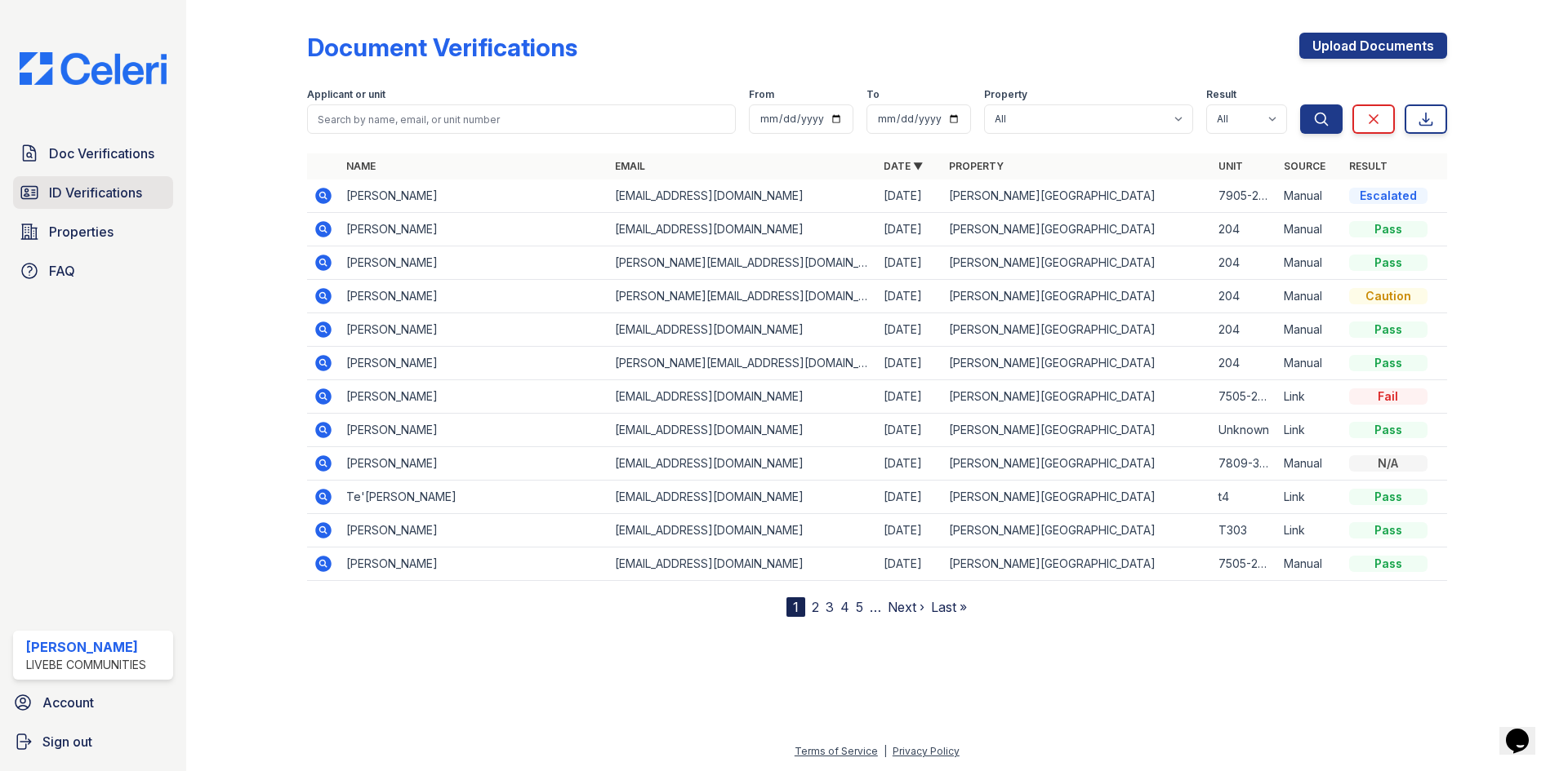
click at [82, 179] on link "ID Verifications" at bounding box center [93, 192] width 160 height 33
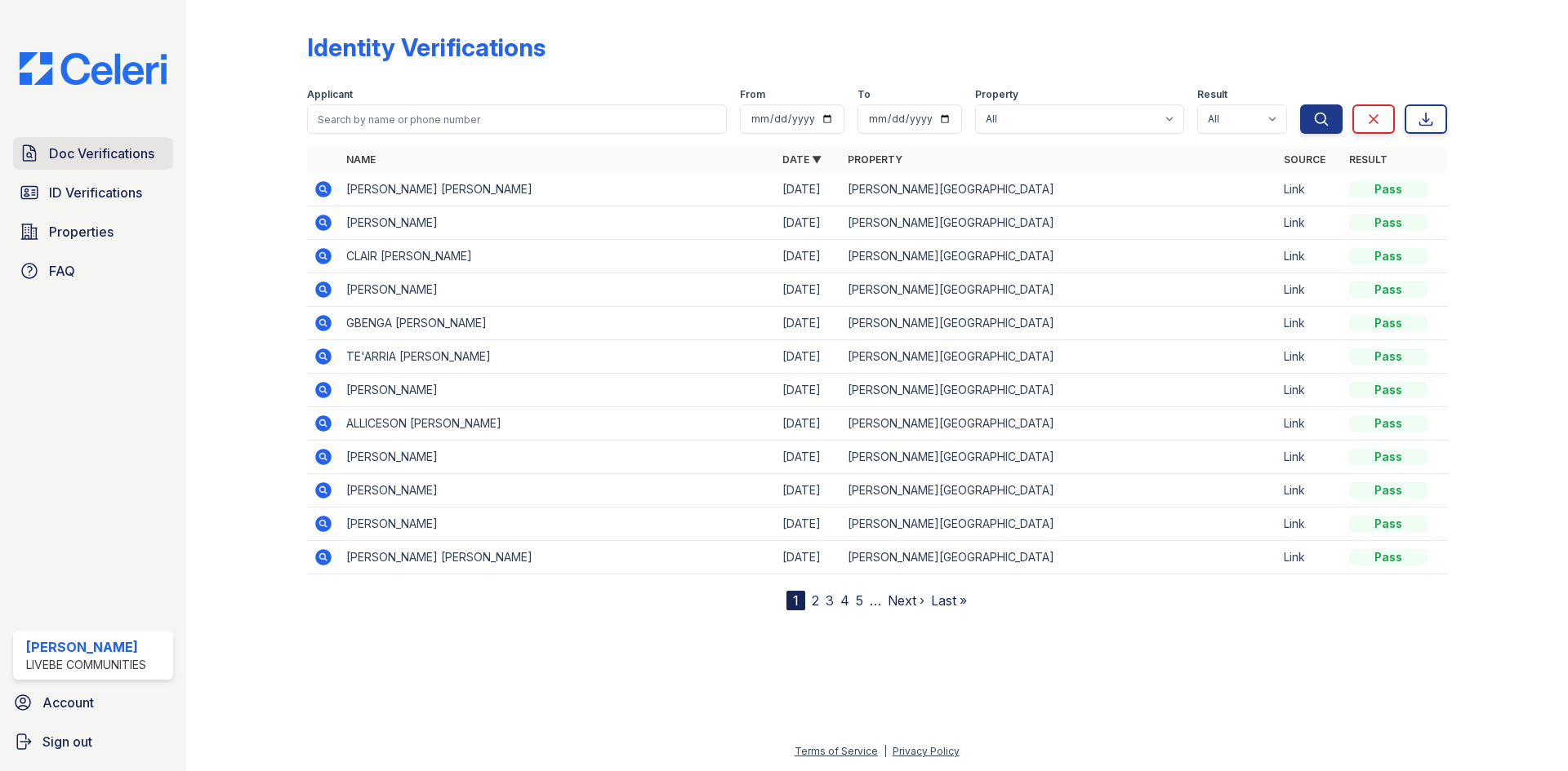
click at [102, 149] on span "Doc Verifications" at bounding box center [102, 153] width 105 height 19
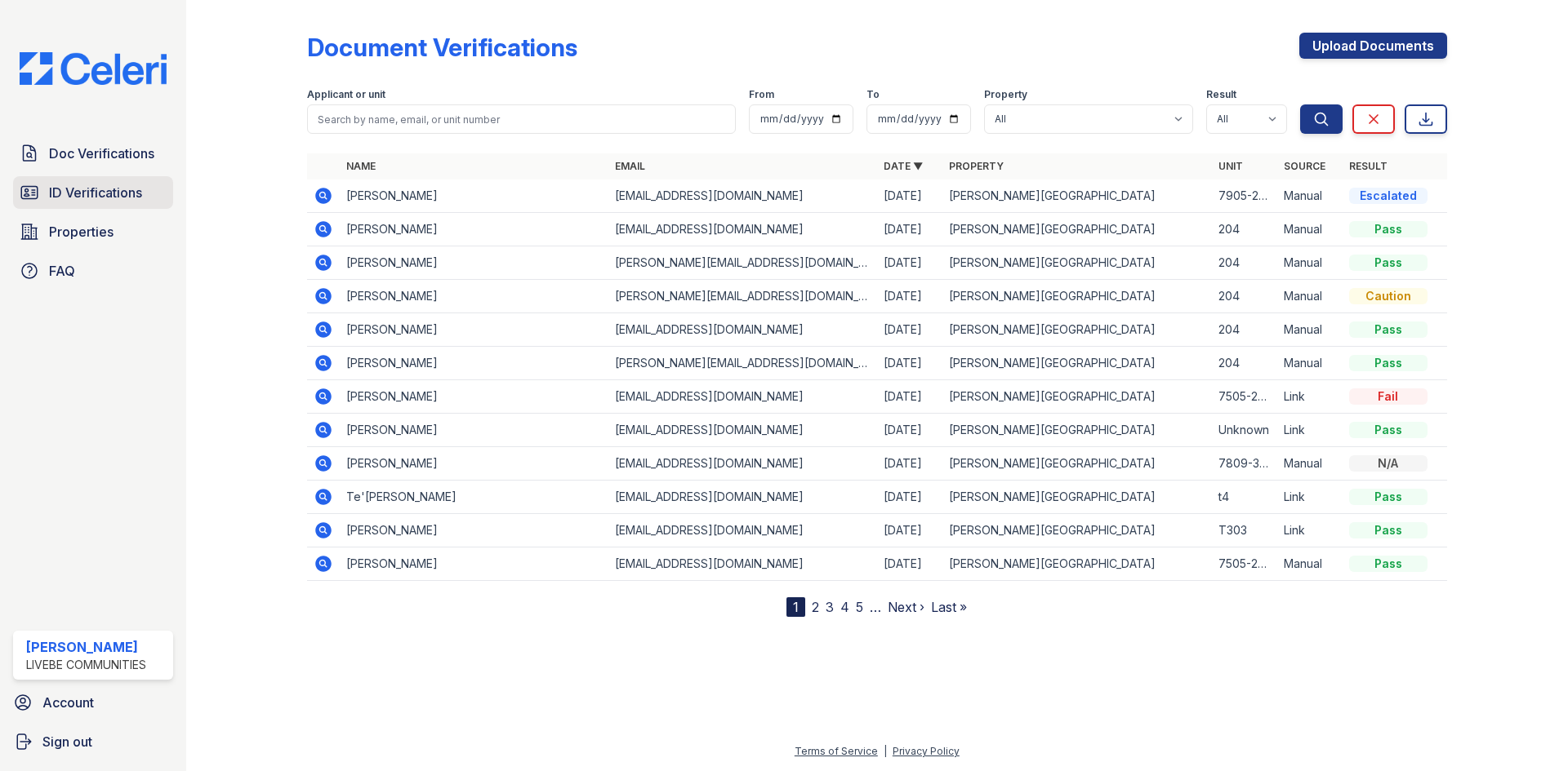
click at [83, 191] on span "ID Verifications" at bounding box center [96, 192] width 93 height 19
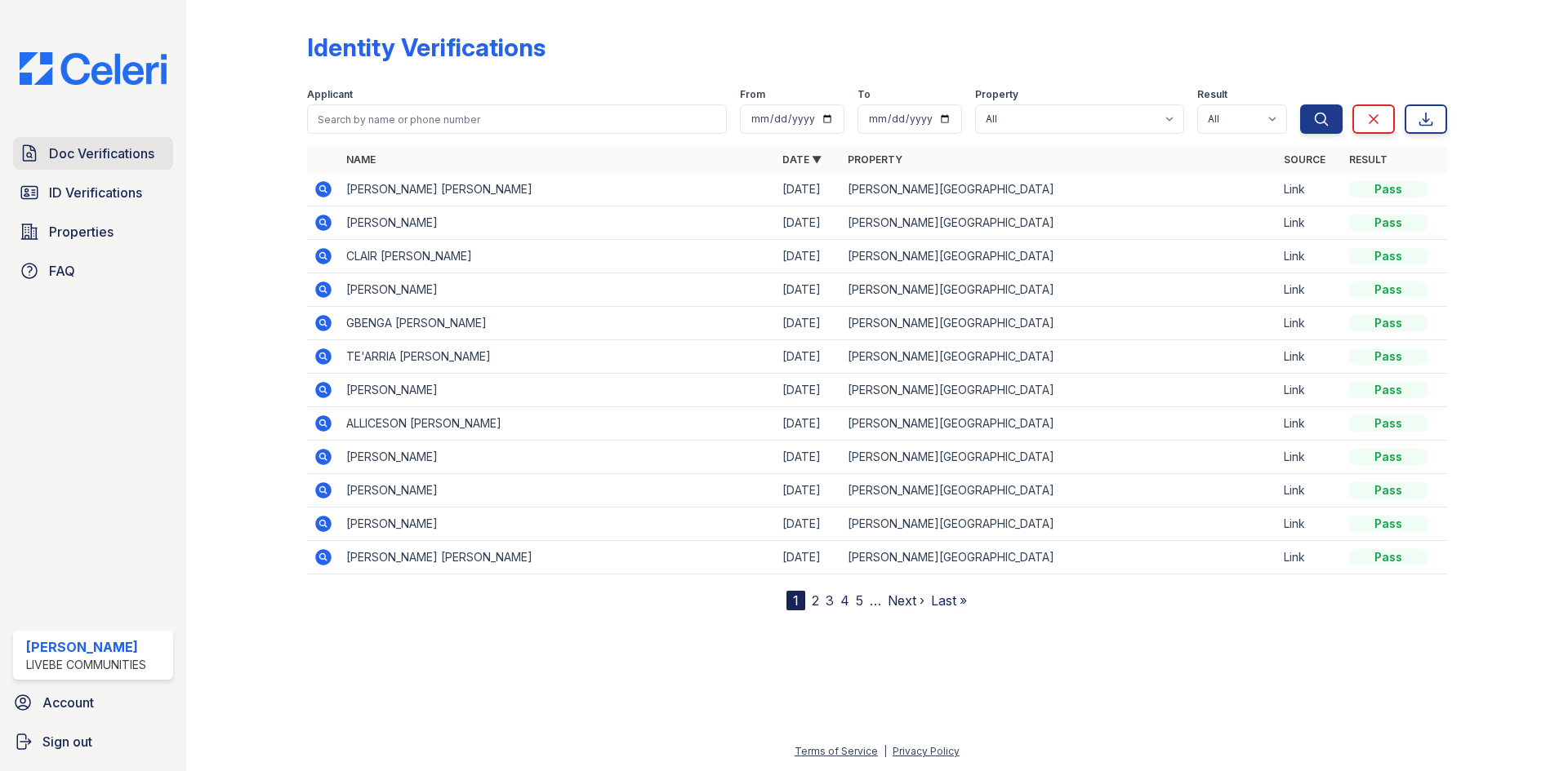
click at [81, 166] on link "Doc Verifications" at bounding box center [93, 153] width 160 height 33
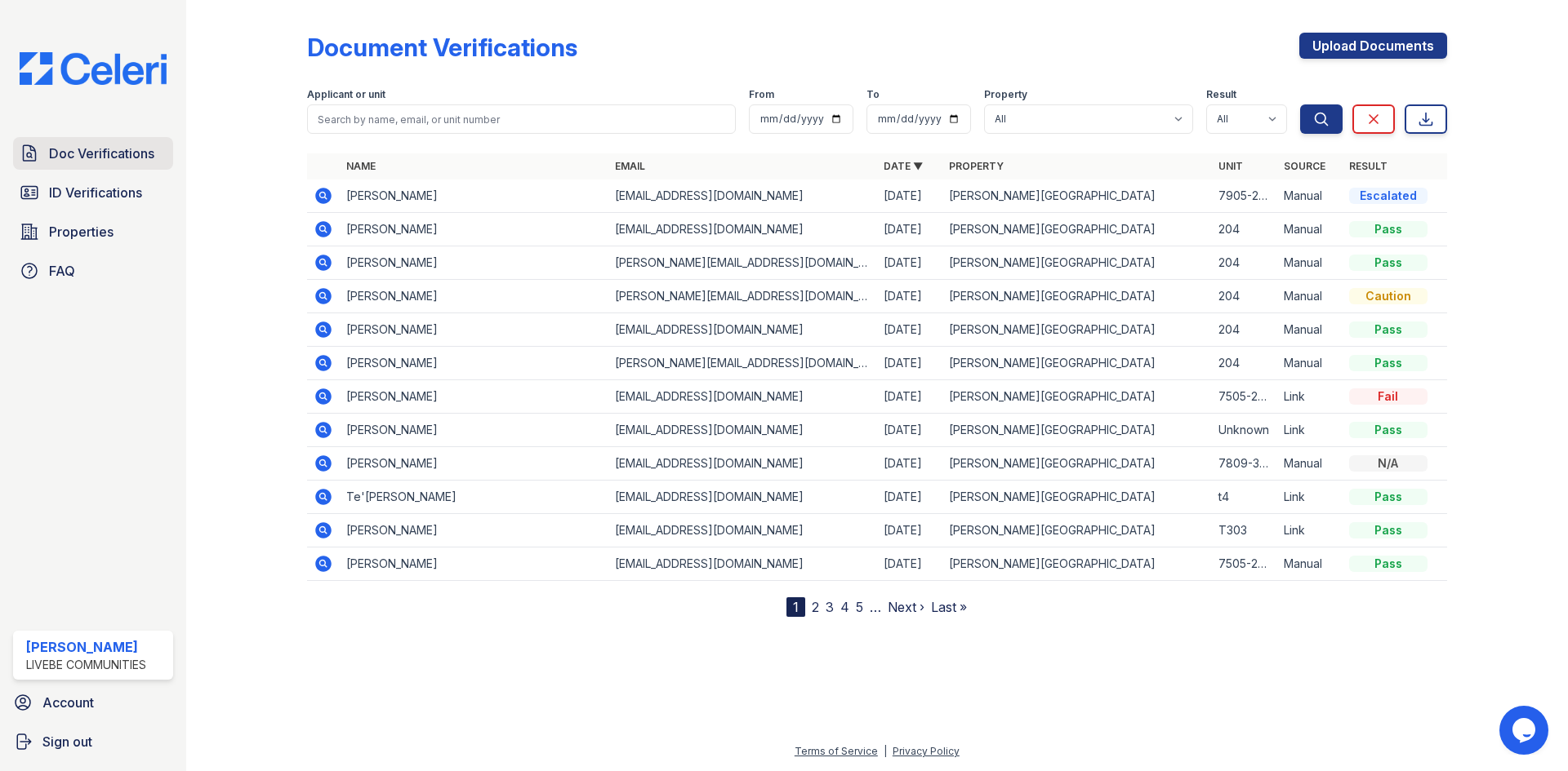
click at [105, 163] on span "Doc Verifications" at bounding box center [102, 153] width 105 height 19
click at [329, 198] on icon at bounding box center [324, 196] width 17 height 17
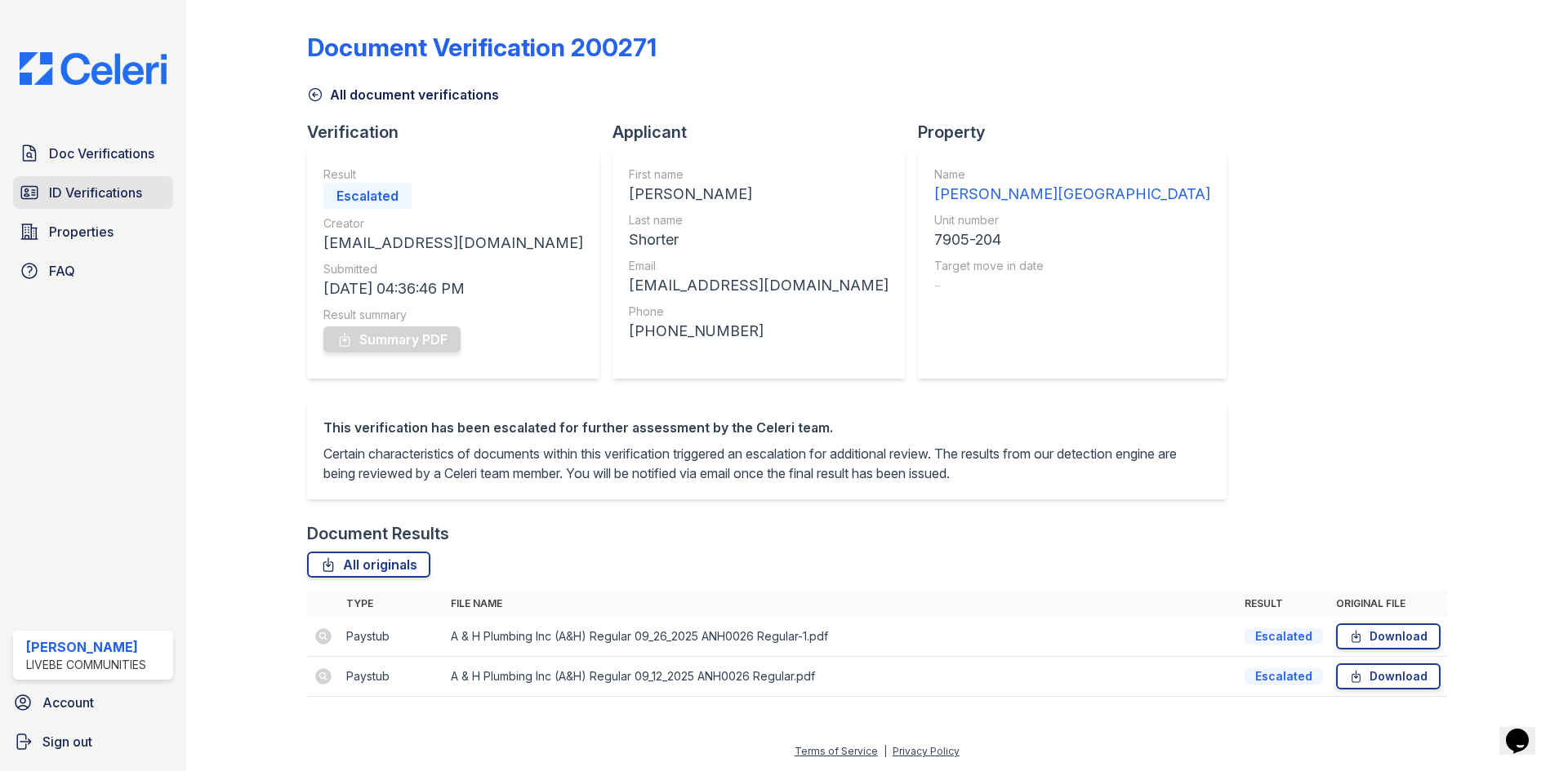
click at [108, 188] on span "ID Verifications" at bounding box center [96, 192] width 93 height 19
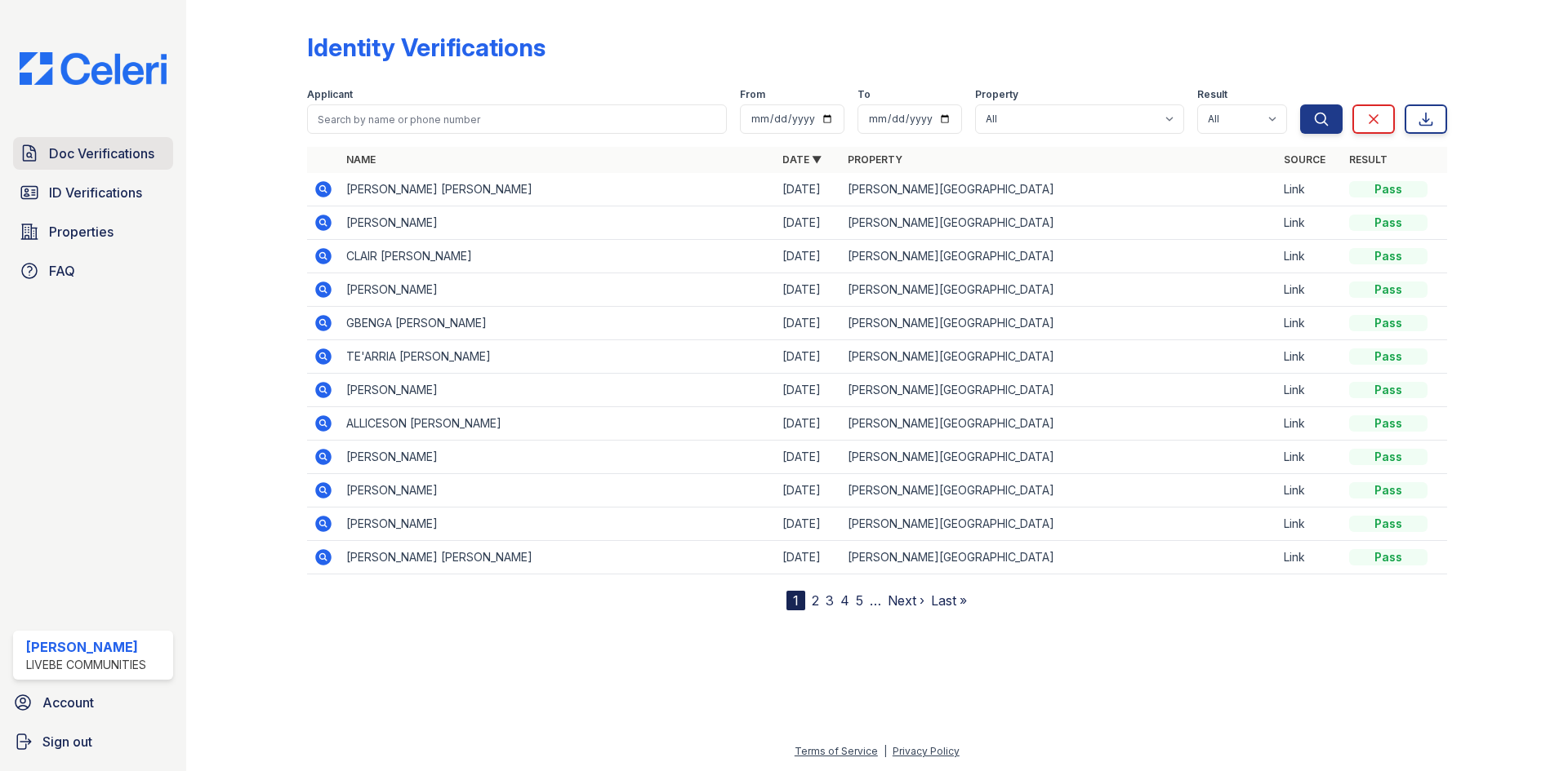
click at [110, 153] on span "Doc Verifications" at bounding box center [102, 153] width 105 height 19
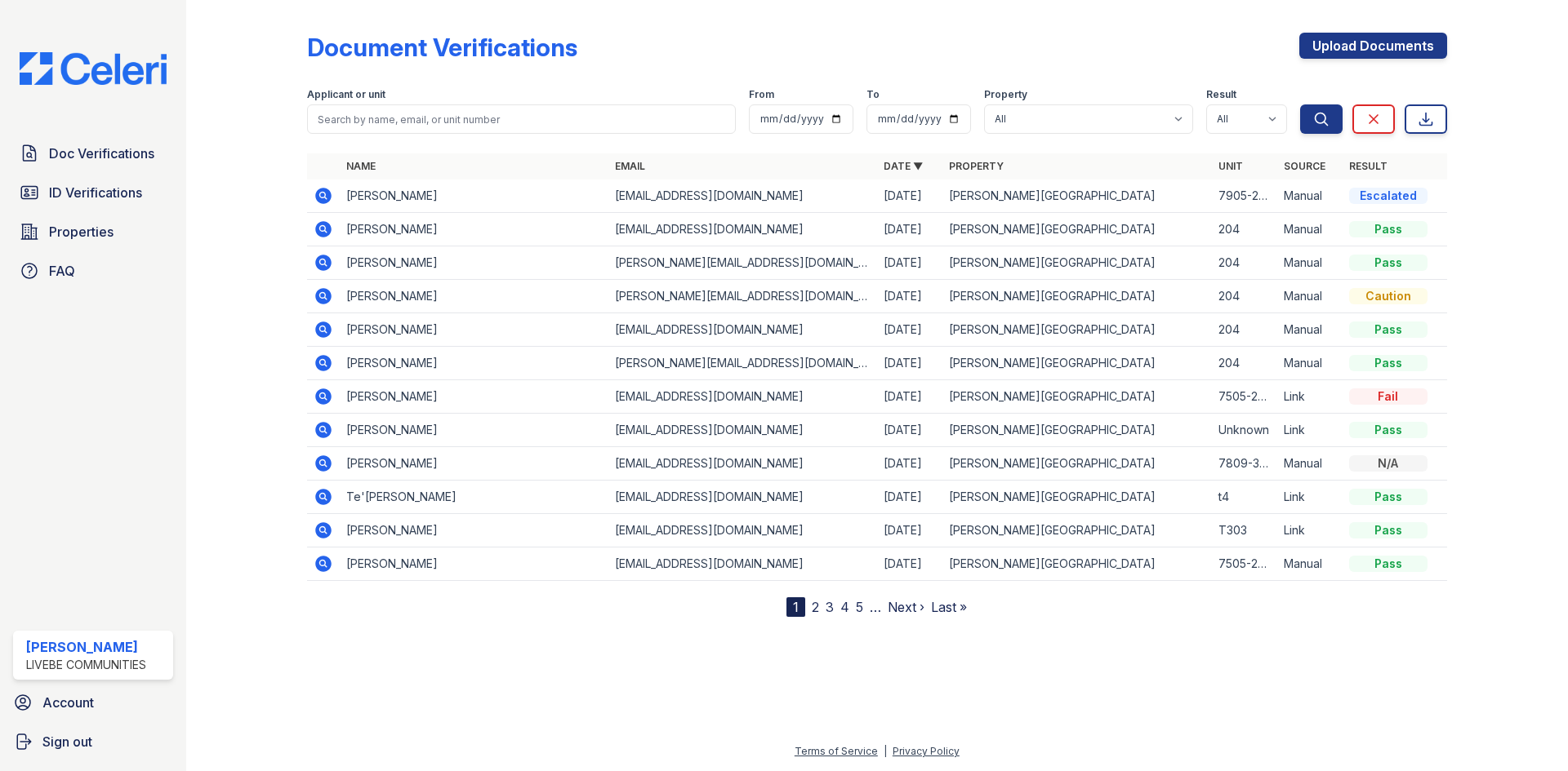
click at [315, 199] on icon at bounding box center [323, 195] width 19 height 19
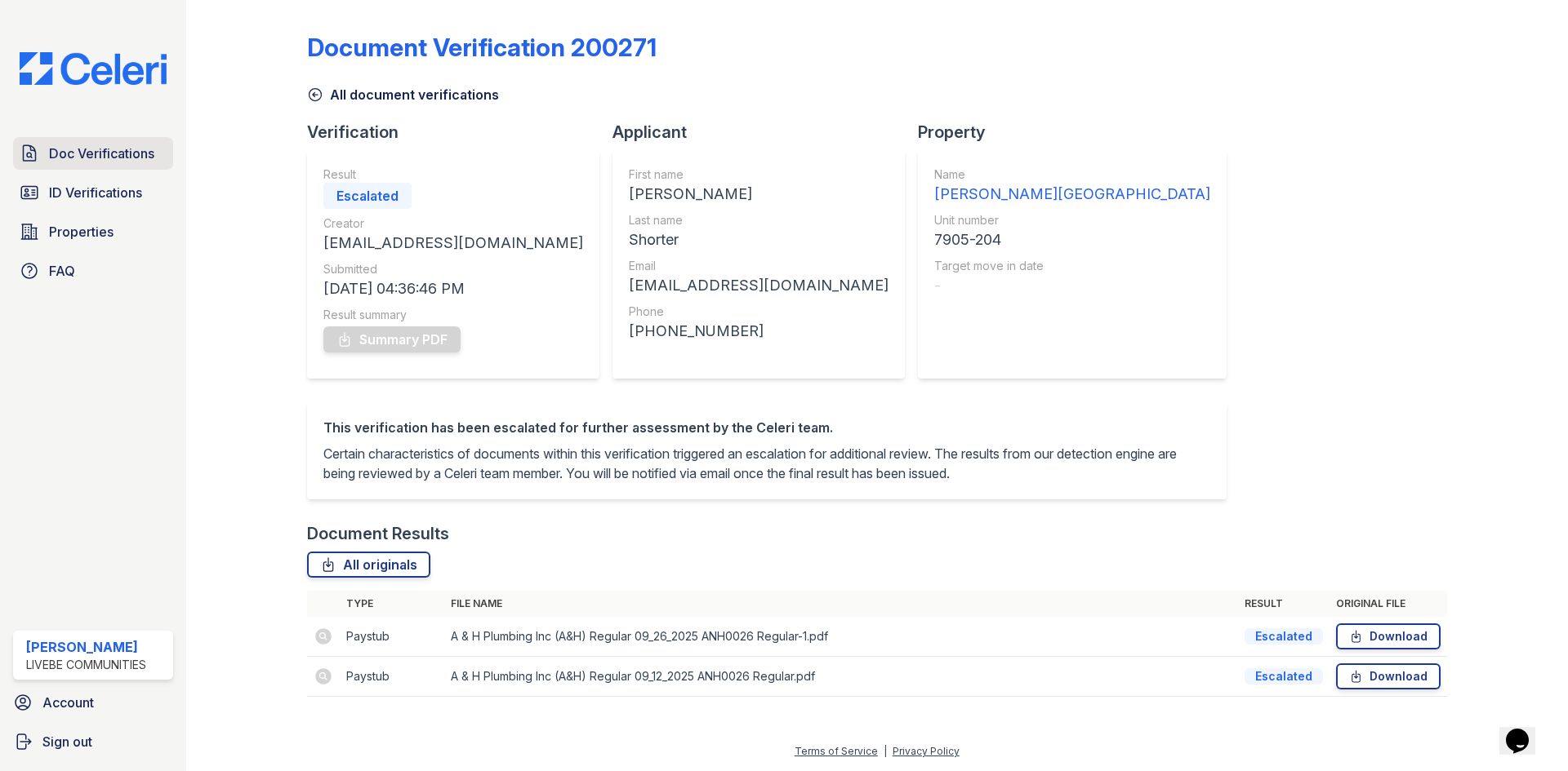
click at [83, 141] on link "Doc Verifications" at bounding box center [93, 153] width 160 height 33
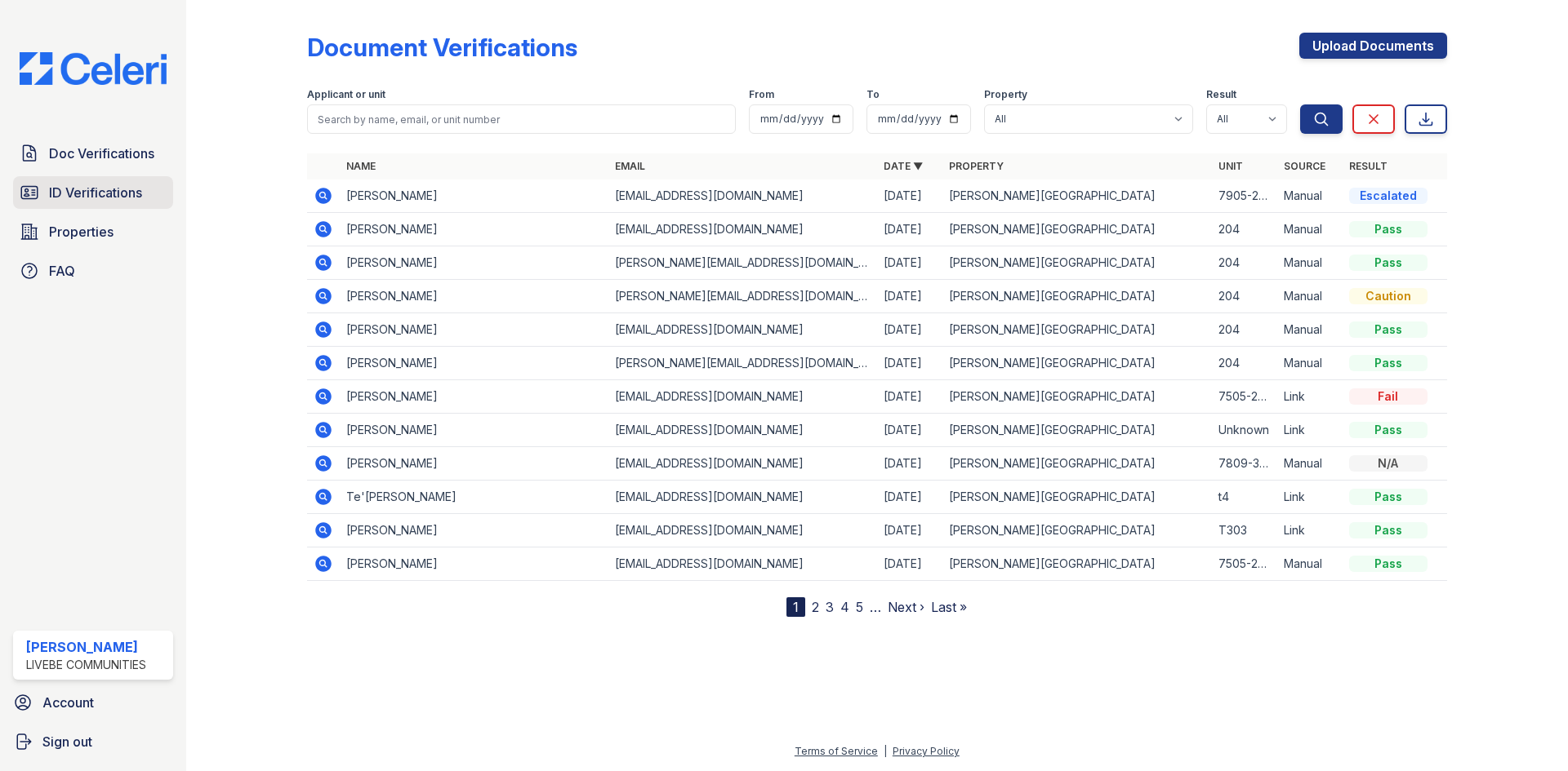
click at [98, 206] on link "ID Verifications" at bounding box center [93, 192] width 160 height 33
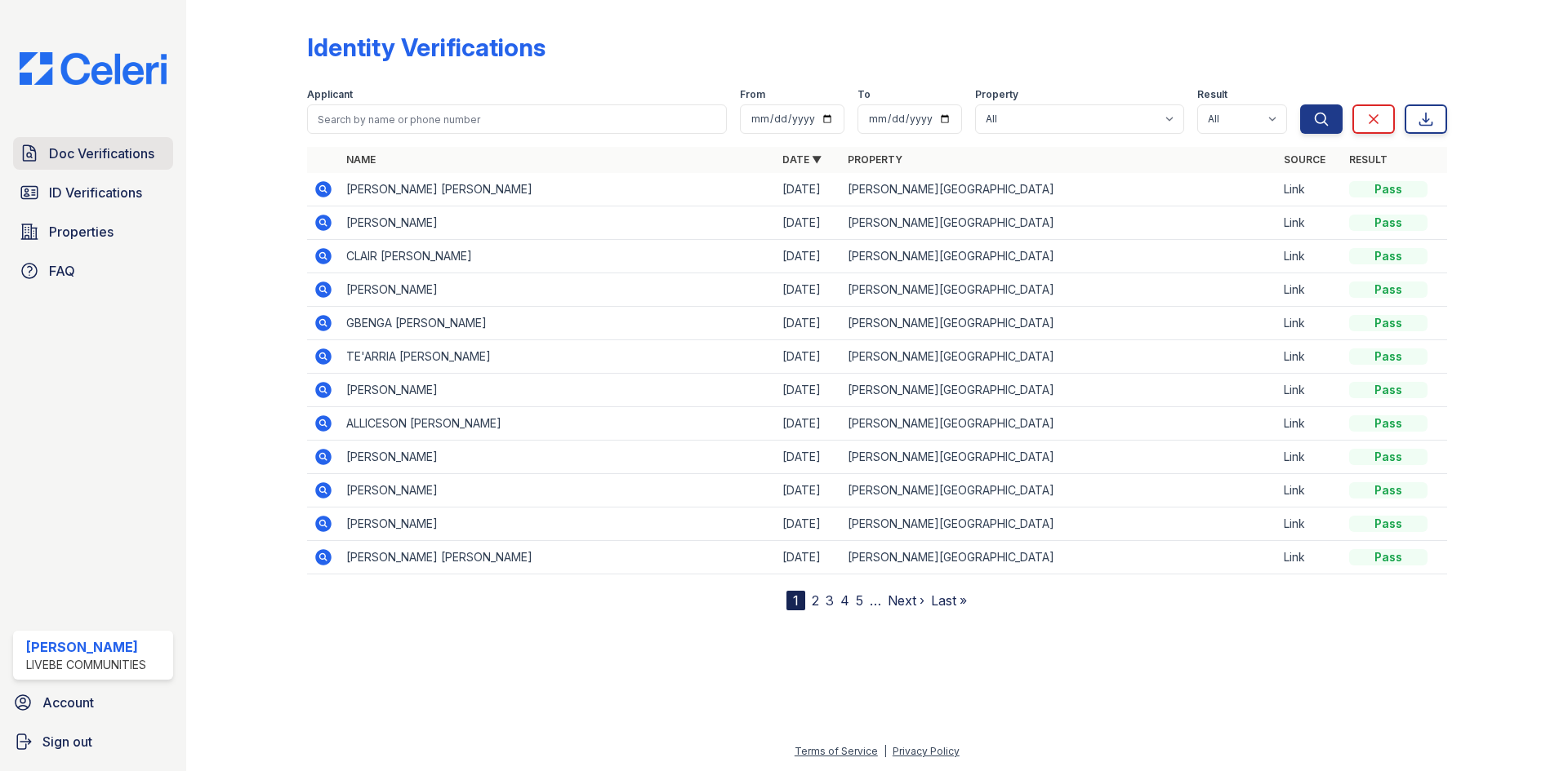
click at [96, 148] on span "Doc Verifications" at bounding box center [102, 153] width 105 height 19
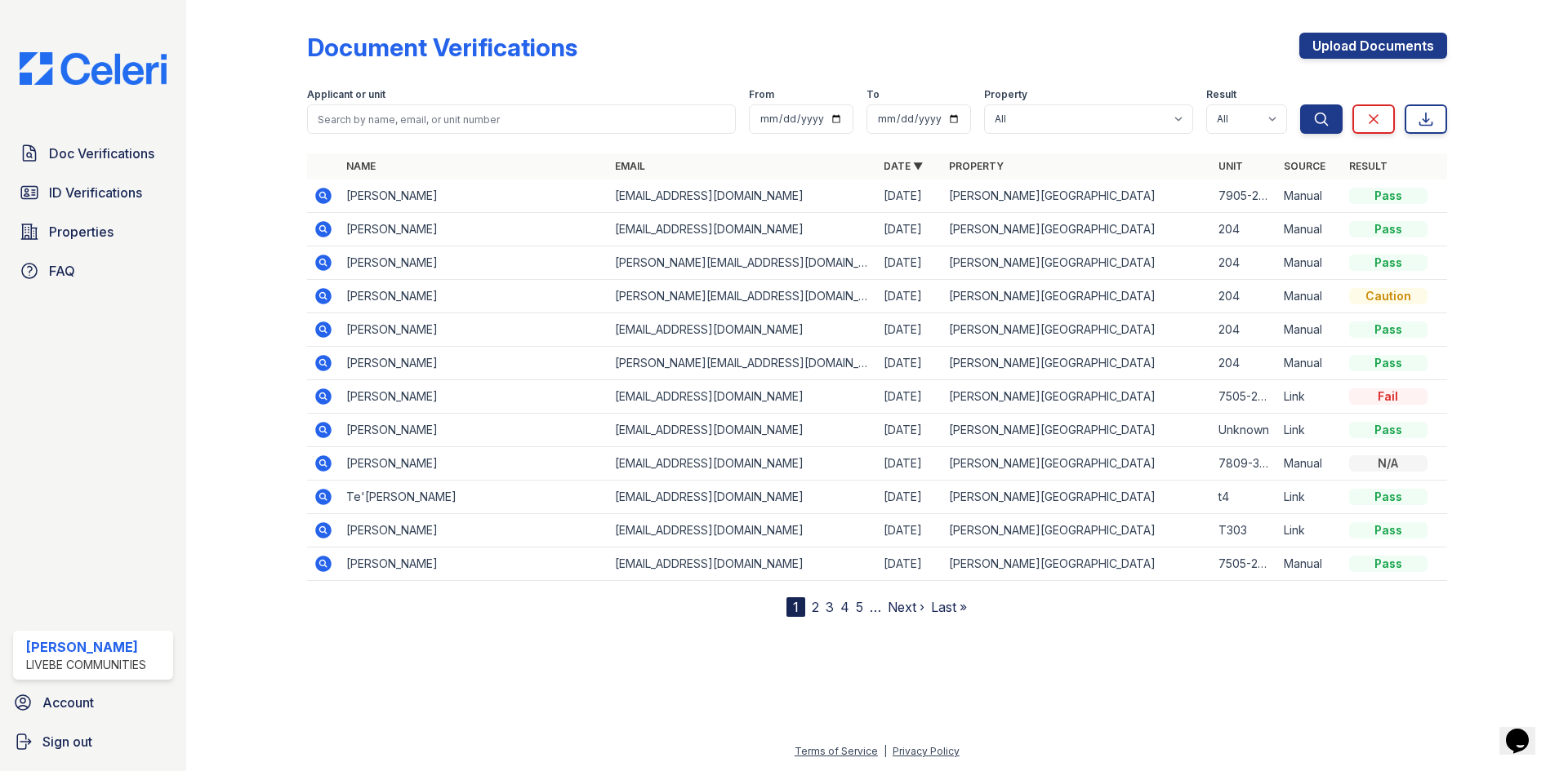
click at [327, 193] on icon at bounding box center [324, 196] width 17 height 17
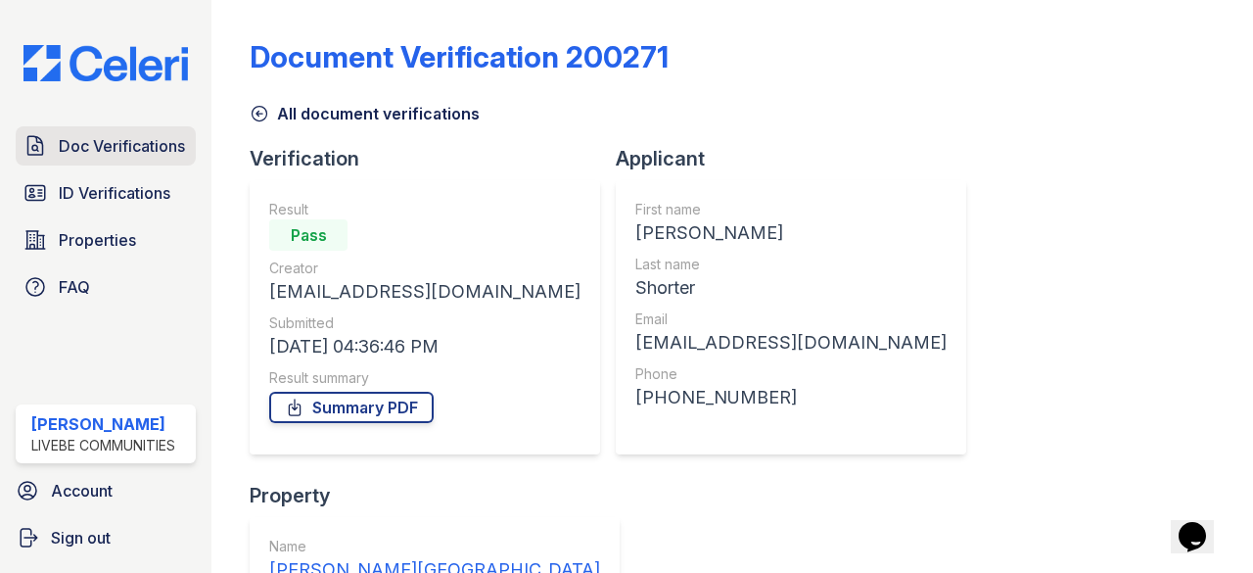
click at [119, 150] on span "Doc Verifications" at bounding box center [122, 145] width 126 height 23
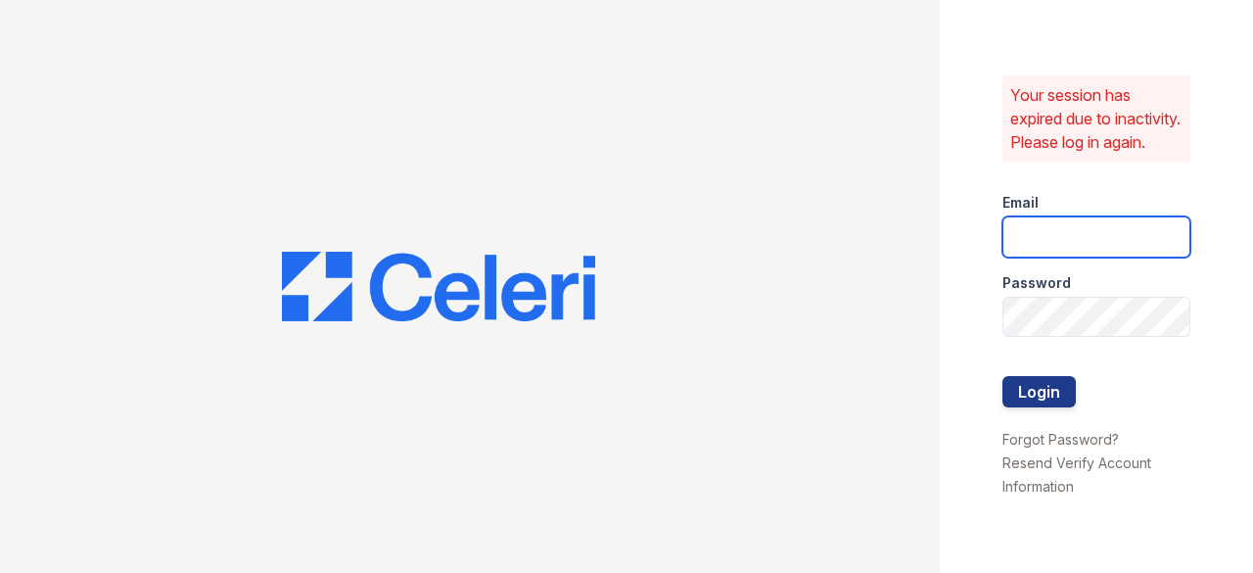
type input "[EMAIL_ADDRESS][DOMAIN_NAME]"
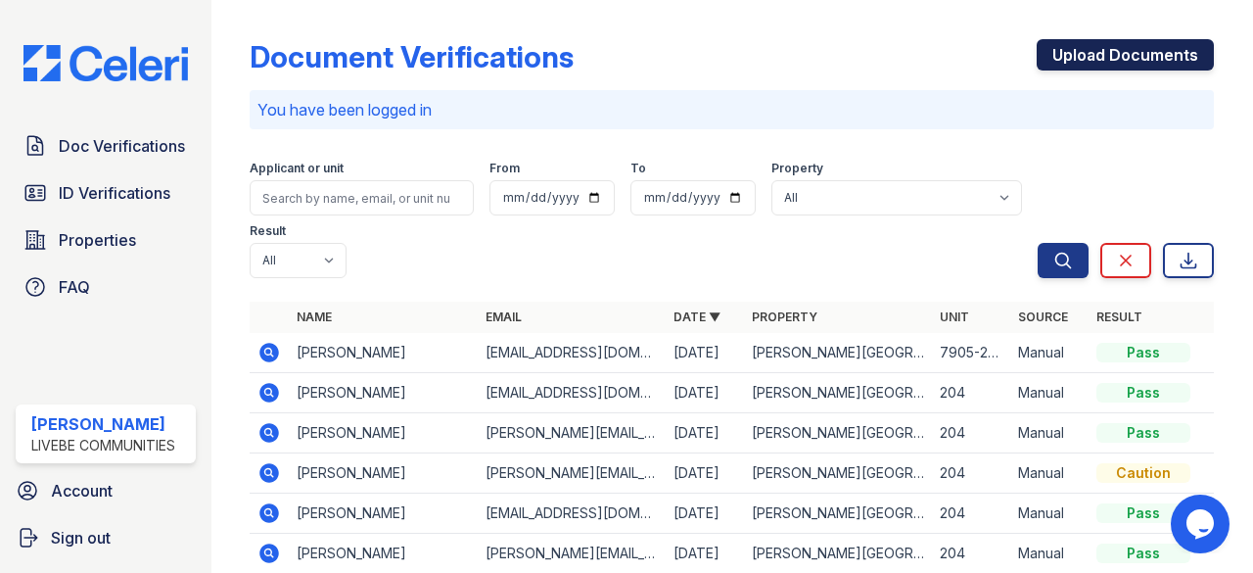
click at [1155, 43] on link "Upload Documents" at bounding box center [1125, 54] width 177 height 31
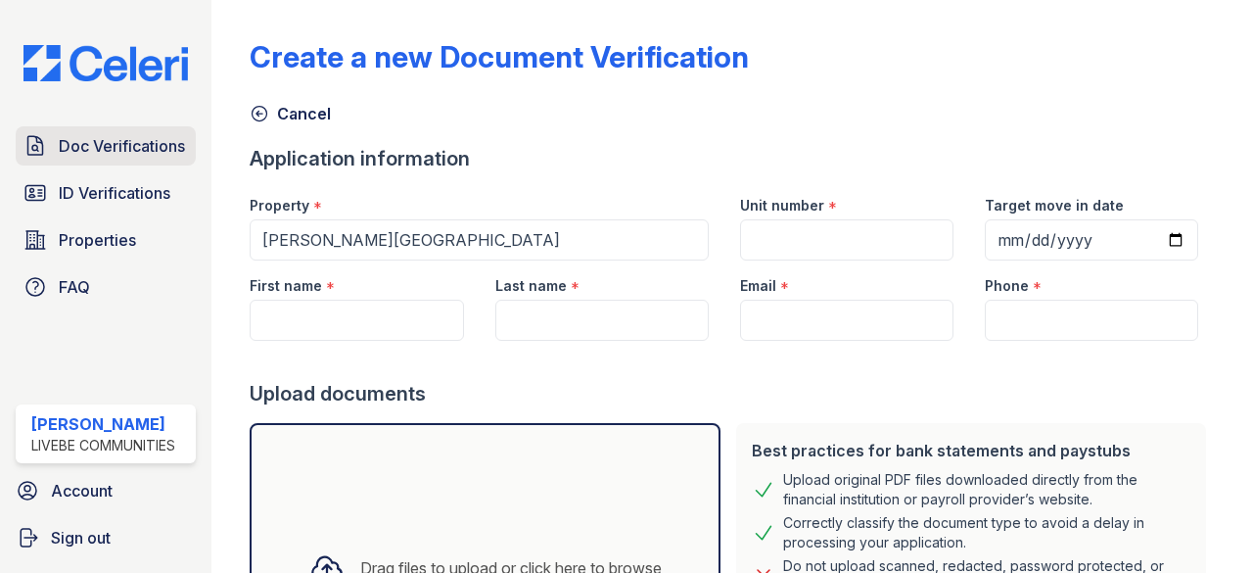
click at [105, 150] on span "Doc Verifications" at bounding box center [122, 145] width 126 height 23
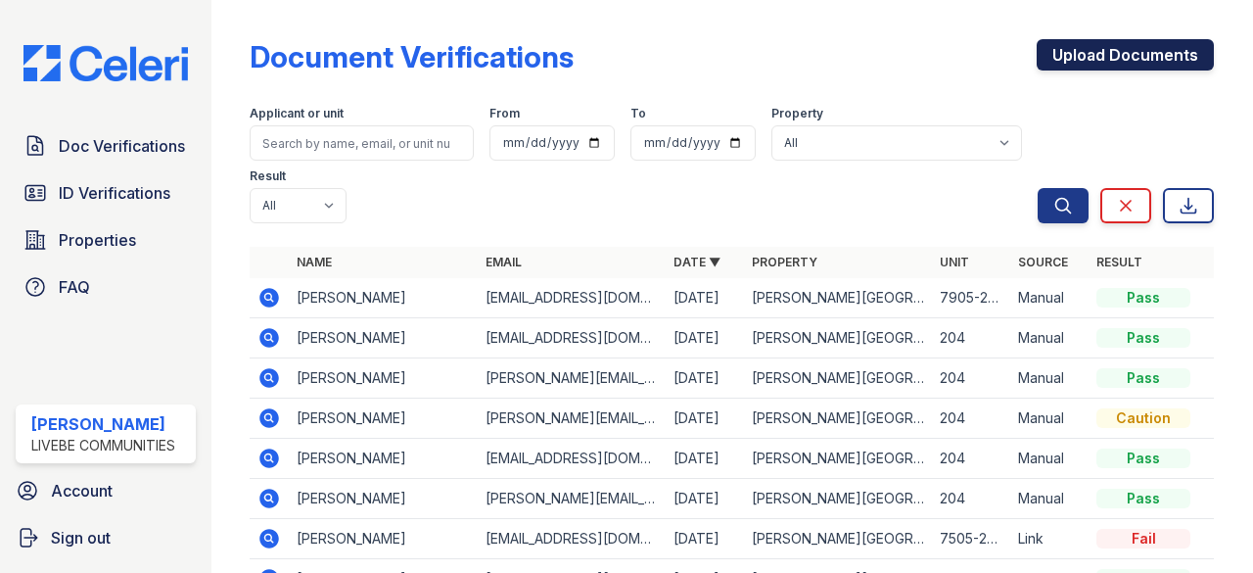
click at [1121, 64] on link "Upload Documents" at bounding box center [1125, 54] width 177 height 31
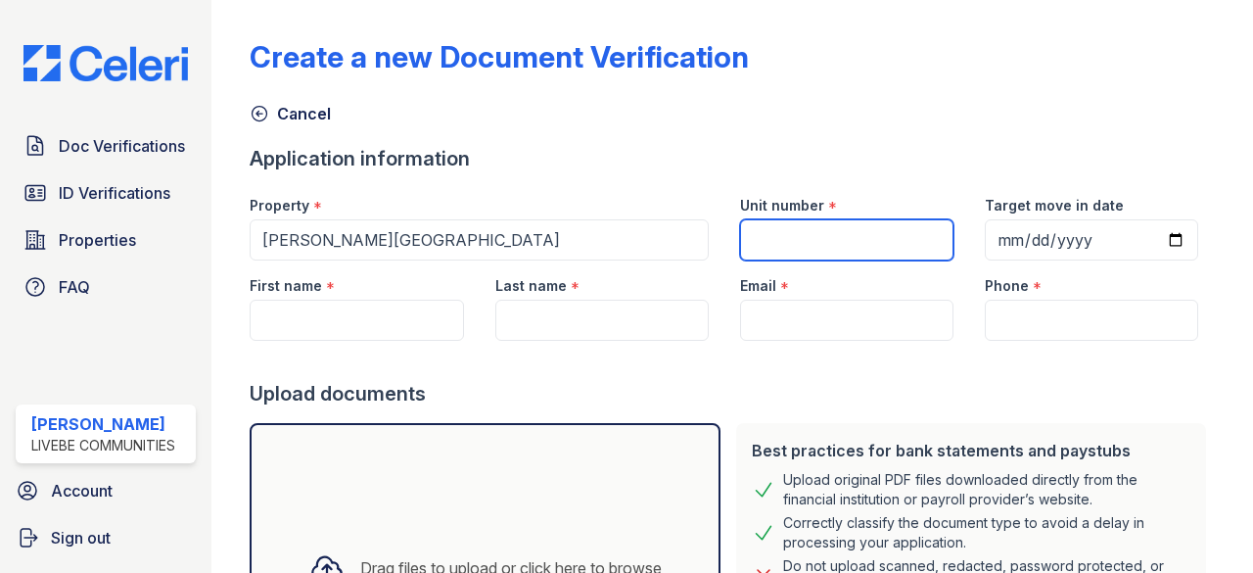
click at [914, 230] on input "Unit number" at bounding box center [846, 239] width 213 height 41
type input "7905-204"
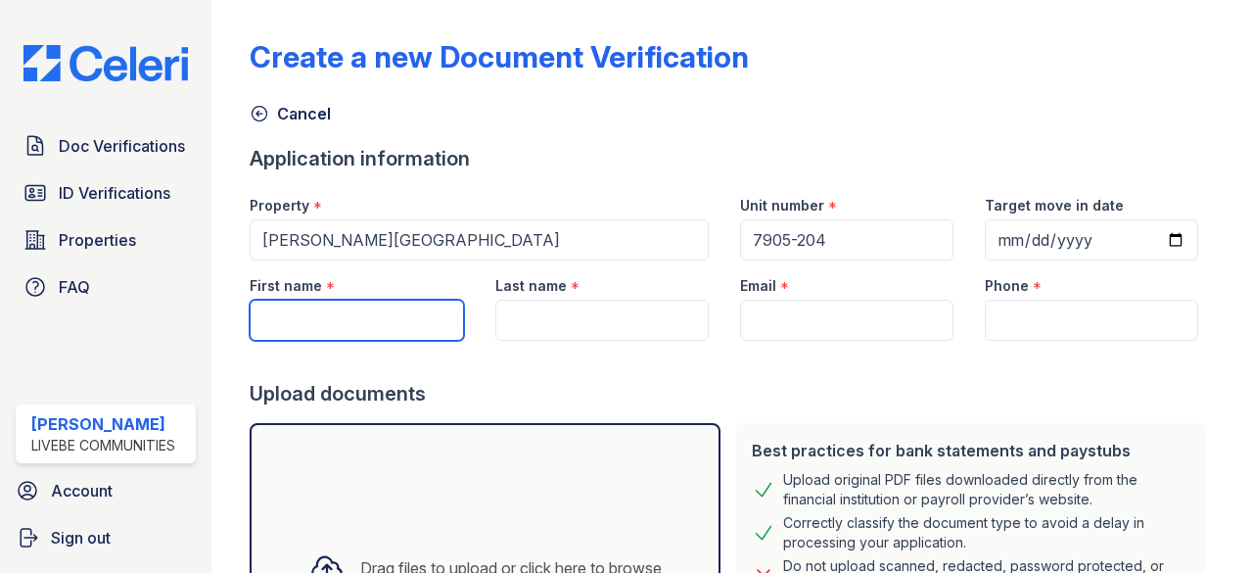
click at [350, 320] on input "First name" at bounding box center [356, 320] width 213 height 41
type input "[PERSON_NAME]"
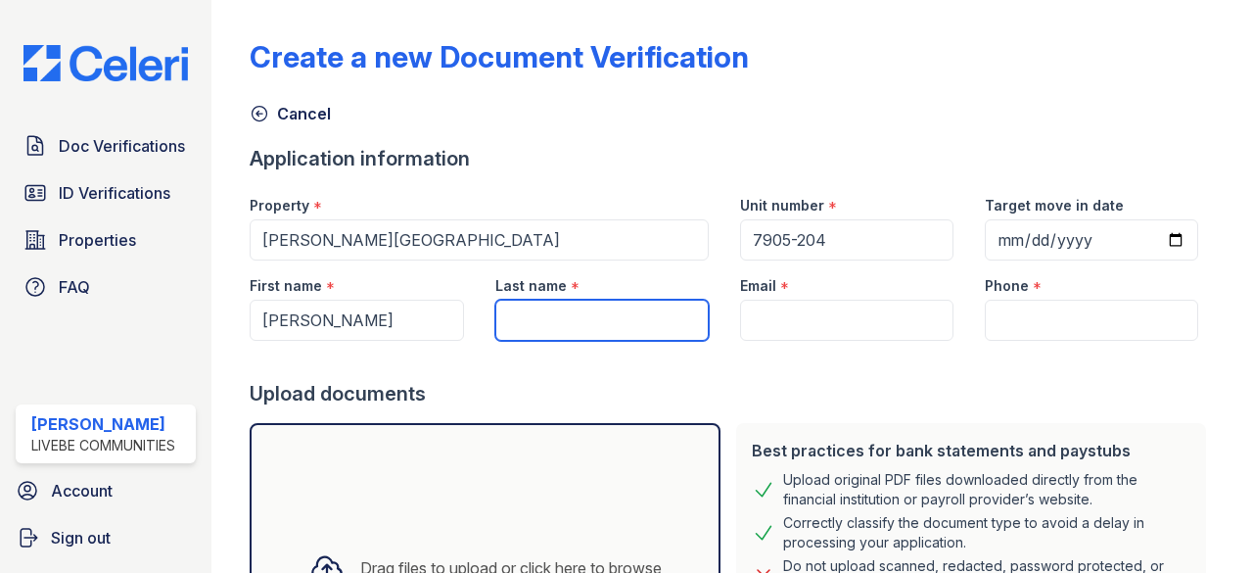
click at [610, 308] on input "Last name" at bounding box center [601, 320] width 213 height 41
type input "Shorter"
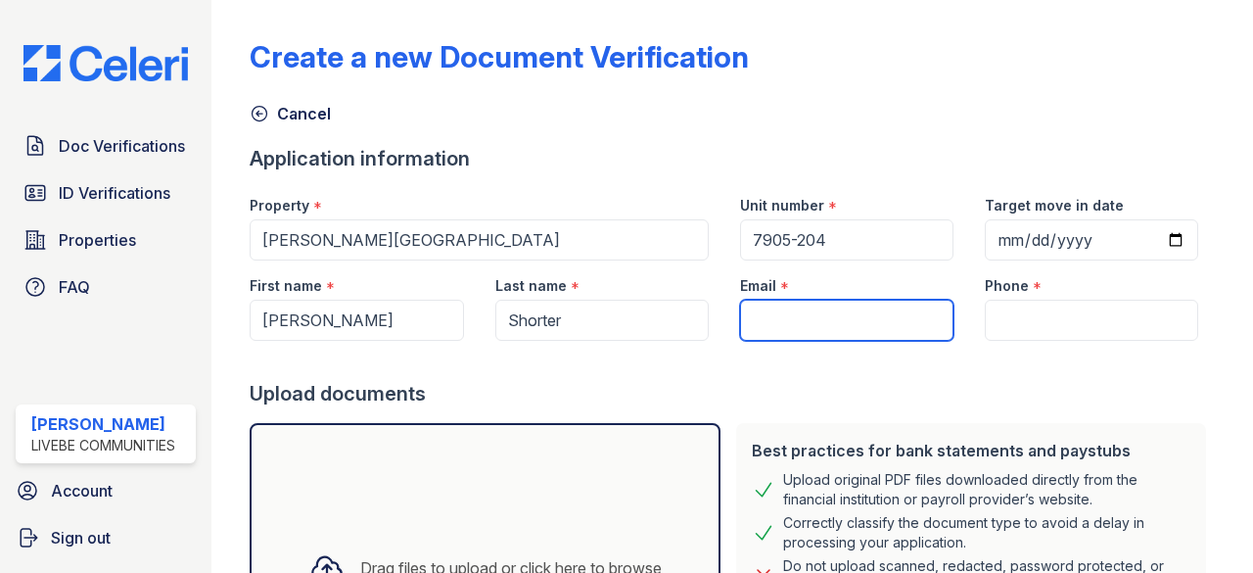
click at [801, 309] on input "Email" at bounding box center [846, 320] width 213 height 41
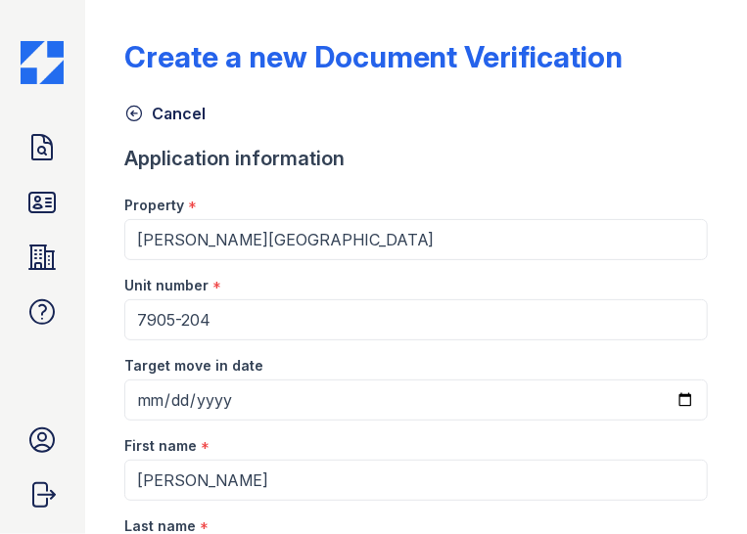
click at [624, 148] on div "Application information" at bounding box center [416, 158] width 584 height 27
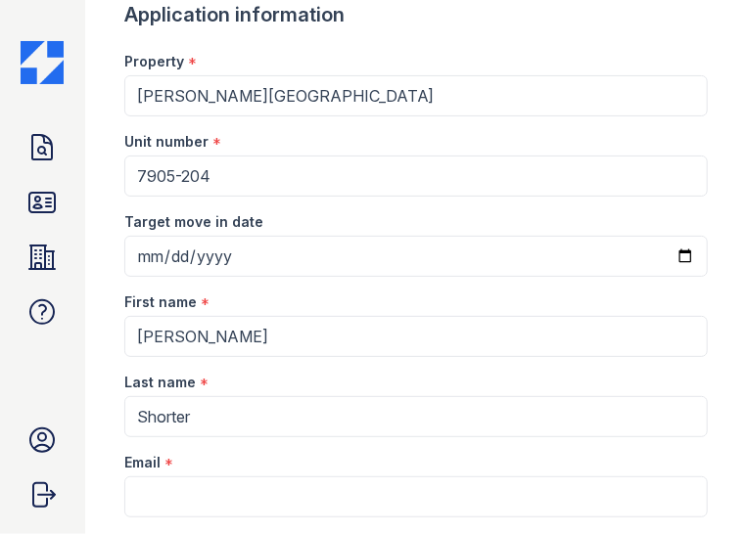
scroll to position [294, 0]
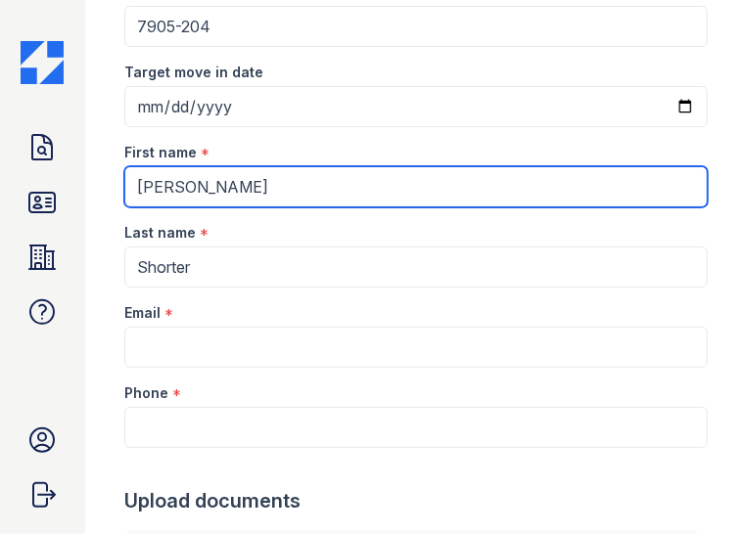
click at [630, 186] on input "[PERSON_NAME]" at bounding box center [416, 186] width 584 height 41
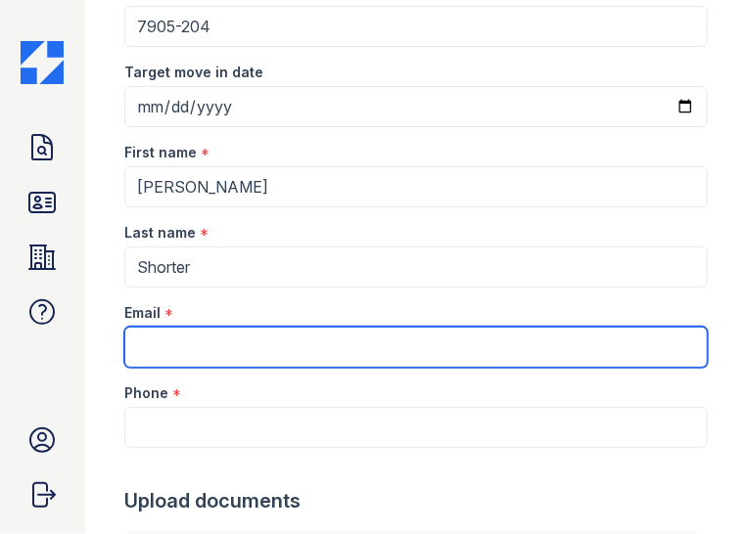
click at [284, 348] on input "Email" at bounding box center [416, 347] width 584 height 41
paste input "[EMAIL_ADDRESS][DOMAIN_NAME]"
type input "[EMAIL_ADDRESS][DOMAIN_NAME]"
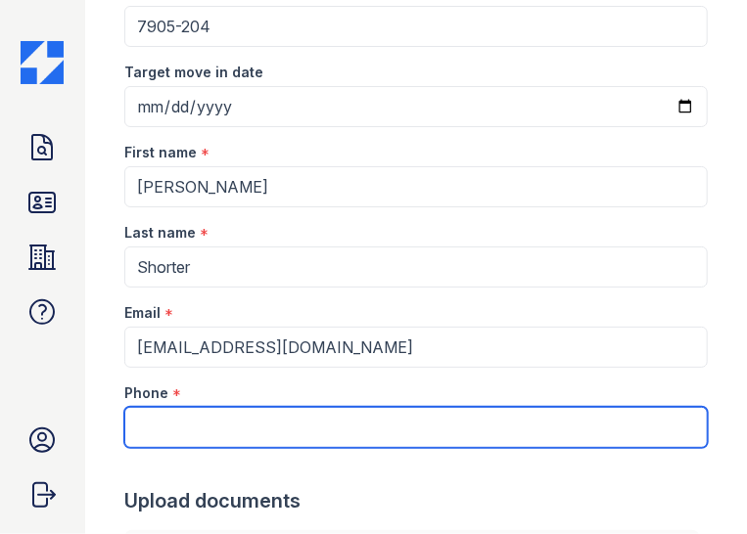
click at [255, 420] on input "Phone" at bounding box center [416, 427] width 584 height 41
paste input "[PHONE_NUMBER]"
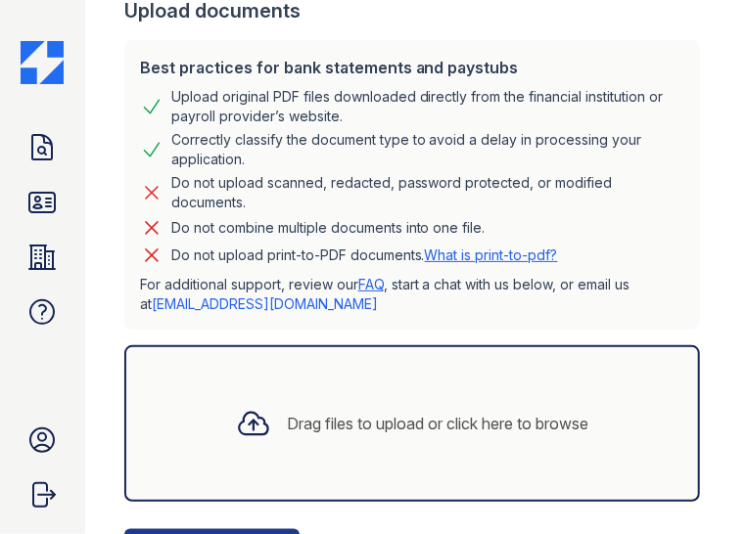
scroll to position [872, 0]
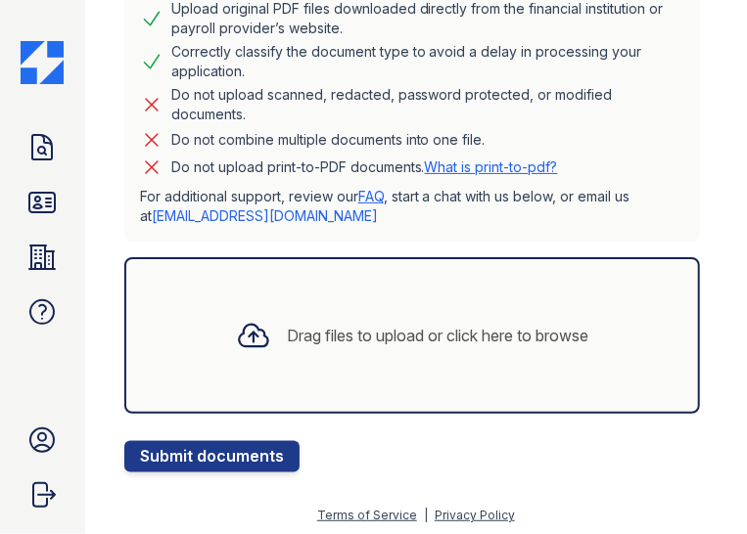
type input "[PHONE_NUMBER]"
click at [258, 351] on div at bounding box center [253, 335] width 51 height 51
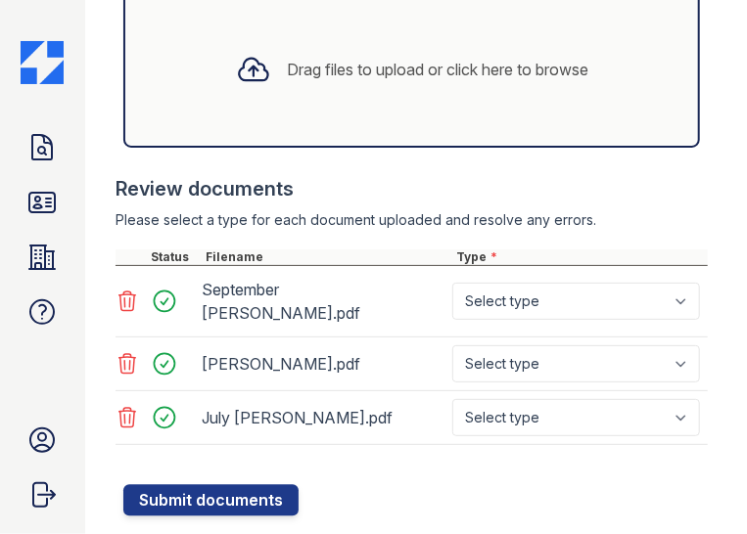
scroll to position [1145, 0]
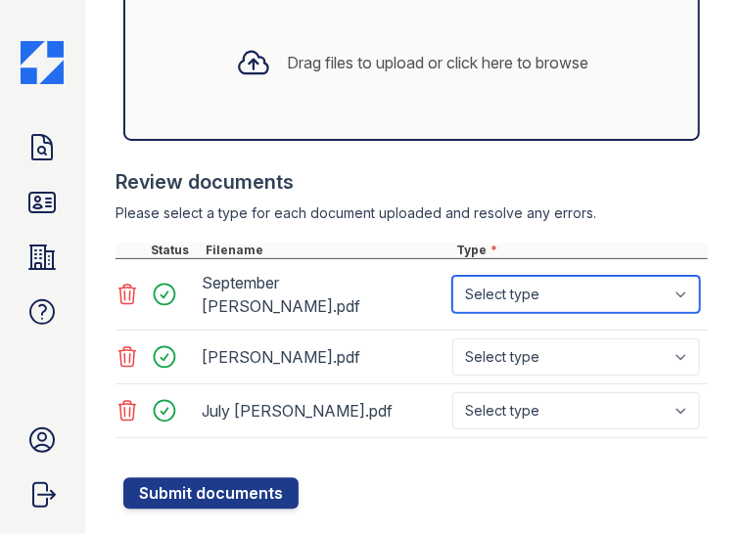
click at [493, 276] on select "Select type Paystub Bank Statement Offer Letter Tax Documents Benefit Award Let…" at bounding box center [576, 294] width 248 height 37
select select "bank_statement"
click at [452, 276] on select "Select type Paystub Bank Statement Offer Letter Tax Documents Benefit Award Let…" at bounding box center [576, 294] width 248 height 37
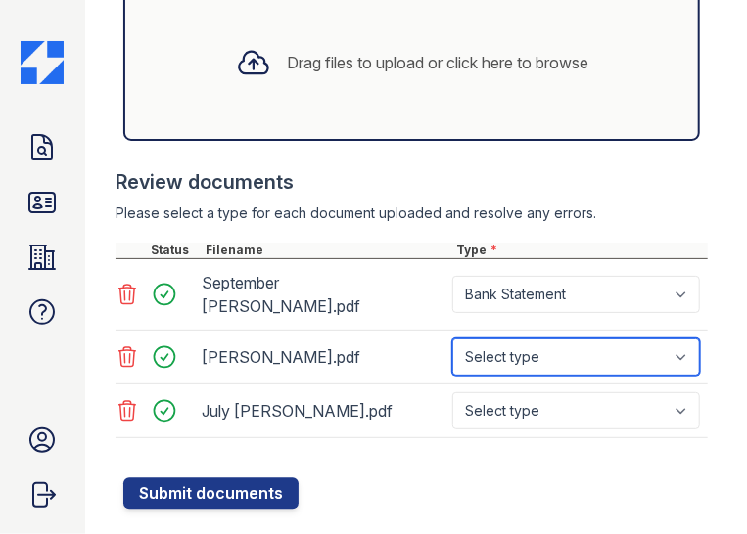
click at [545, 339] on select "Select type Paystub Bank Statement Offer Letter Tax Documents Benefit Award Let…" at bounding box center [576, 357] width 248 height 37
select select "bank_statement"
click at [452, 339] on select "Select type Paystub Bank Statement Offer Letter Tax Documents Benefit Award Let…" at bounding box center [576, 357] width 248 height 37
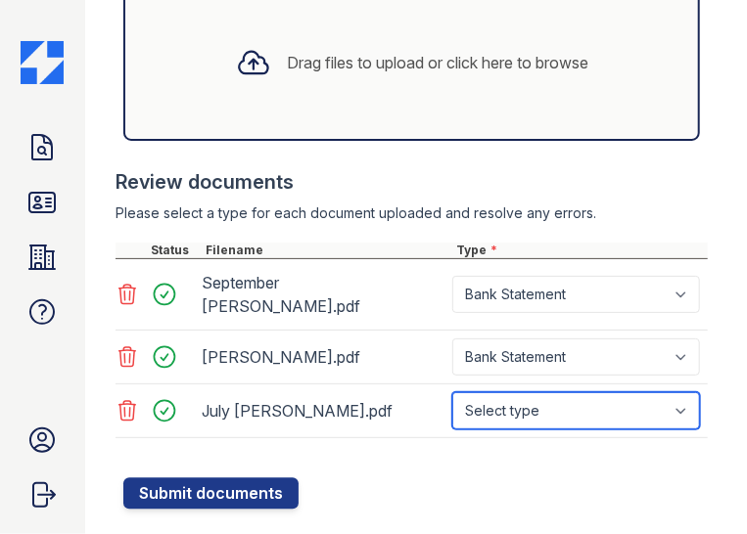
click at [534, 393] on select "Select type Paystub Bank Statement Offer Letter Tax Documents Benefit Award Let…" at bounding box center [576, 411] width 248 height 37
select select "bank_statement"
click at [452, 393] on select "Select type Paystub Bank Statement Offer Letter Tax Documents Benefit Award Let…" at bounding box center [576, 411] width 248 height 37
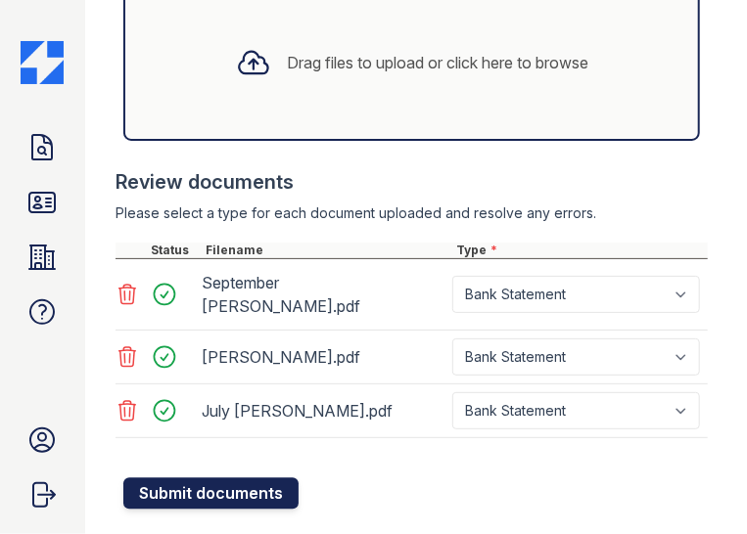
click at [277, 478] on button "Submit documents" at bounding box center [210, 493] width 175 height 31
